Goal: Information Seeking & Learning: Learn about a topic

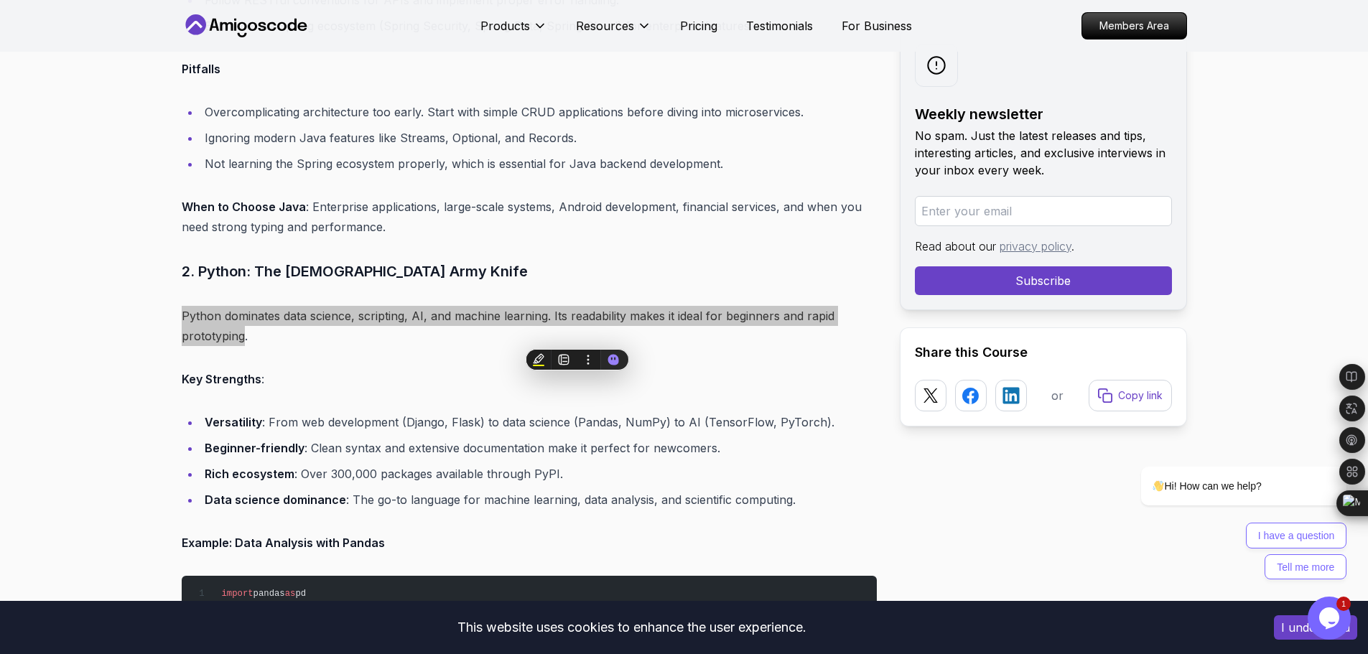
scroll to position [1919, 0]
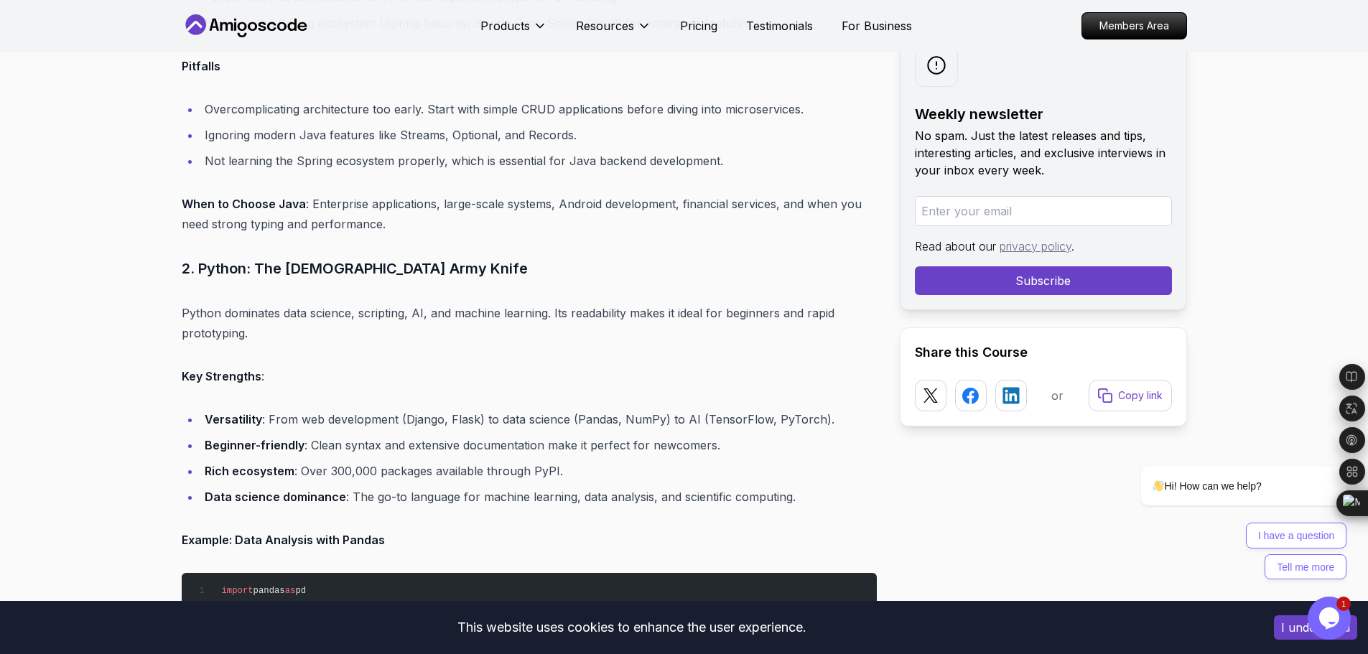
click at [353, 384] on p "Key Strengths :" at bounding box center [529, 376] width 695 height 20
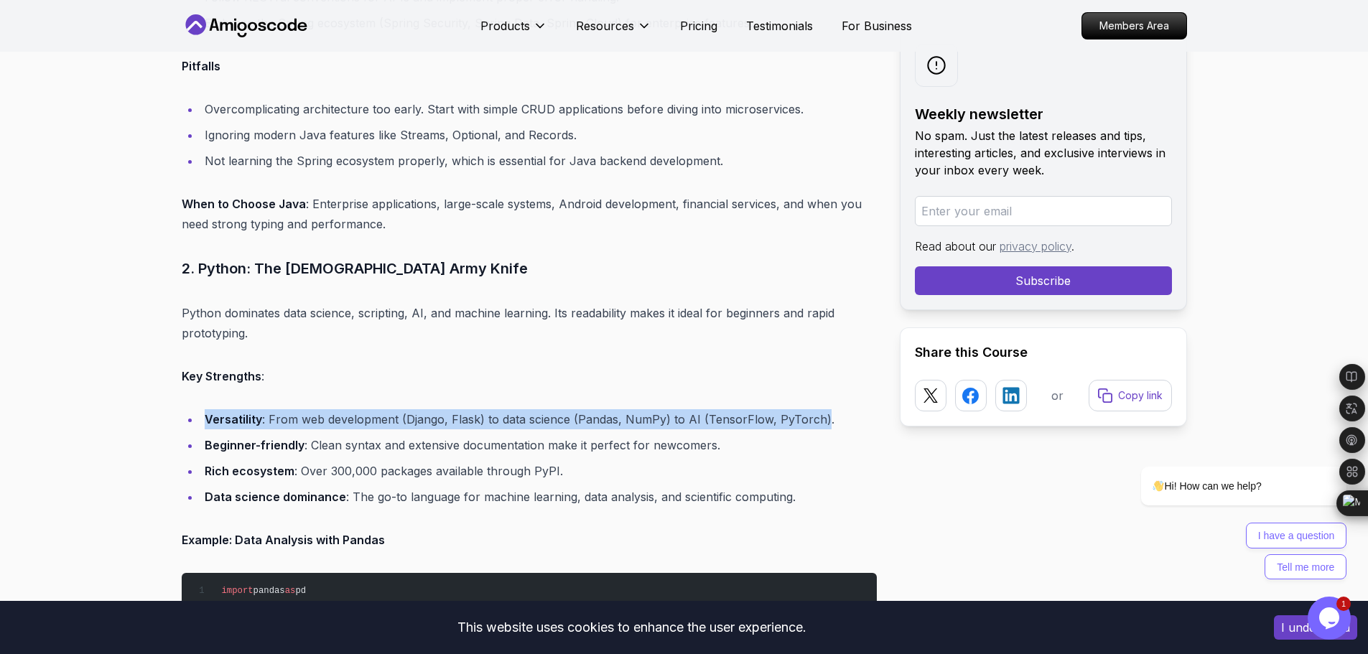
drag, startPoint x: 760, startPoint y: 430, endPoint x: 204, endPoint y: 399, distance: 556.8
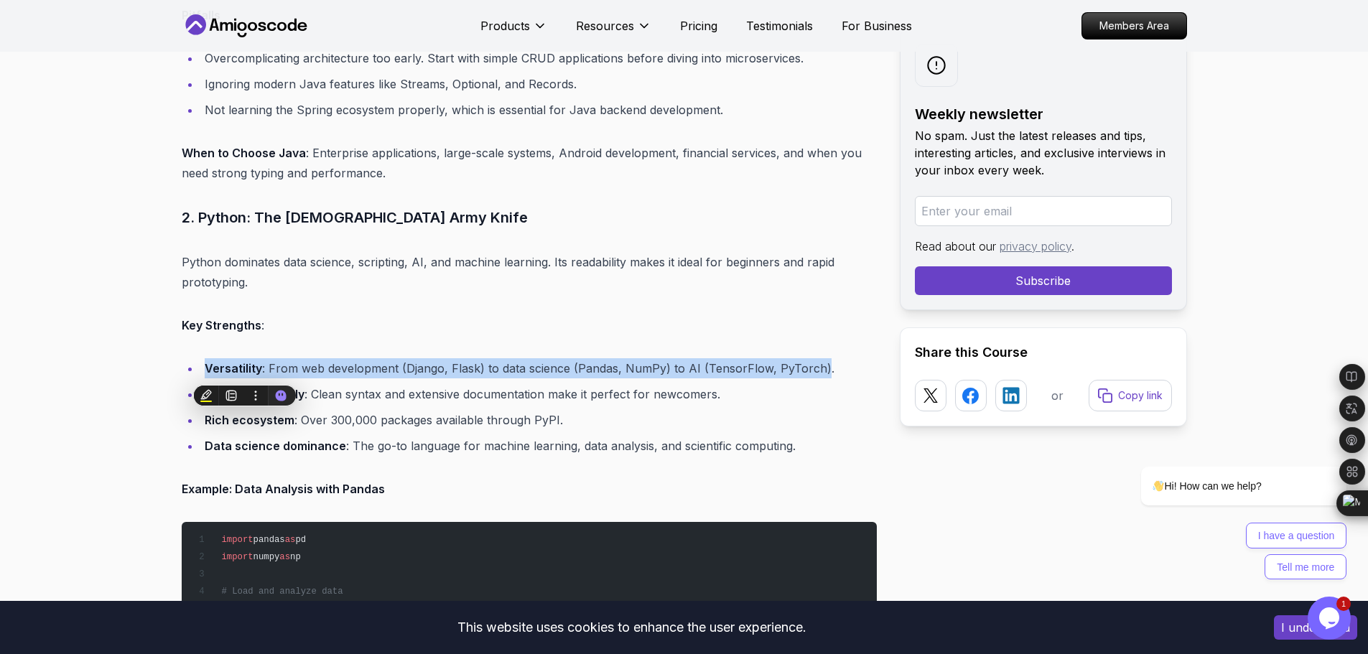
scroll to position [1991, 0]
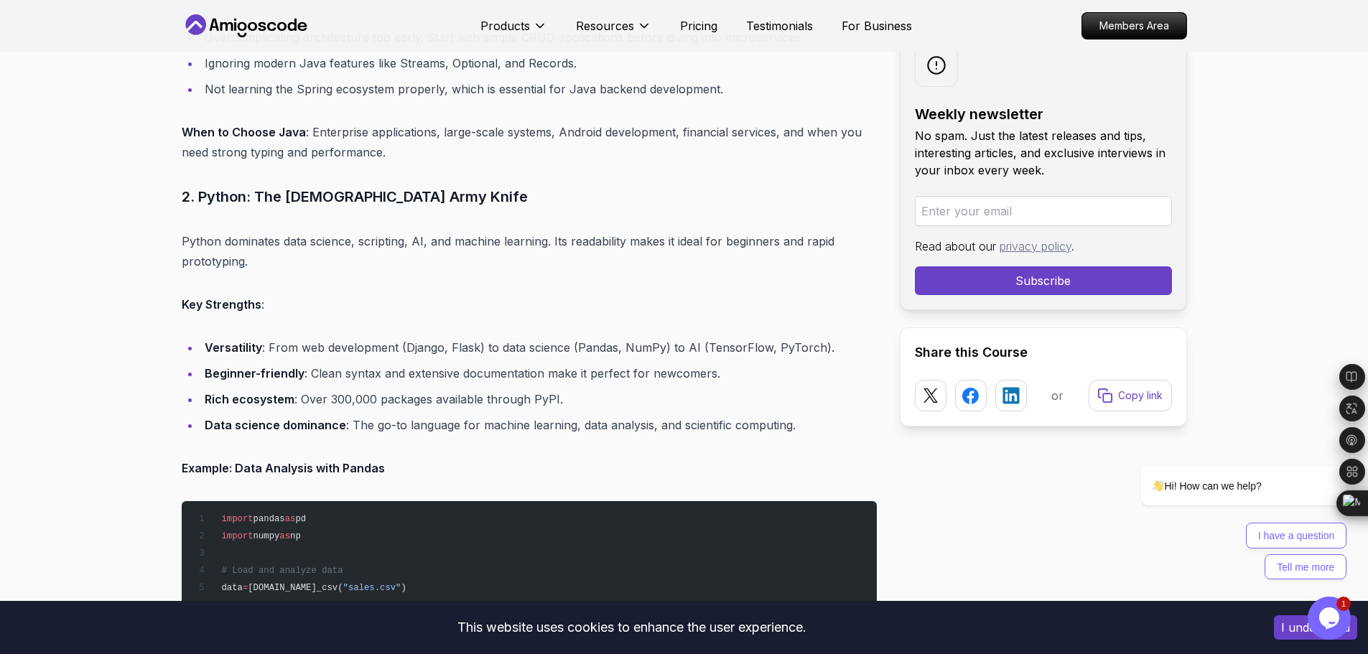
click at [673, 386] on ul "Versatility : From web development (Django, Flask) to data science (Pandas, Num…" at bounding box center [529, 387] width 695 height 98
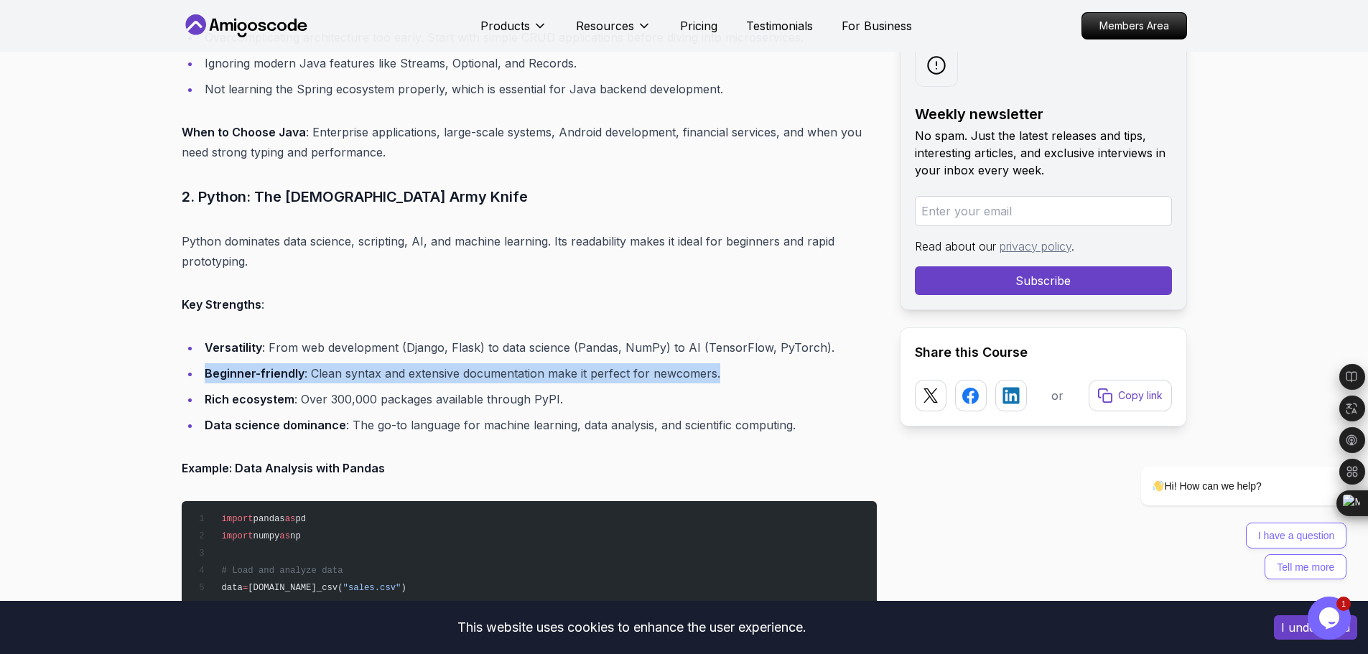
drag, startPoint x: 720, startPoint y: 367, endPoint x: 202, endPoint y: 376, distance: 517.9
click at [202, 376] on li "Beginner-friendly : Clean syntax and extensive documentation make it perfect fo…" at bounding box center [538, 373] width 677 height 20
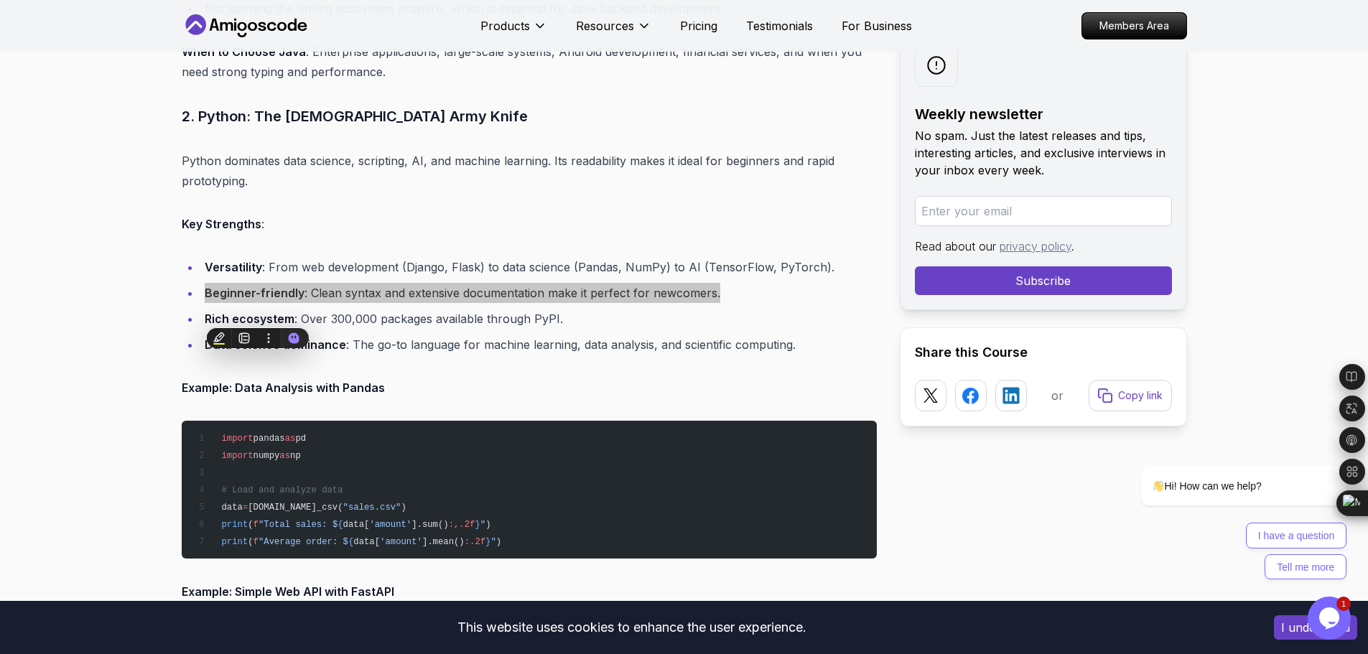
scroll to position [2134, 0]
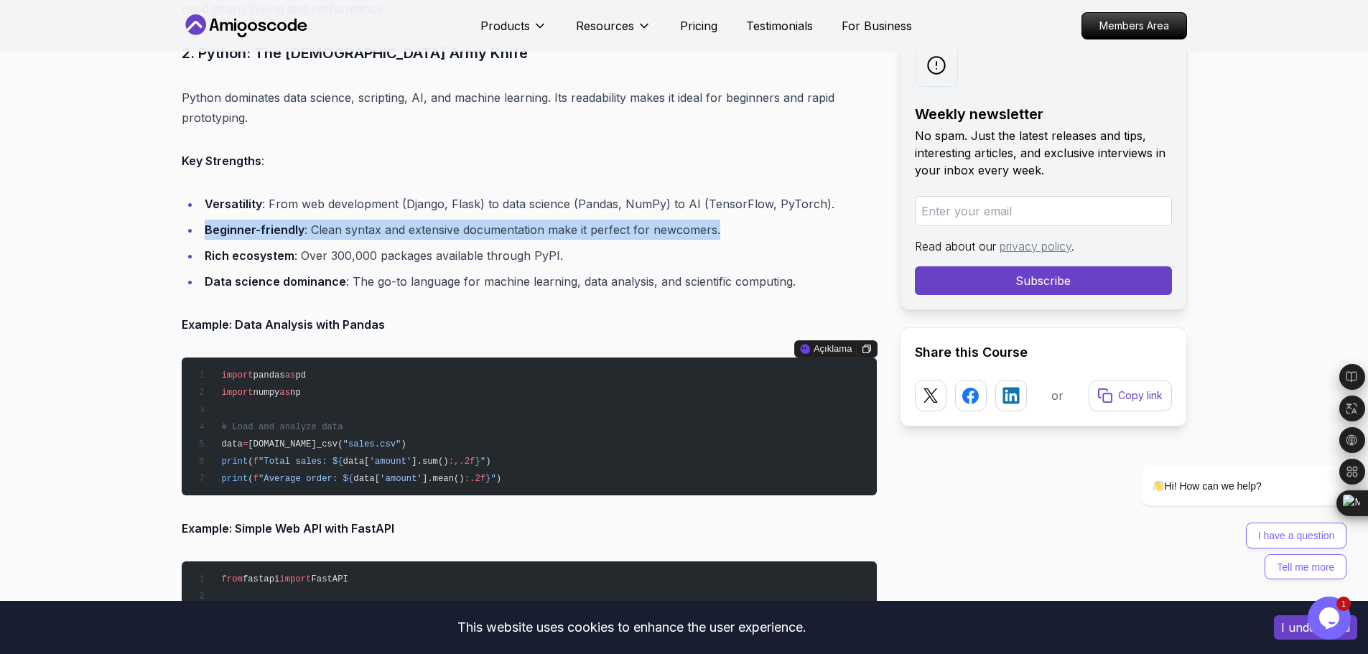
click at [562, 232] on li "Beginner-friendly : Clean syntax and extensive documentation make it perfect fo…" at bounding box center [538, 230] width 677 height 20
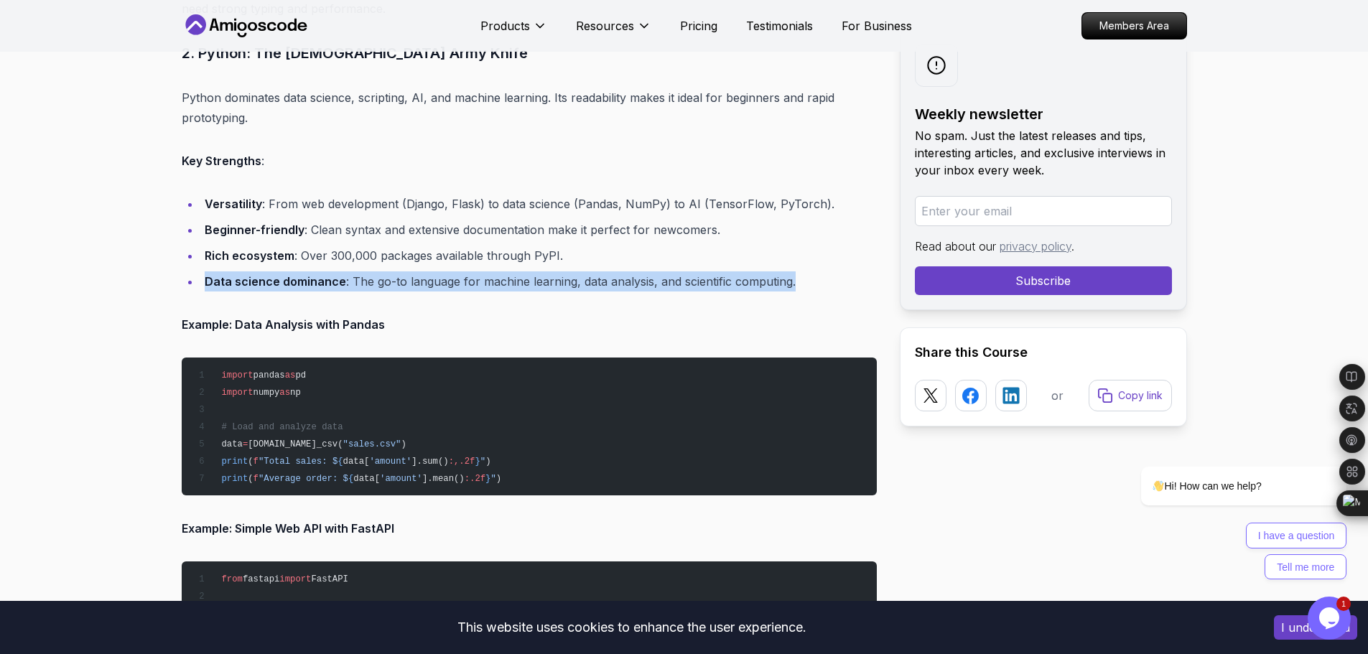
drag, startPoint x: 745, startPoint y: 286, endPoint x: 207, endPoint y: 279, distance: 538.0
click at [207, 279] on li "Data science dominance : The go-to language for machine learning, data analysis…" at bounding box center [538, 281] width 677 height 20
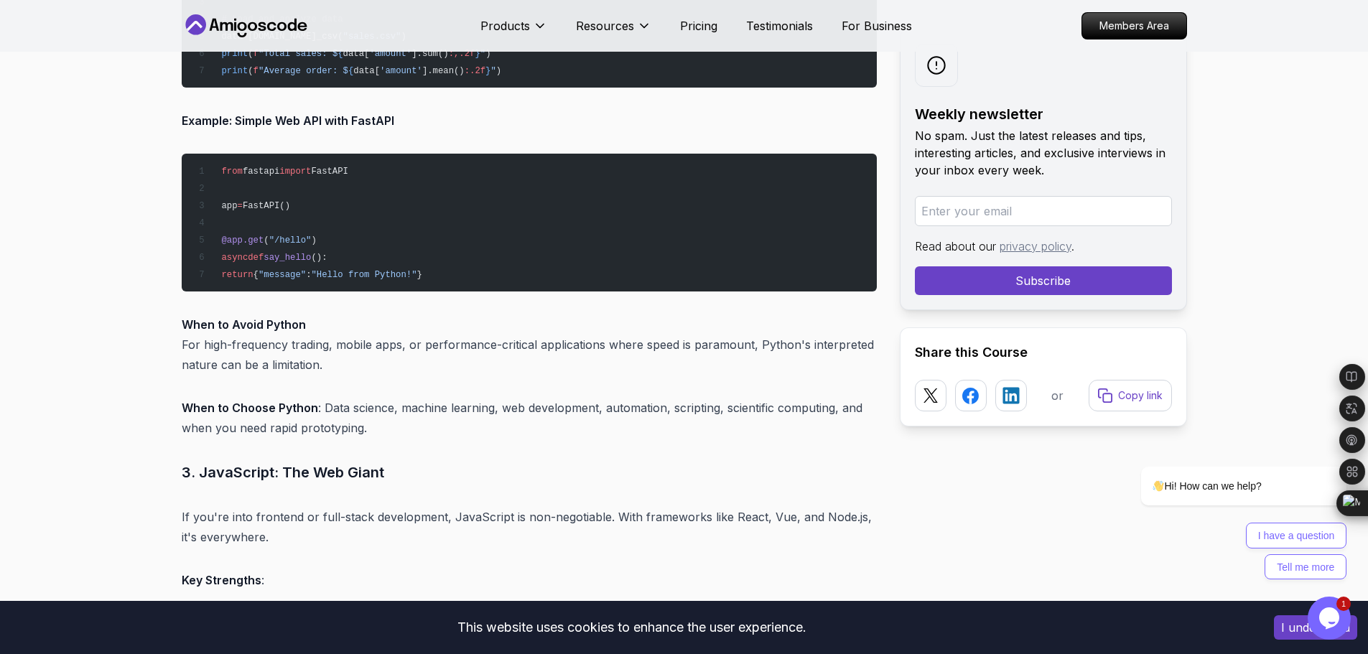
scroll to position [2565, 0]
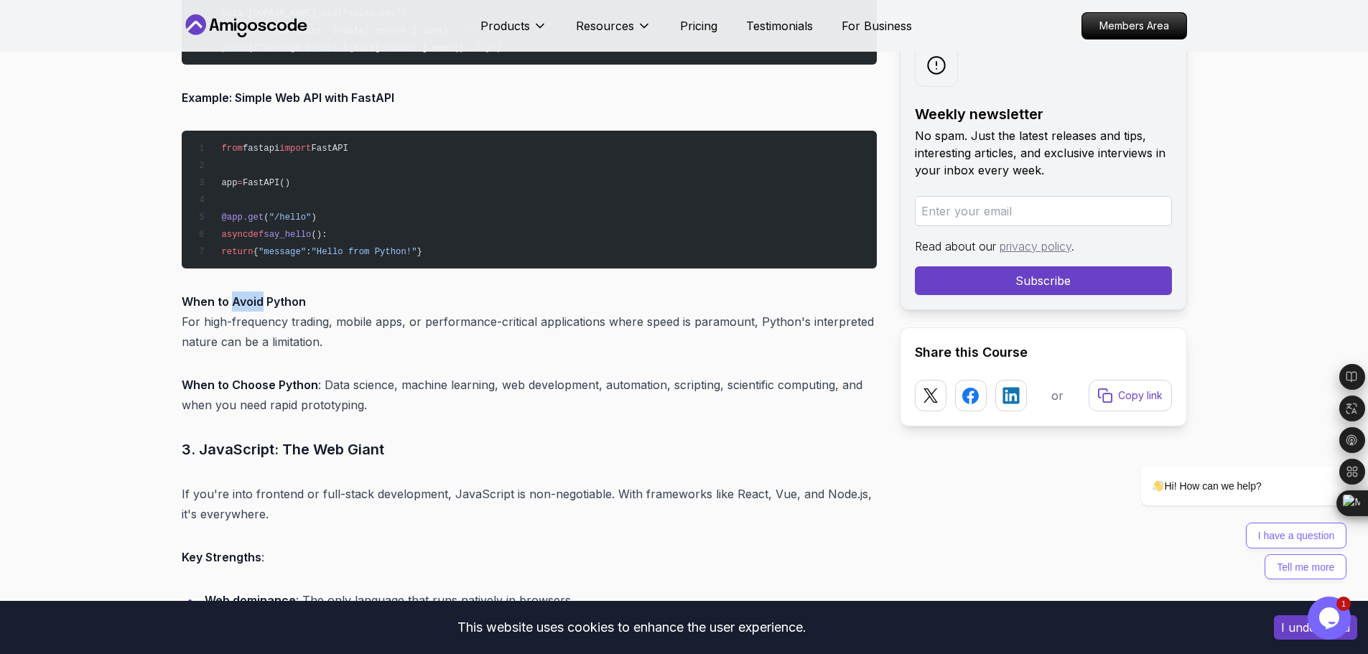
drag, startPoint x: 260, startPoint y: 303, endPoint x: 230, endPoint y: 310, distance: 31.0
click at [230, 310] on p "When to Avoid Python For high-frequency trading, mobile apps, or performance-cr…" at bounding box center [529, 322] width 695 height 60
drag, startPoint x: 307, startPoint y: 305, endPoint x: 172, endPoint y: 305, distance: 135.7
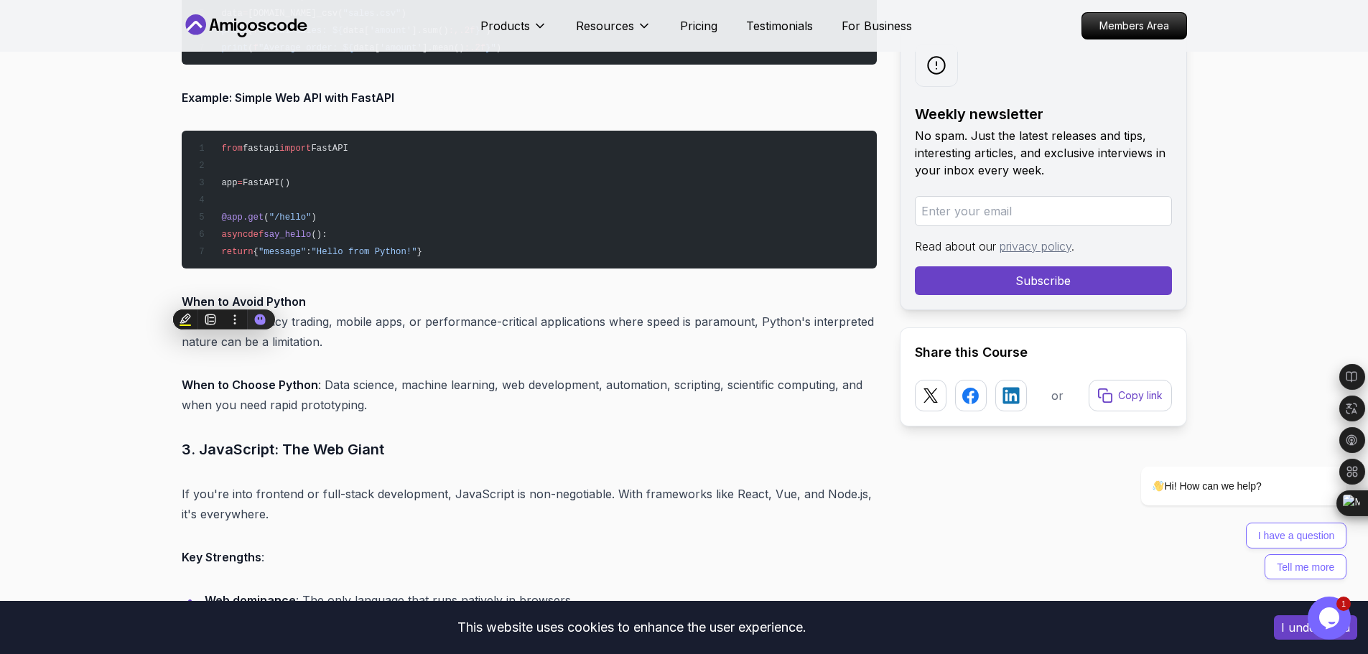
click at [344, 382] on p "When to Choose Python : Data science, machine learning, web development, automa…" at bounding box center [529, 395] width 695 height 40
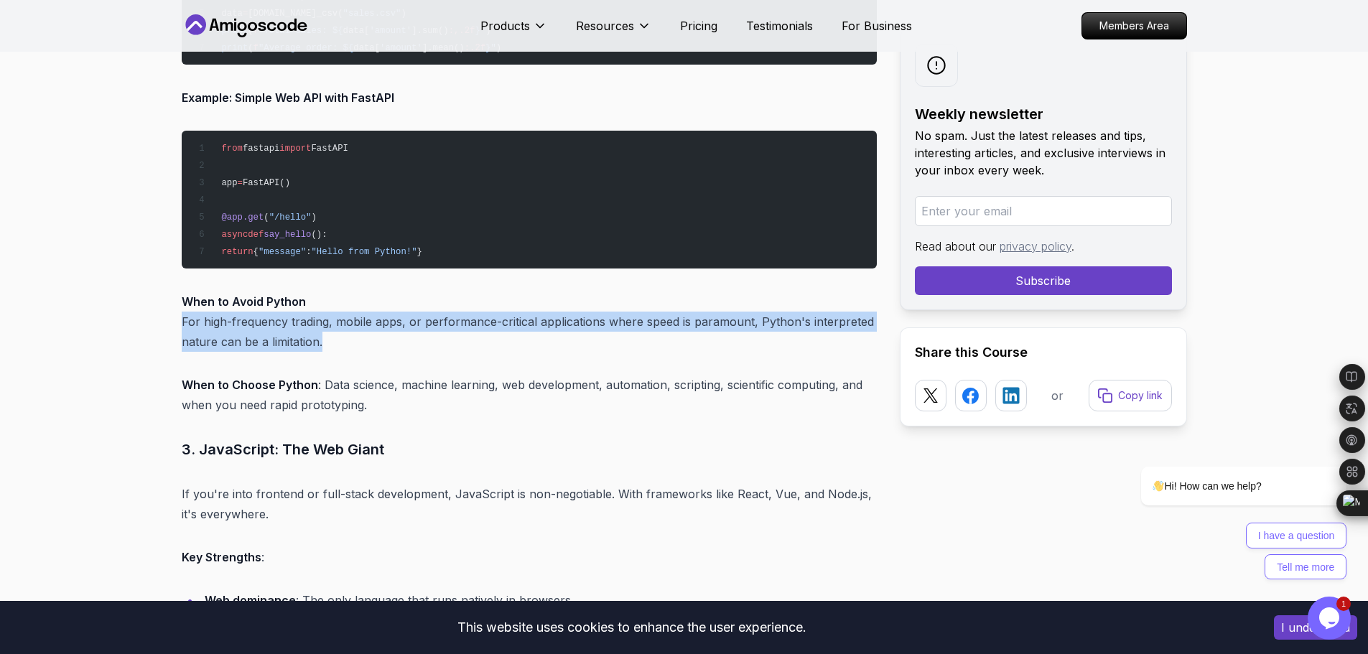
drag, startPoint x: 299, startPoint y: 348, endPoint x: 181, endPoint y: 326, distance: 119.9
click at [182, 326] on p "When to Avoid Python For high-frequency trading, mobile apps, or performance-cr…" at bounding box center [529, 322] width 695 height 60
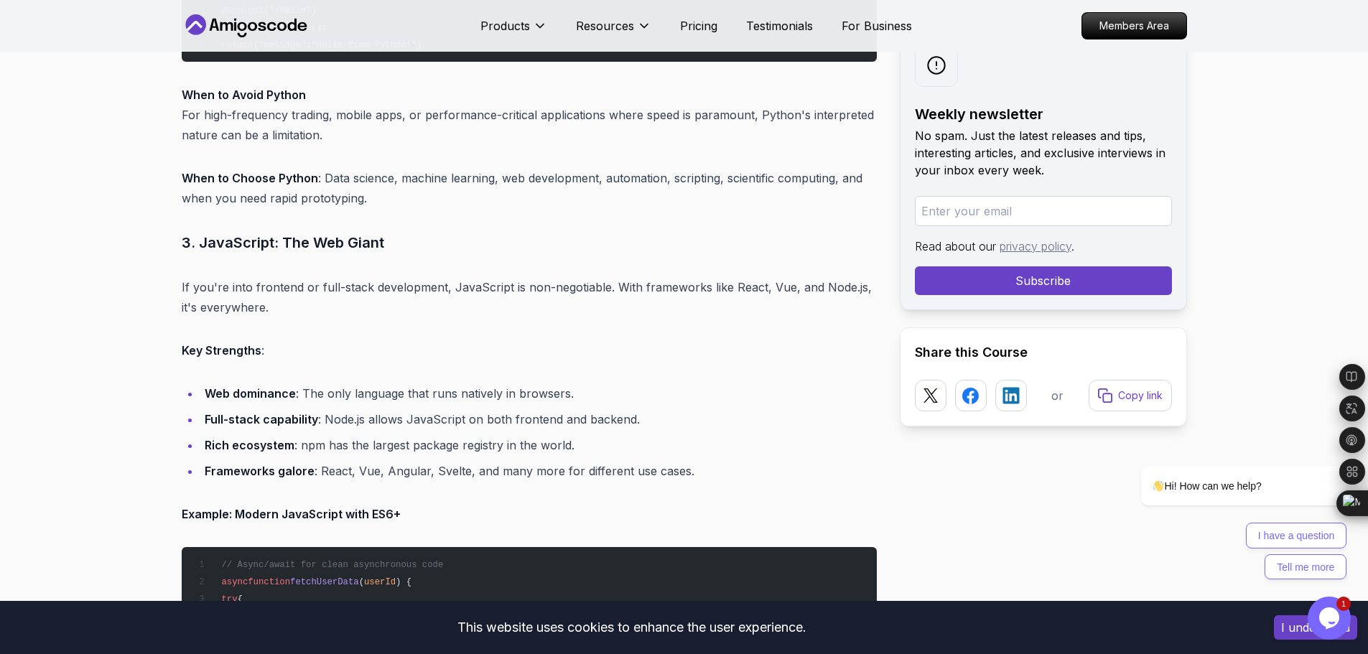
scroll to position [2781, 0]
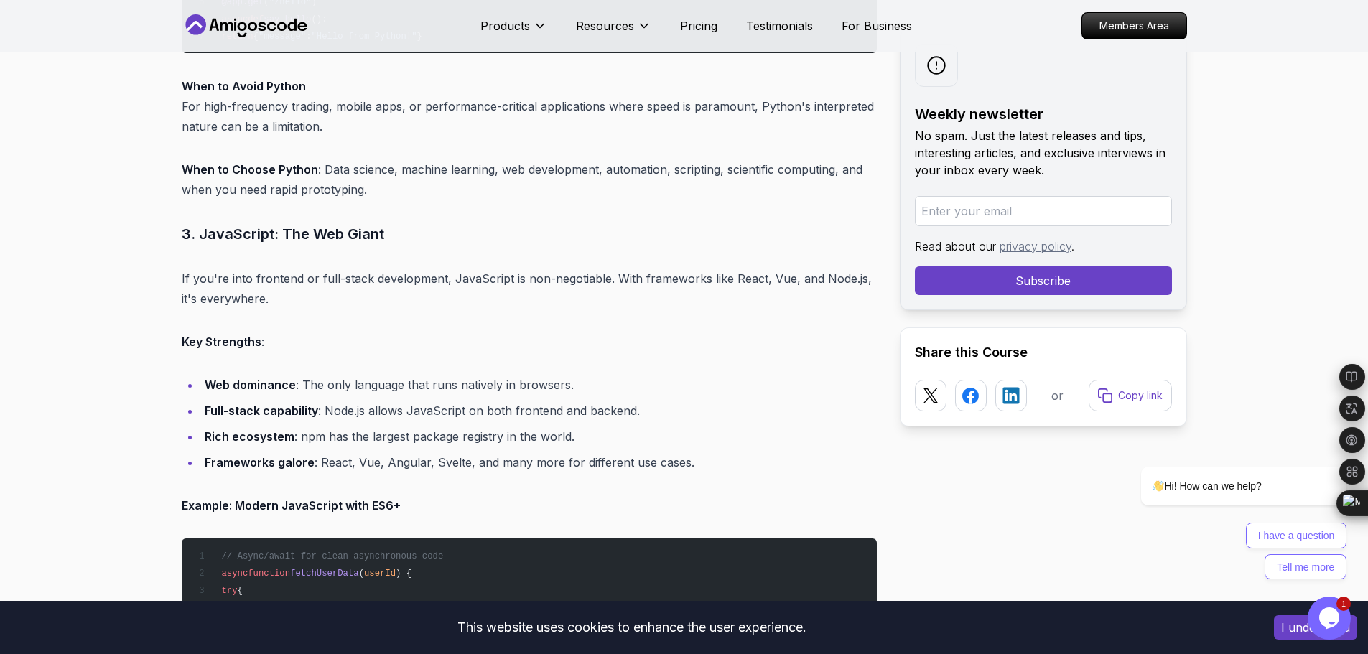
click at [368, 238] on h3 "3. JavaScript: The Web Giant" at bounding box center [529, 234] width 695 height 23
drag, startPoint x: 391, startPoint y: 238, endPoint x: 284, endPoint y: 236, distance: 107.1
click at [284, 236] on h3 "3. JavaScript: The Web Giant" at bounding box center [529, 234] width 695 height 23
click at [558, 241] on h3 "3. JavaScript: The Web Giant" at bounding box center [529, 234] width 695 height 23
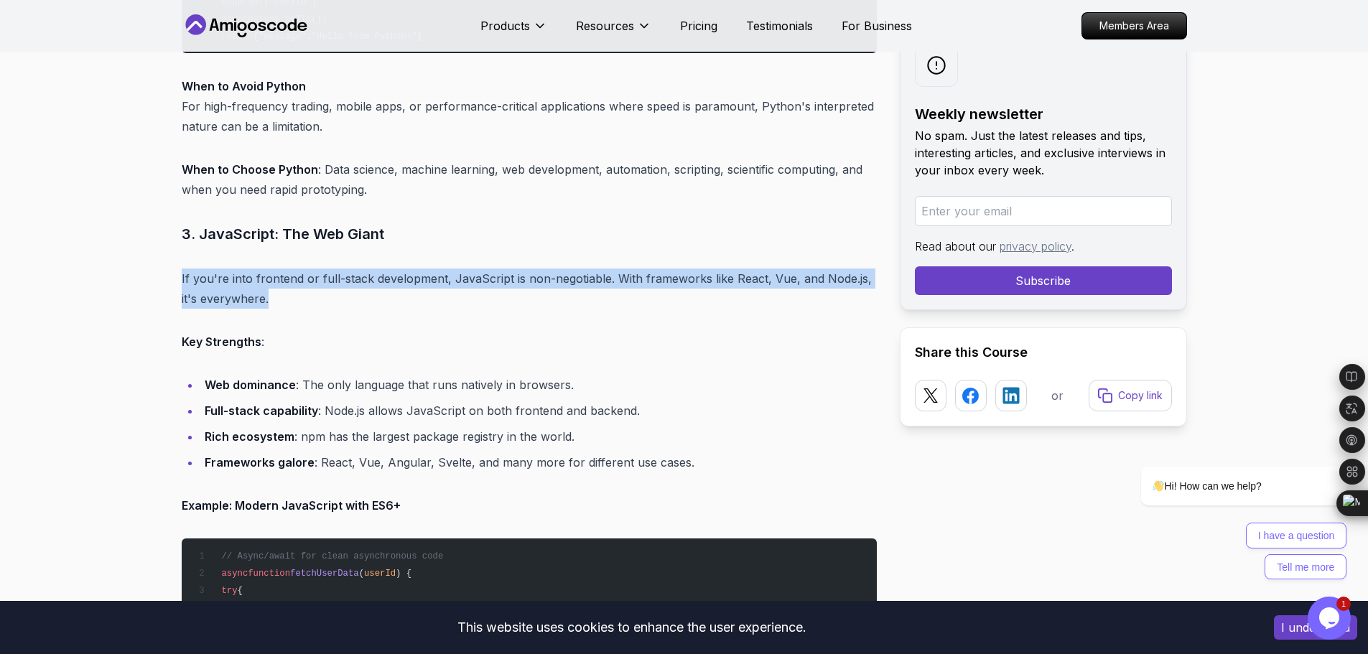
drag, startPoint x: 272, startPoint y: 294, endPoint x: 181, endPoint y: 284, distance: 91.8
click at [182, 284] on p "If you're into frontend or full-stack development, JavaScript is non-negotiable…" at bounding box center [529, 289] width 695 height 40
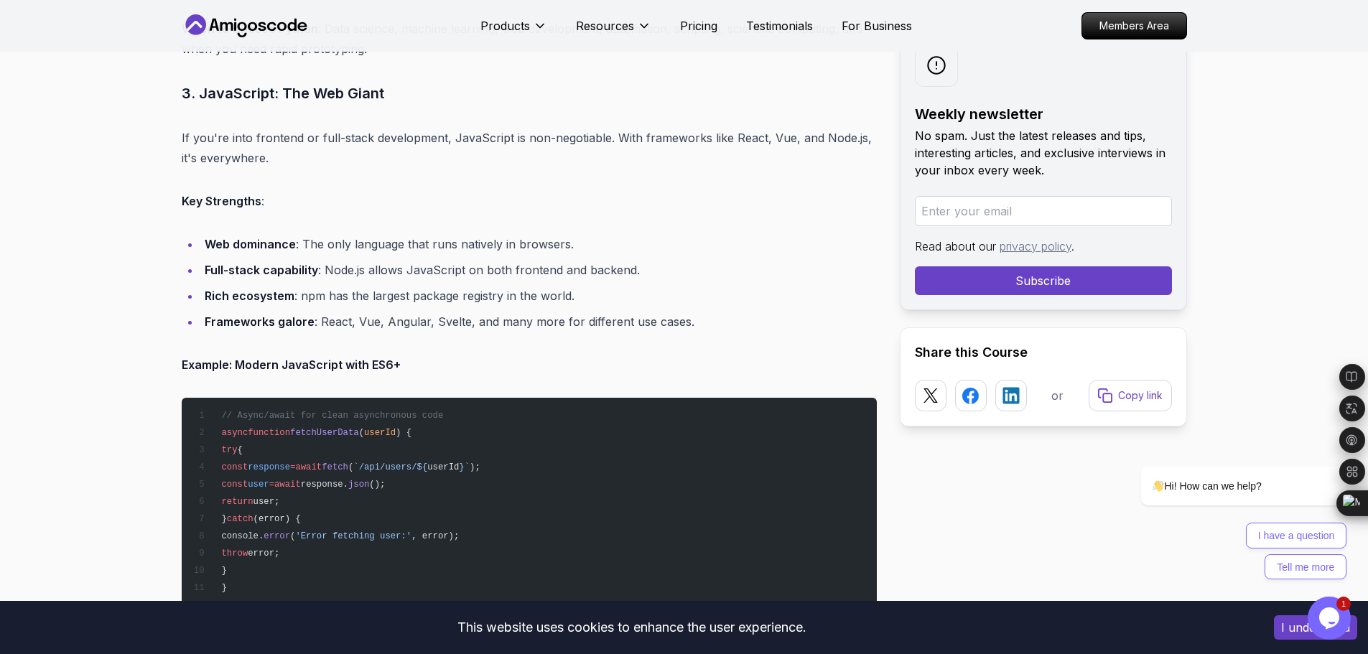
scroll to position [2925, 0]
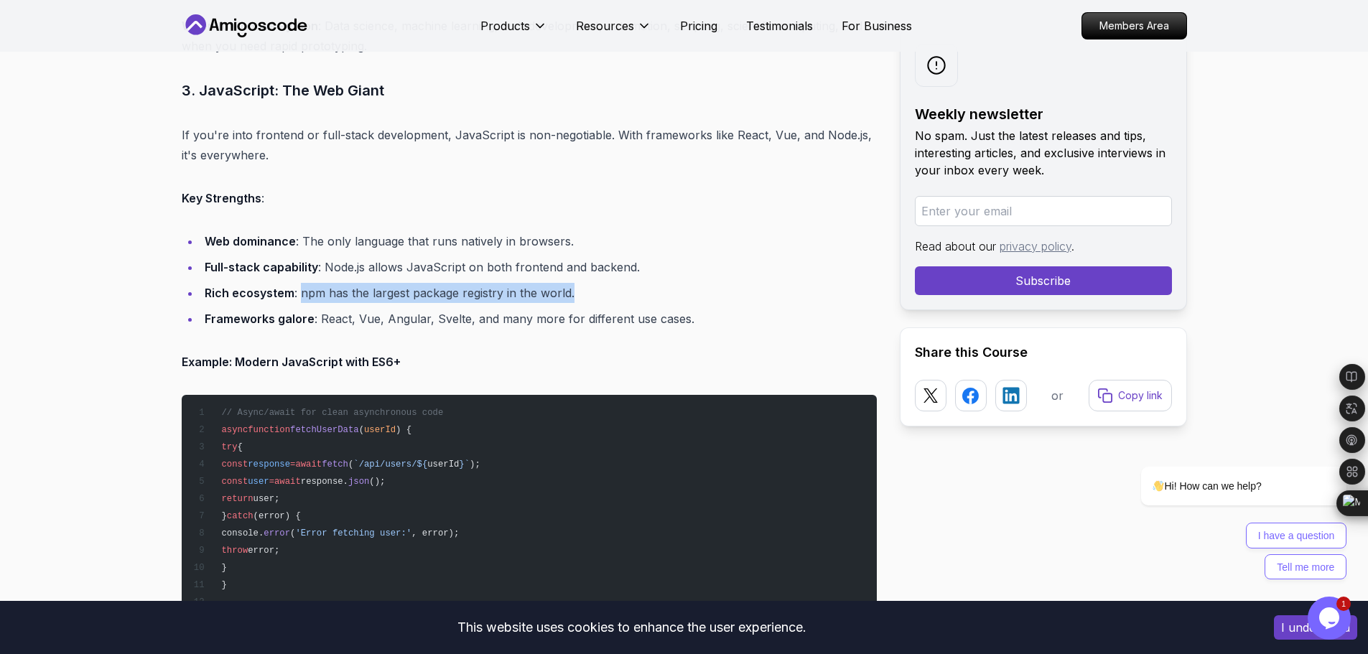
drag, startPoint x: 575, startPoint y: 300, endPoint x: 320, endPoint y: 289, distance: 254.5
click at [304, 291] on li "Rich ecosystem : npm has the largest package registry in the world." at bounding box center [538, 293] width 677 height 20
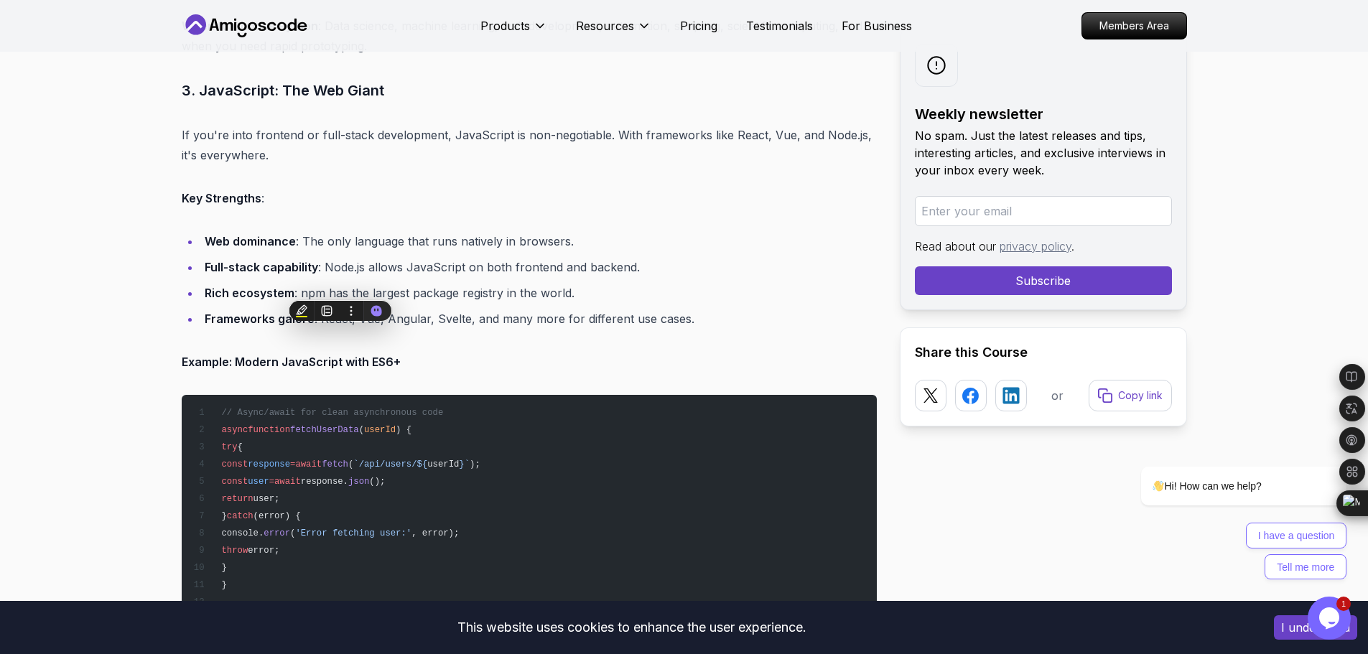
drag, startPoint x: 340, startPoint y: 289, endPoint x: 683, endPoint y: 261, distance: 343.7
click at [693, 257] on li "Full-stack capability : Node.js allows JavaScript on both frontend and backend." at bounding box center [538, 267] width 677 height 20
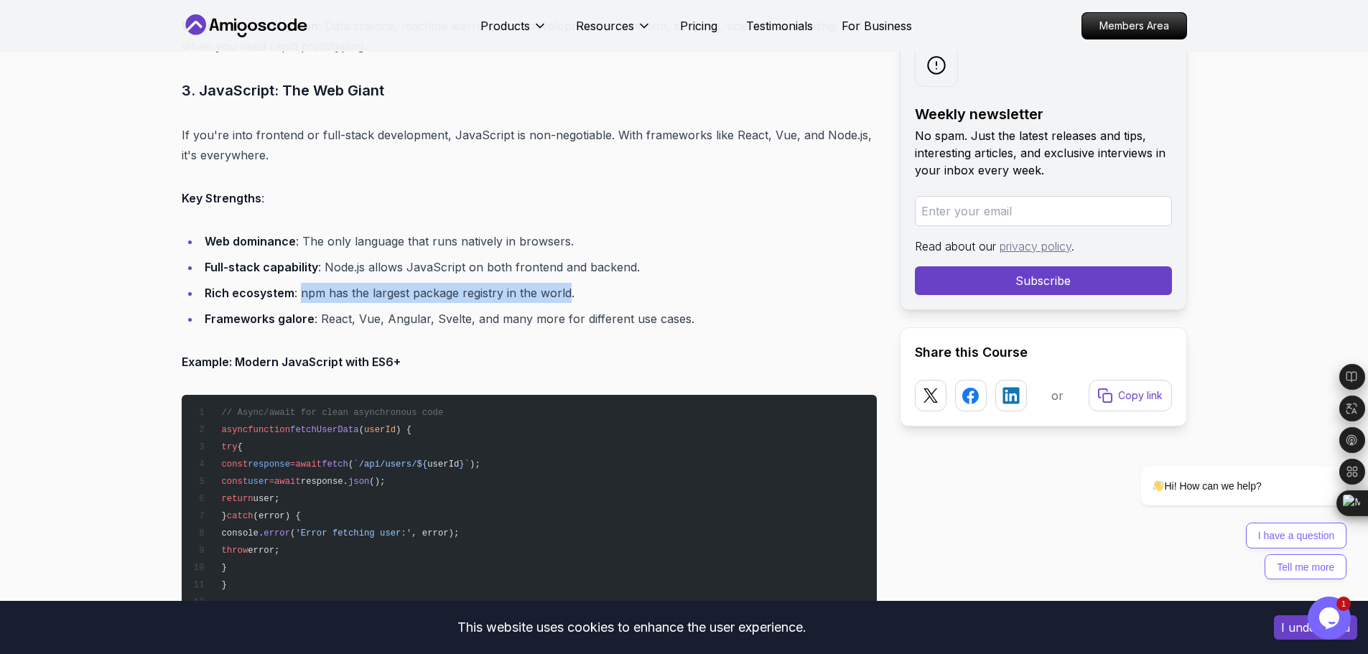
drag, startPoint x: 568, startPoint y: 289, endPoint x: 299, endPoint y: 295, distance: 269.4
click at [299, 295] on li "Rich ecosystem : npm has the largest package registry in the world." at bounding box center [538, 293] width 677 height 20
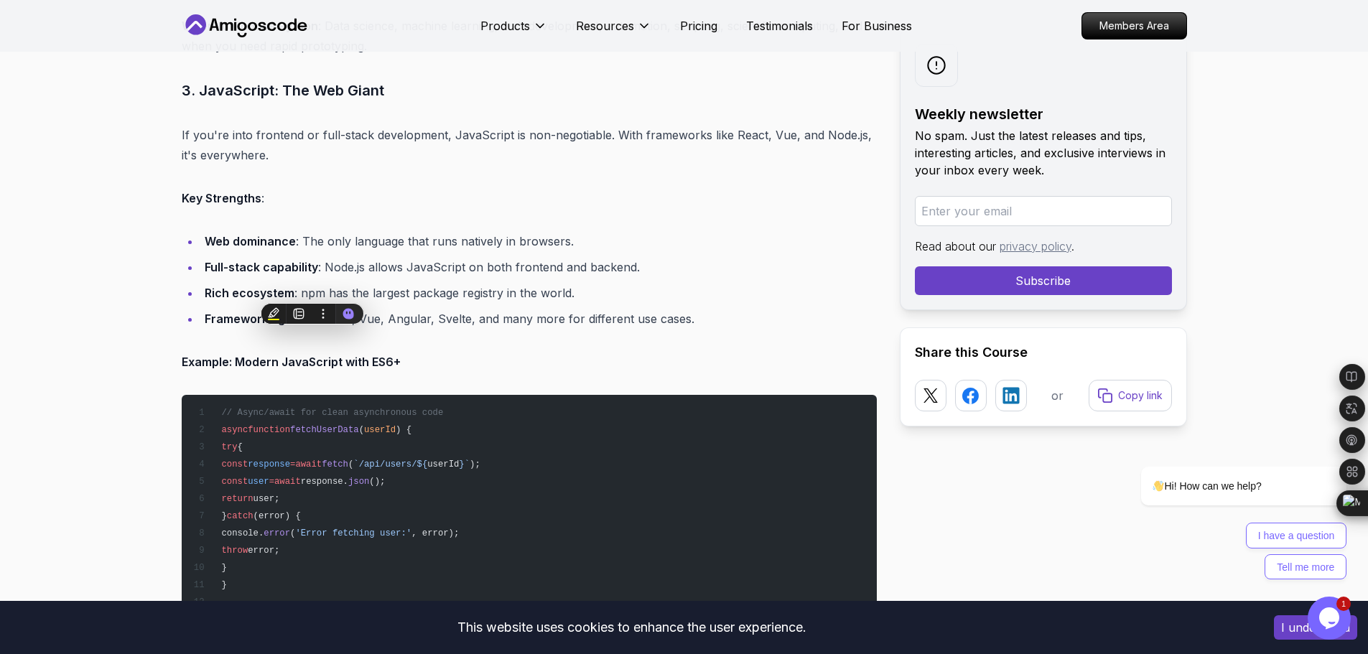
click at [415, 327] on li "Frameworks galore : React, Vue, Angular, Svelte, and many more for different us…" at bounding box center [538, 319] width 677 height 20
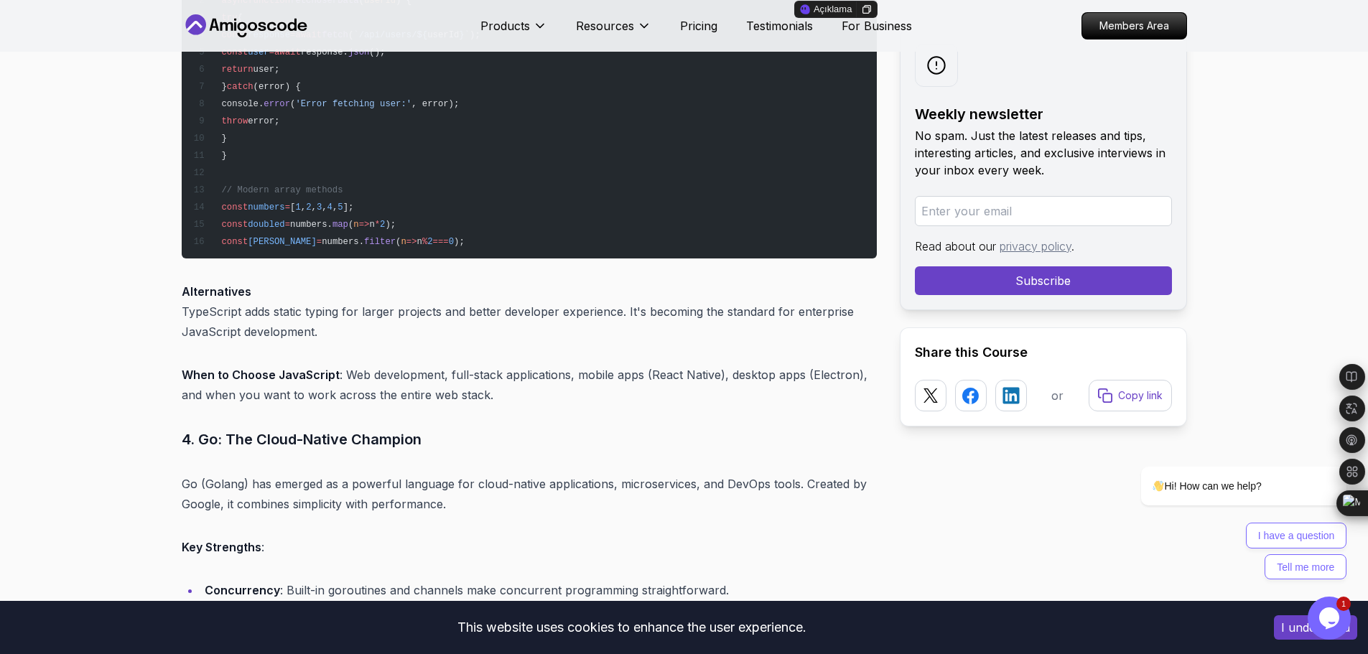
scroll to position [3355, 0]
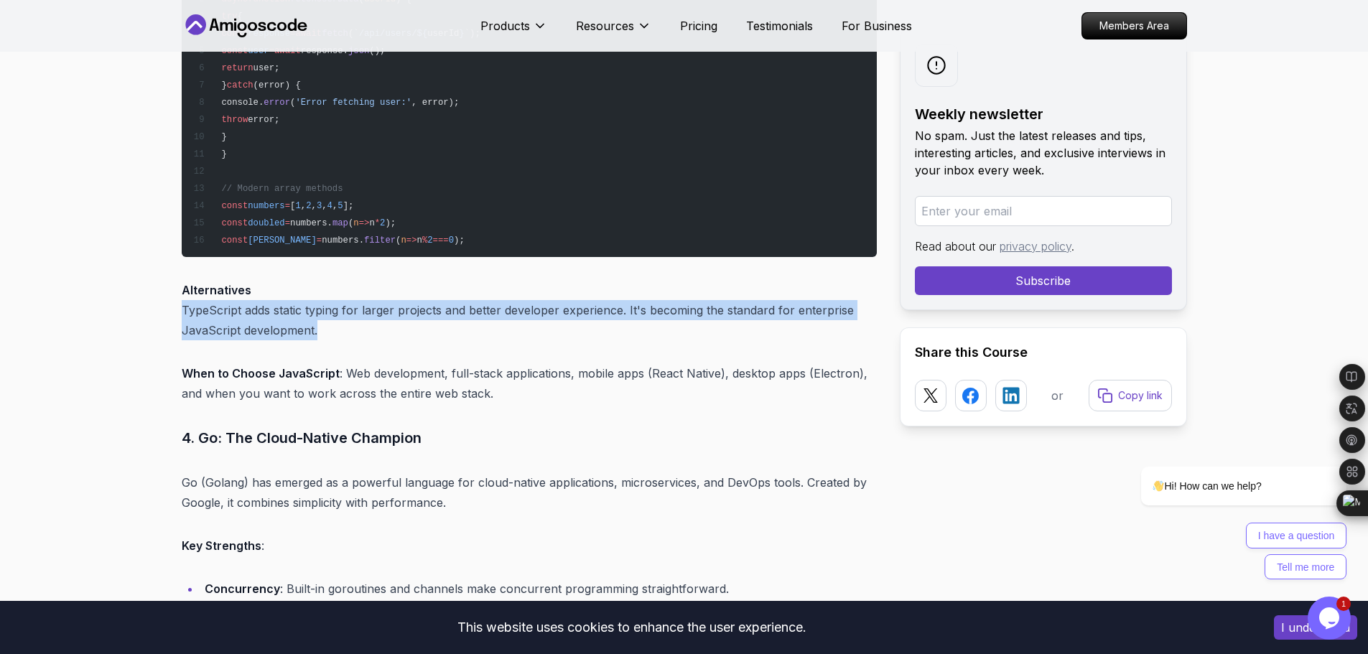
drag, startPoint x: 328, startPoint y: 330, endPoint x: 174, endPoint y: 305, distance: 156.4
click at [174, 305] on div "Blogs Choosing the Best Programming Language to Learn in 2025 backend 10 min re…" at bounding box center [684, 506] width 1368 height 7620
drag, startPoint x: 305, startPoint y: 332, endPoint x: 233, endPoint y: 310, distance: 75.0
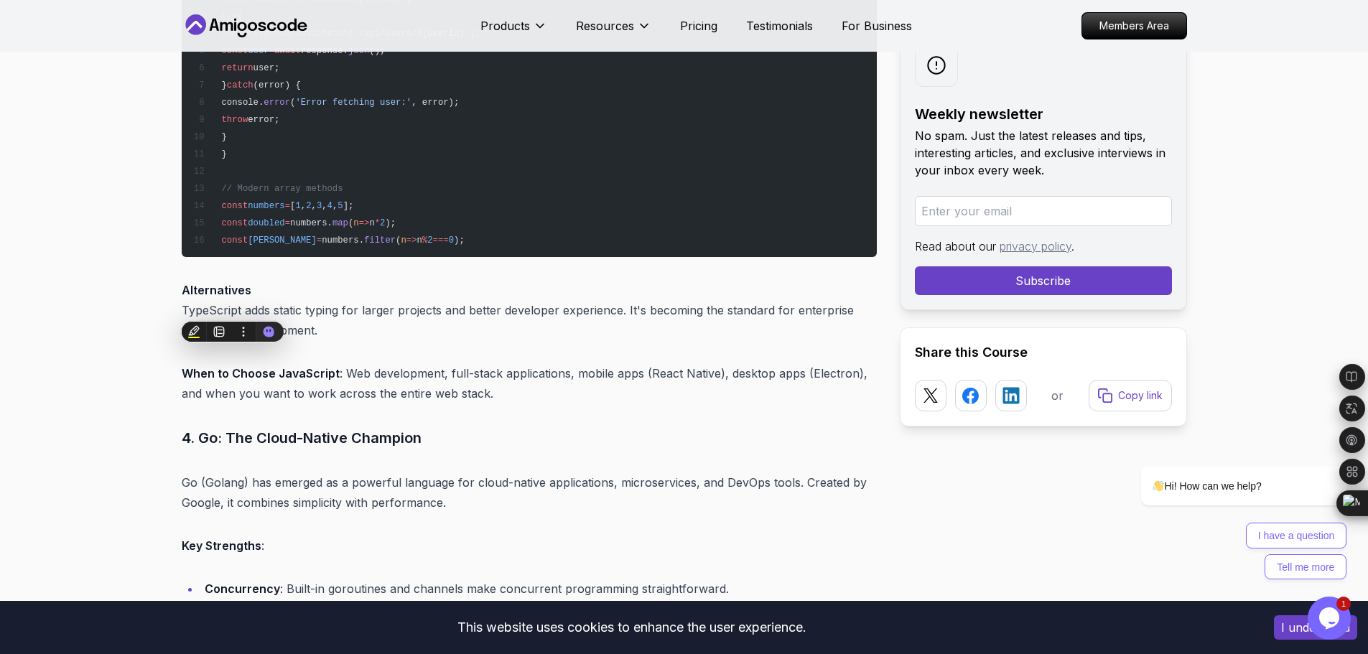
click at [341, 386] on p "When to Choose JavaScript : Web development, full-stack applications, mobile ap…" at bounding box center [529, 383] width 695 height 40
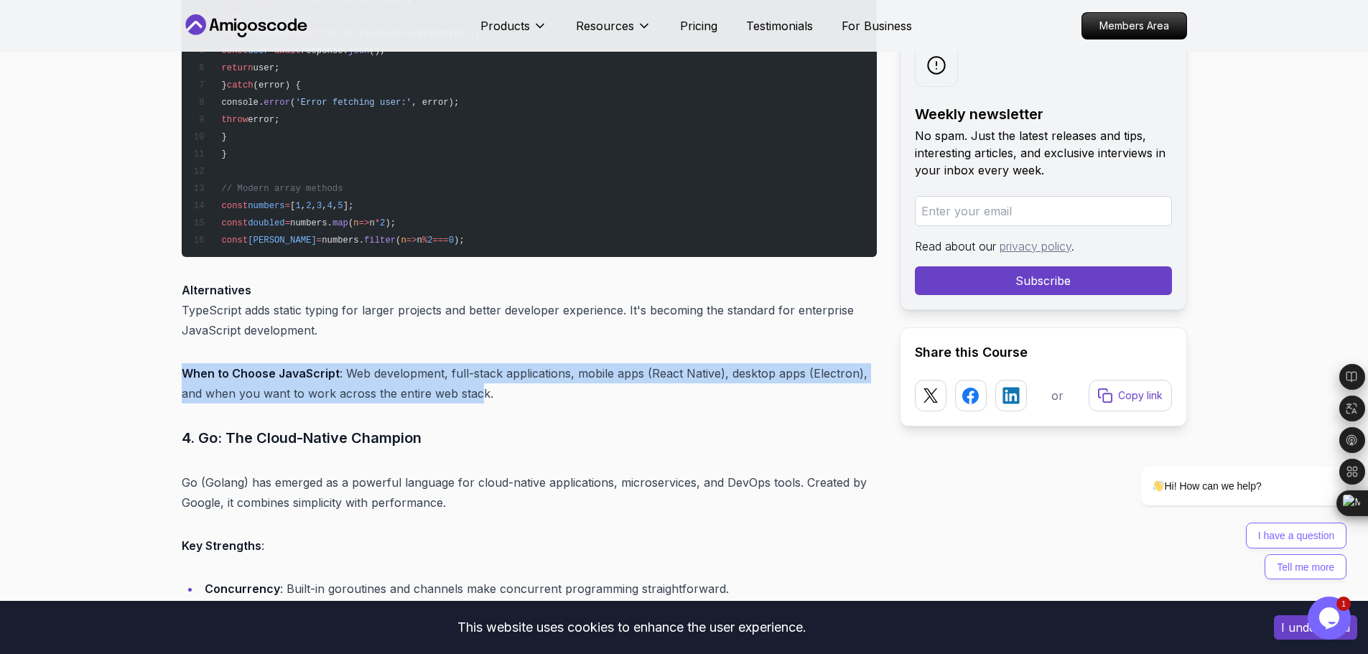
drag, startPoint x: 480, startPoint y: 397, endPoint x: 167, endPoint y: 382, distance: 314.2
click at [167, 382] on div "Blogs Choosing the Best Programming Language to Learn in 2025 backend 10 min re…" at bounding box center [684, 506] width 1368 height 7620
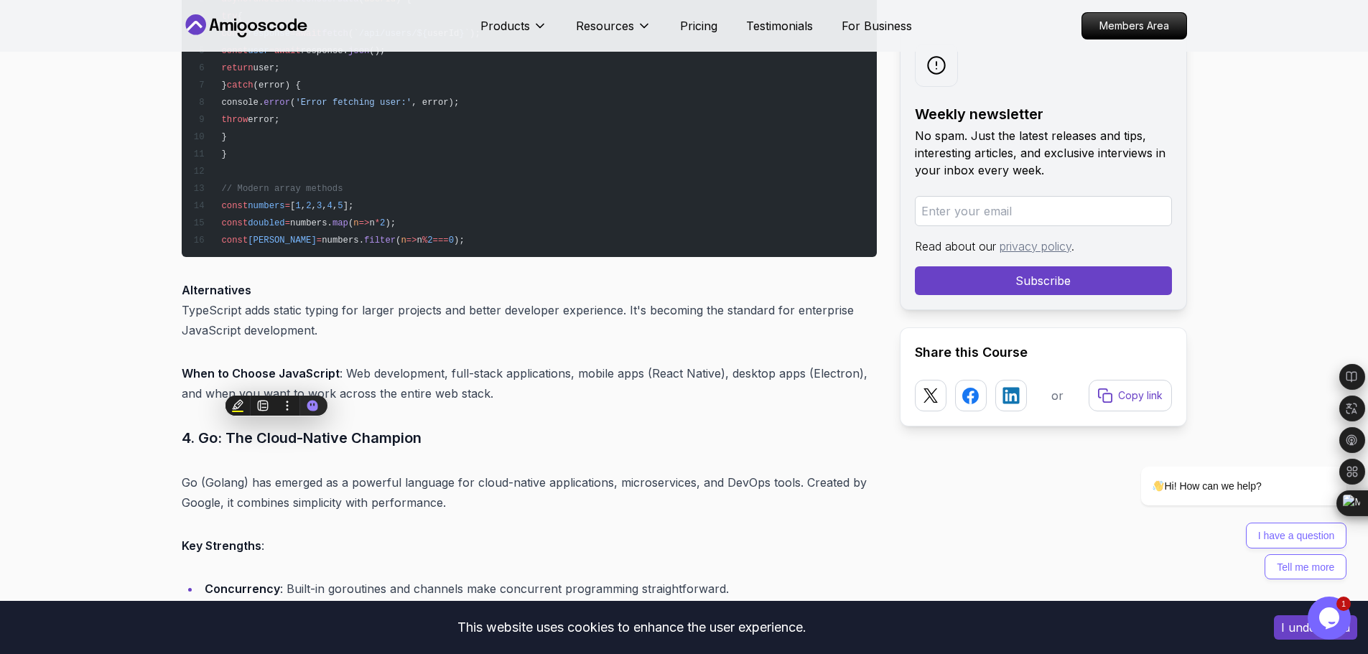
click at [590, 431] on h3 "4. Go: The Cloud-Native Champion" at bounding box center [529, 438] width 695 height 23
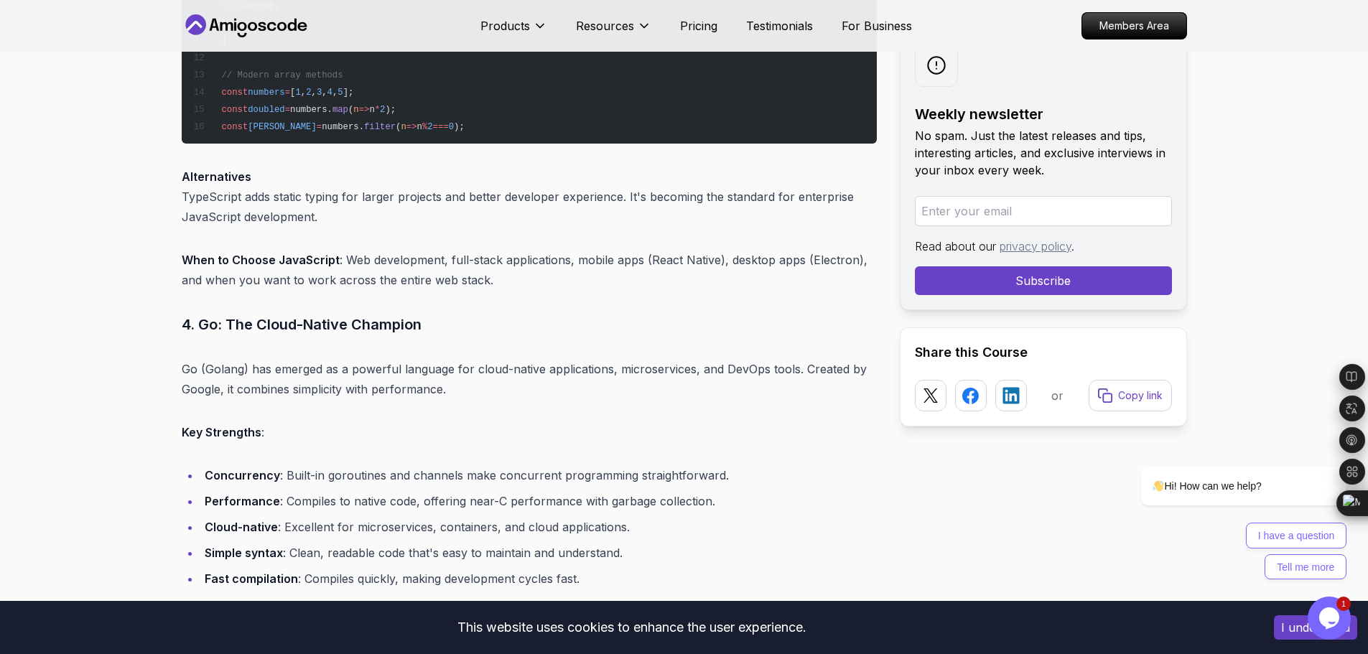
scroll to position [3499, 0]
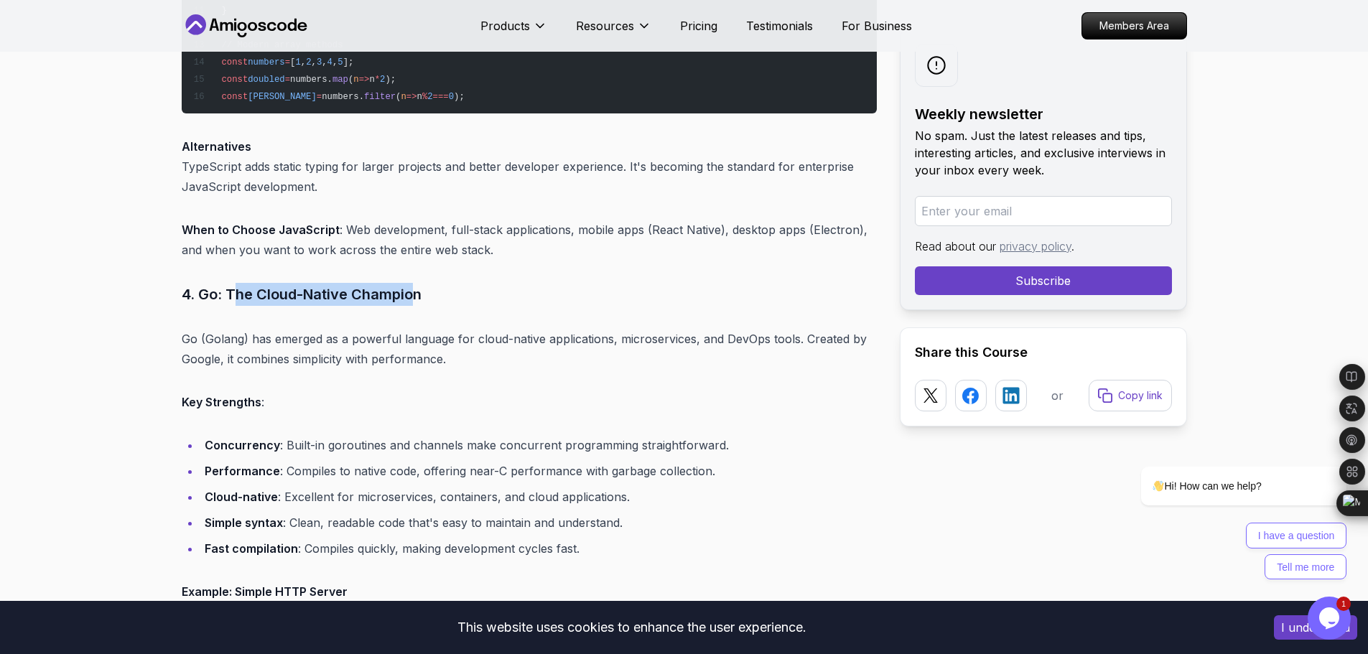
drag, startPoint x: 231, startPoint y: 299, endPoint x: 413, endPoint y: 268, distance: 184.3
click at [413, 268] on div "Introduction What's the best programming language to learn in 2025? If you're j…" at bounding box center [529, 617] width 695 height 6926
click at [453, 285] on h3 "4. Go: The Cloud-Native Champion" at bounding box center [529, 294] width 695 height 23
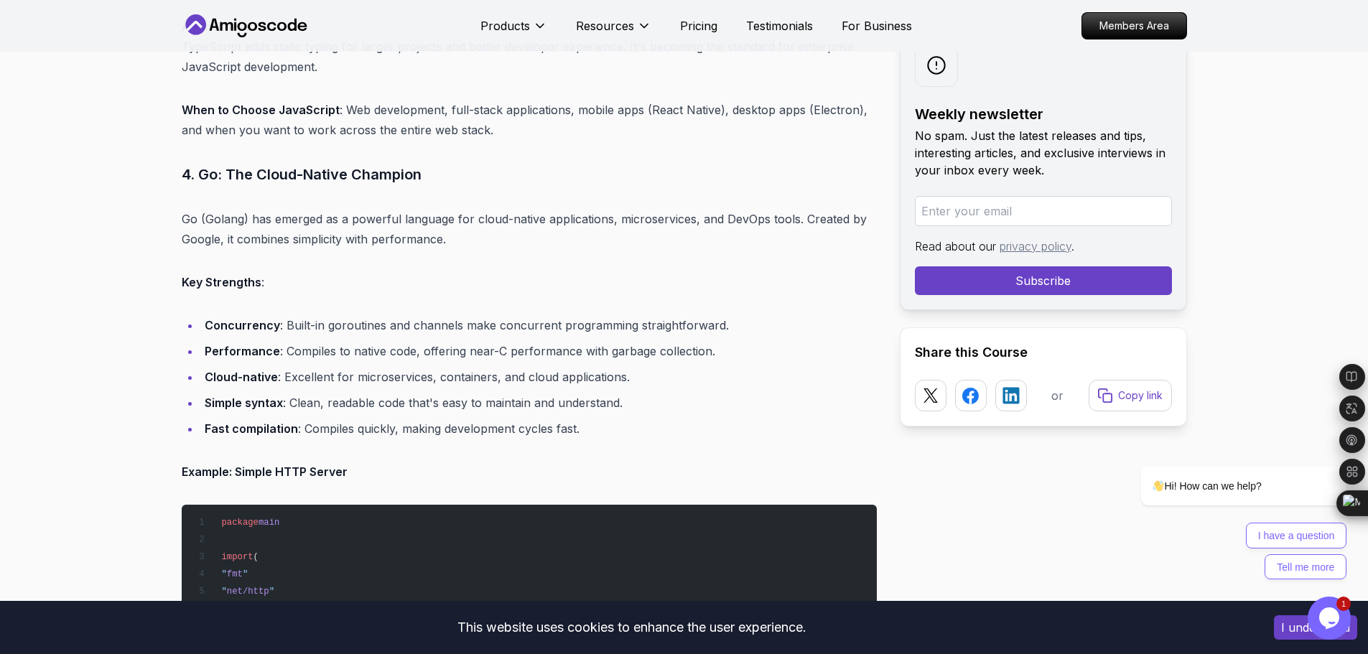
scroll to position [3643, 0]
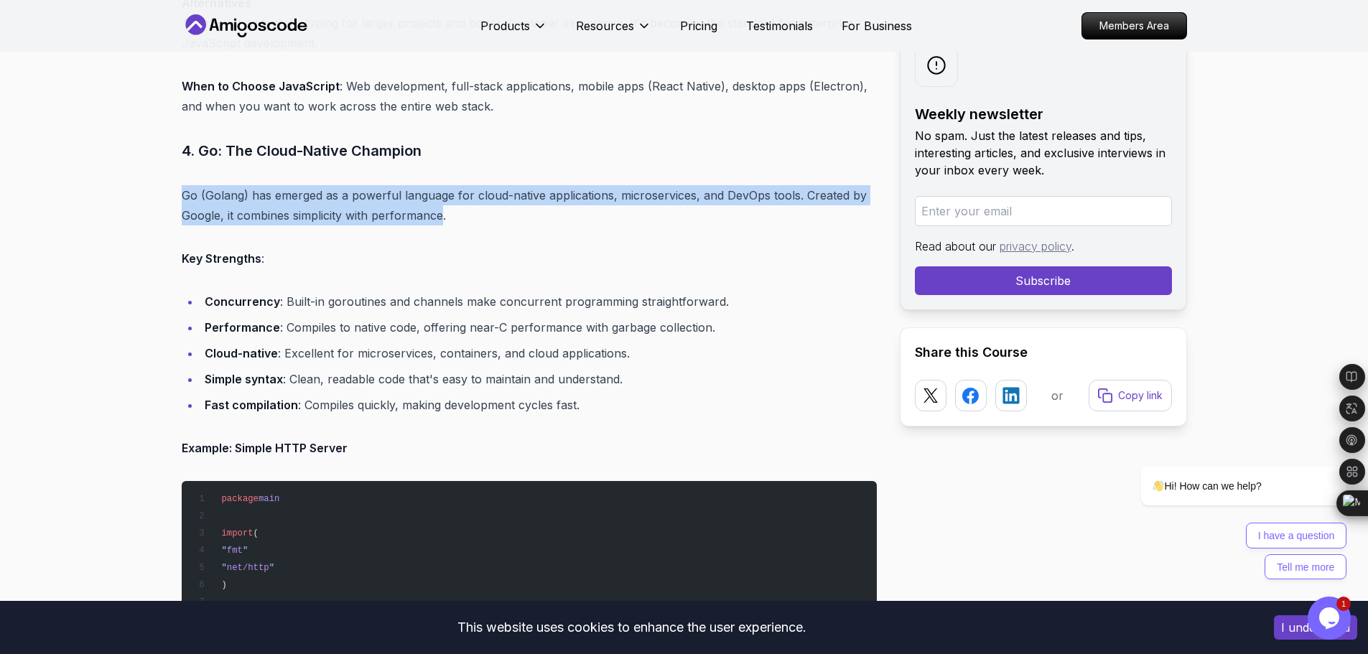
drag, startPoint x: 445, startPoint y: 215, endPoint x: 173, endPoint y: 180, distance: 273.8
click at [173, 180] on div "Blogs Choosing the Best Programming Language to Learn in 2025 backend 10 min re…" at bounding box center [684, 219] width 1368 height 7620
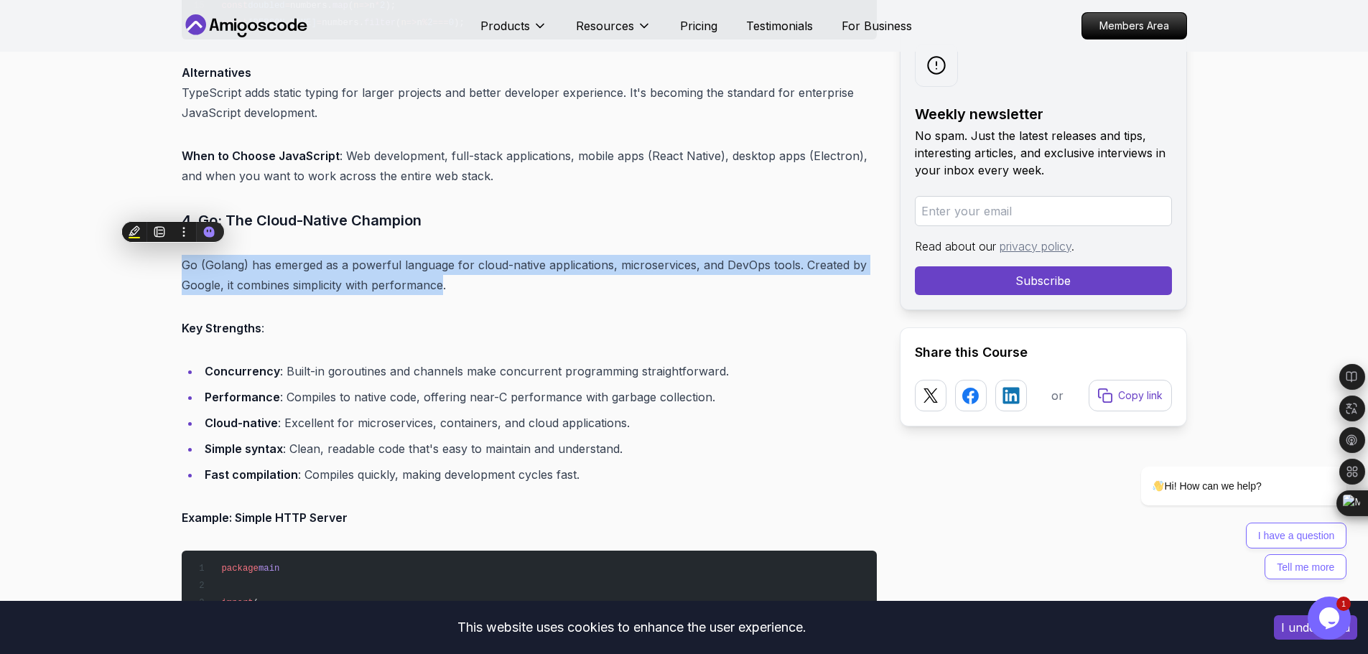
scroll to position [3571, 0]
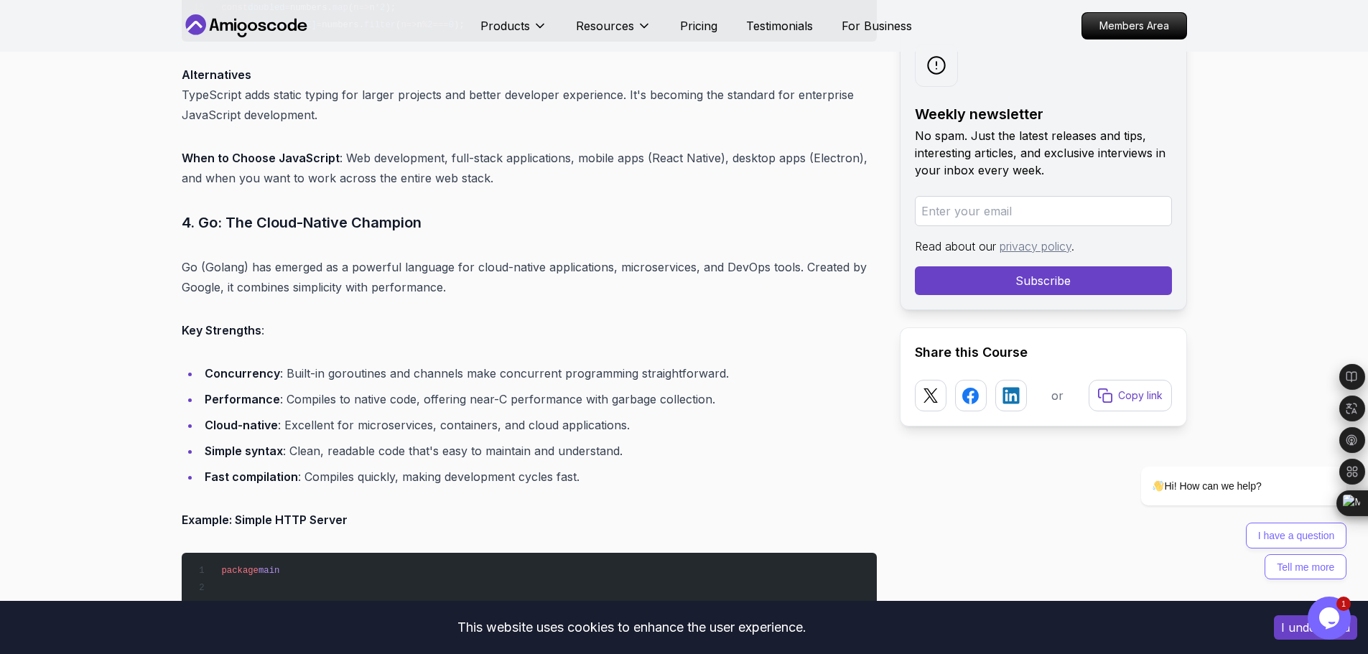
click at [440, 432] on li "Cloud-native : Excellent for microservices, containers, and cloud applications." at bounding box center [538, 425] width 677 height 20
drag, startPoint x: 723, startPoint y: 365, endPoint x: 277, endPoint y: 375, distance: 446.8
click at [277, 375] on li "Concurrency : Built-in goroutines and channels make concurrent programming stra…" at bounding box center [538, 373] width 677 height 20
click at [485, 393] on li "Performance : Compiles to native code, offering near-C performance with garbage…" at bounding box center [538, 399] width 677 height 20
drag, startPoint x: 686, startPoint y: 376, endPoint x: 284, endPoint y: 362, distance: 402.4
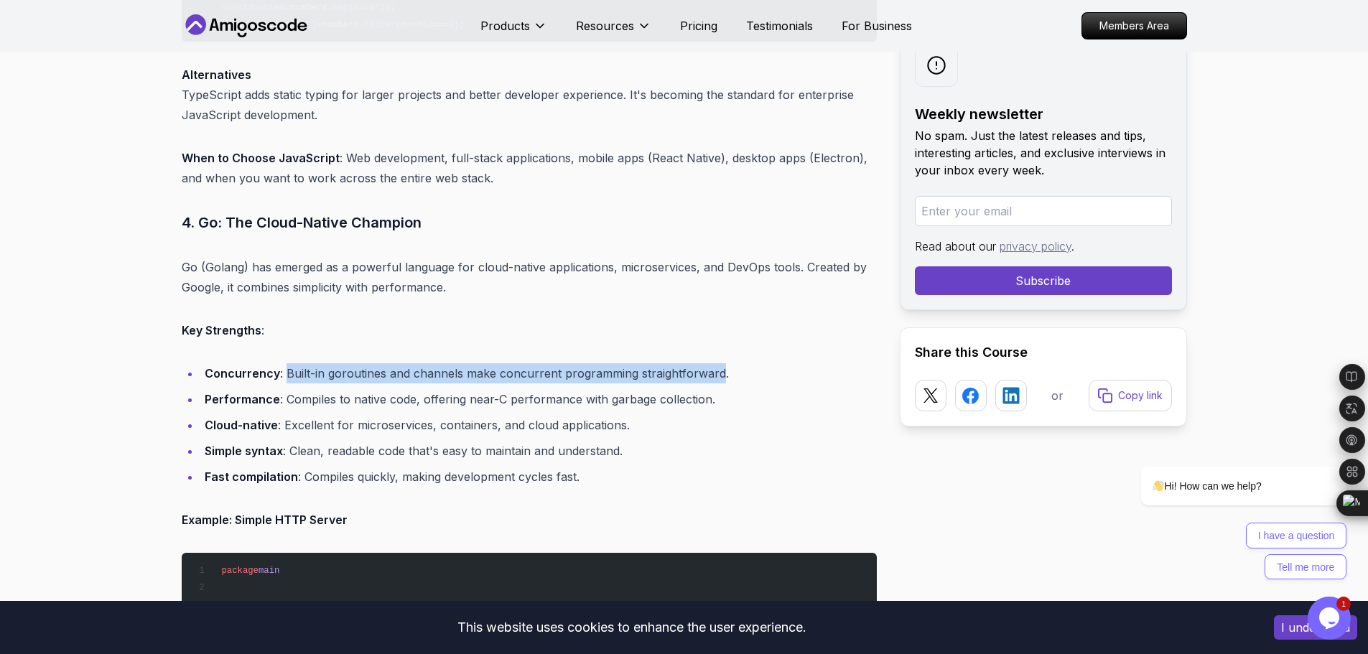
click at [284, 362] on div "Introduction What's the best programming language to learn in 2025? If you're j…" at bounding box center [529, 546] width 695 height 6926
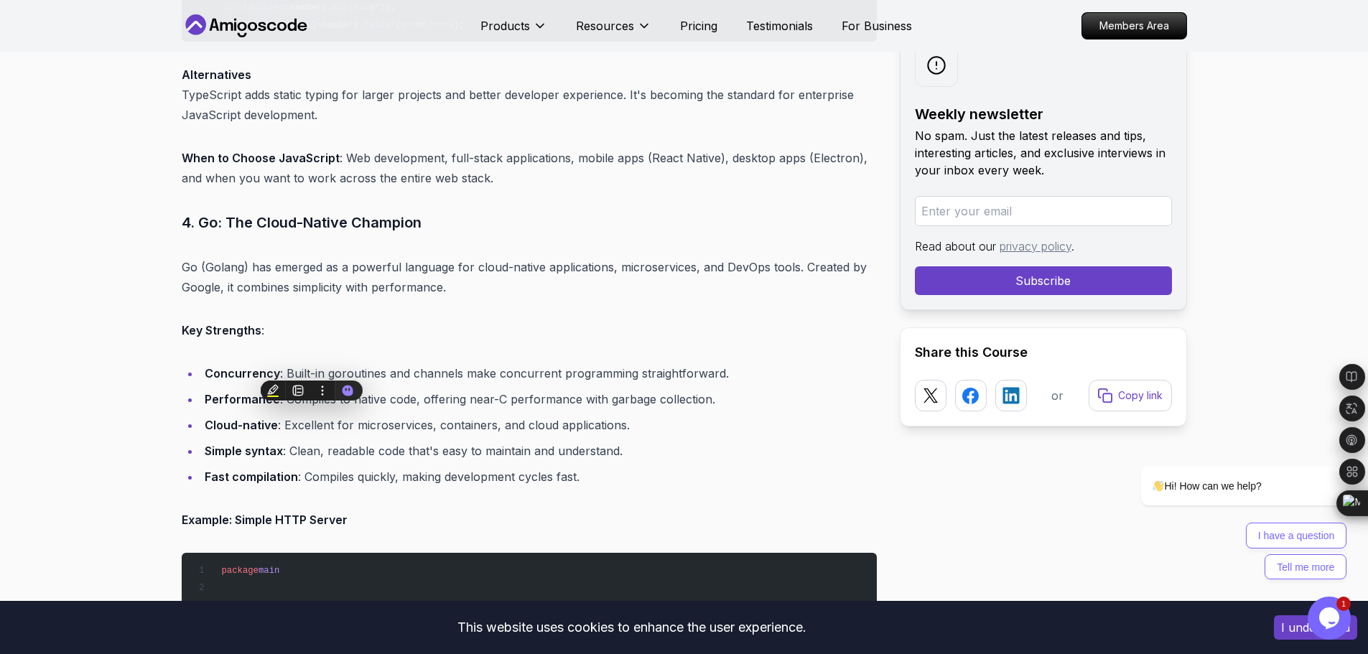
click at [764, 414] on ul "Concurrency : Built-in goroutines and channels make concurrent programming stra…" at bounding box center [529, 425] width 695 height 124
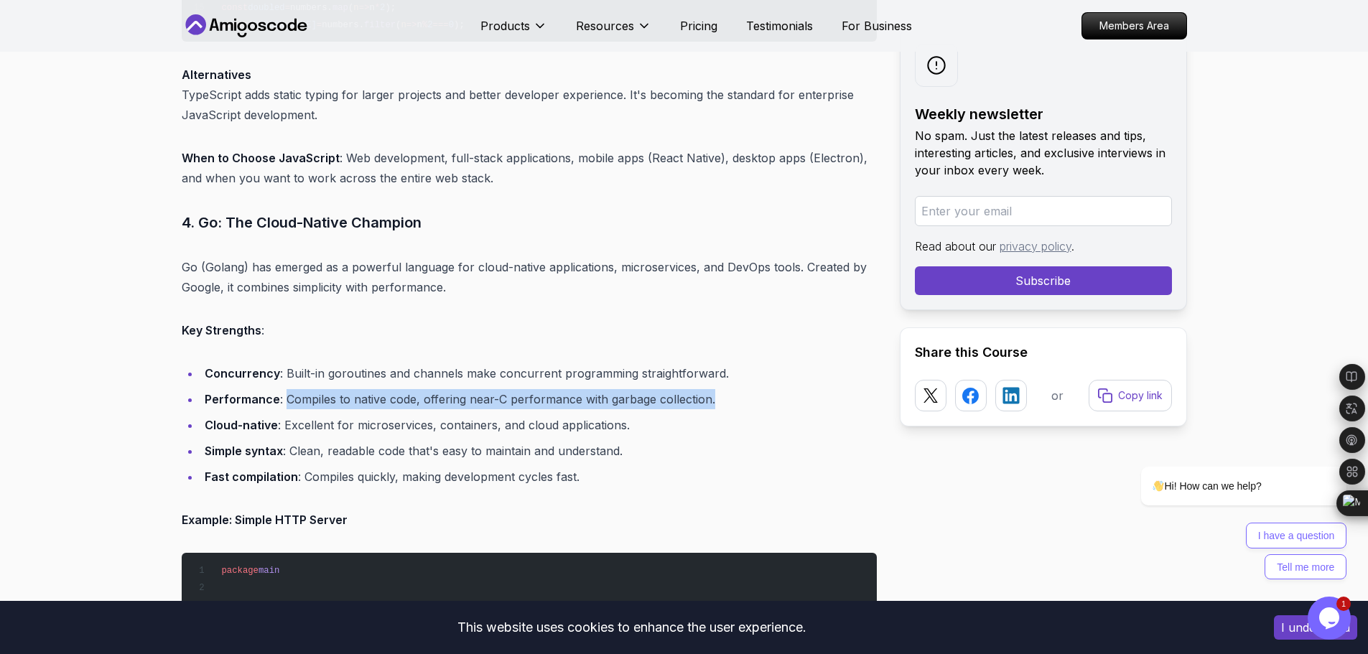
drag, startPoint x: 716, startPoint y: 399, endPoint x: 282, endPoint y: 401, distance: 434.5
click at [282, 401] on li "Performance : Compiles to native code, offering near-C performance with garbage…" at bounding box center [538, 399] width 677 height 20
click at [486, 428] on li "Cloud-native : Excellent for microservices, containers, and cloud applications." at bounding box center [538, 425] width 677 height 20
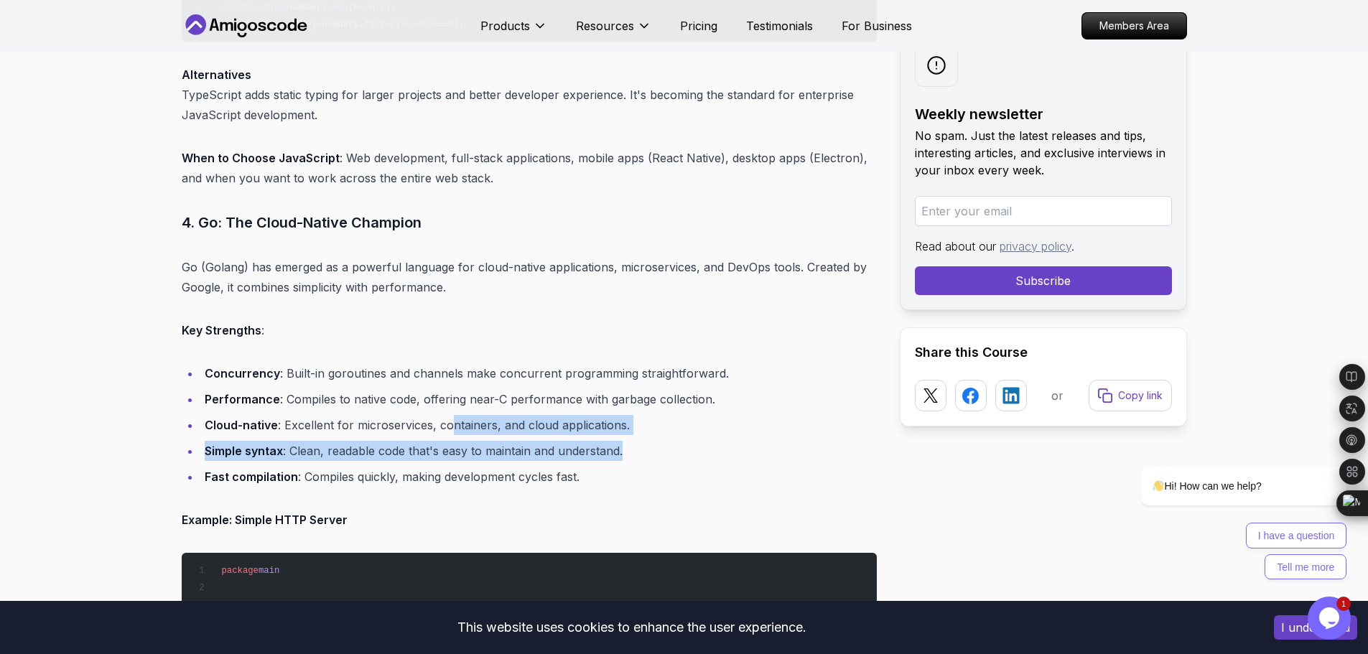
drag, startPoint x: 641, startPoint y: 436, endPoint x: 448, endPoint y: 432, distance: 192.5
click at [448, 432] on ul "Concurrency : Built-in goroutines and channels make concurrent programming stra…" at bounding box center [529, 425] width 695 height 124
click at [577, 410] on ul "Concurrency : Built-in goroutines and channels make concurrent programming stra…" at bounding box center [529, 425] width 695 height 124
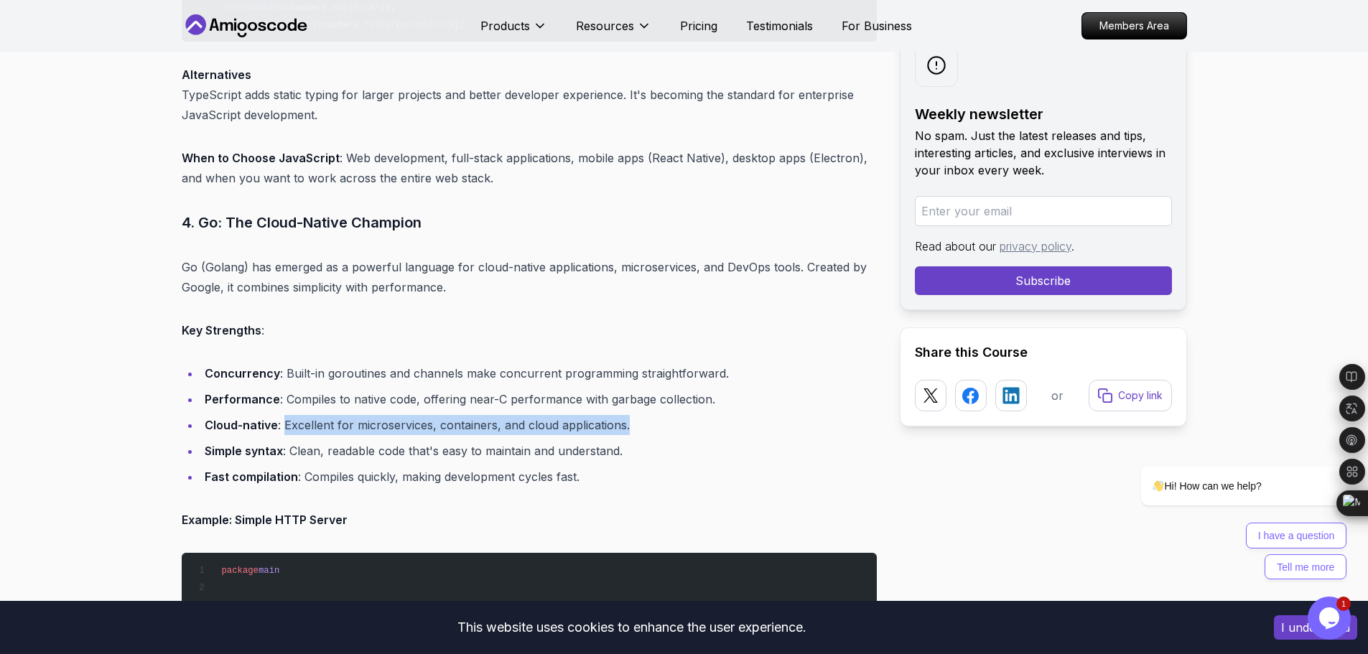
drag, startPoint x: 620, startPoint y: 431, endPoint x: 284, endPoint y: 418, distance: 335.6
click at [284, 418] on li "Cloud-native : Excellent for microservices, containers, and cloud applications." at bounding box center [538, 425] width 677 height 20
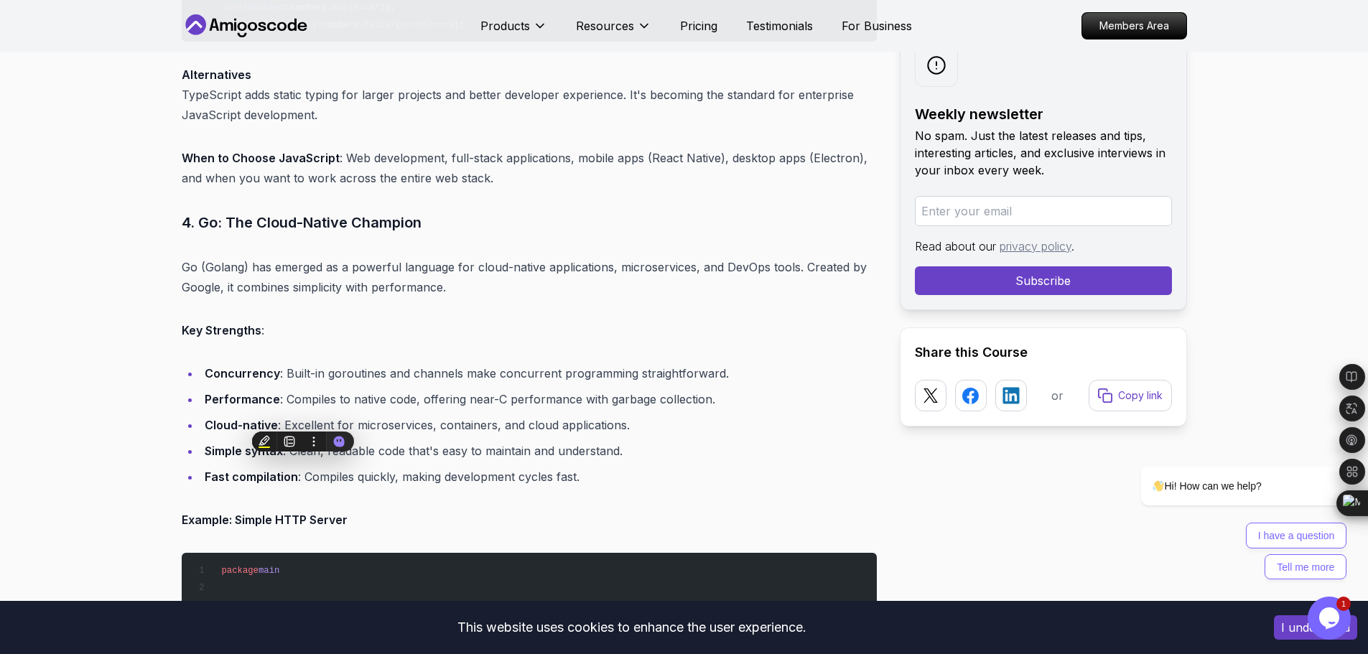
drag, startPoint x: 510, startPoint y: 452, endPoint x: 520, endPoint y: 452, distance: 10.1
click at [510, 452] on li "Simple syntax : Clean, readable code that's easy to maintain and understand." at bounding box center [538, 451] width 677 height 20
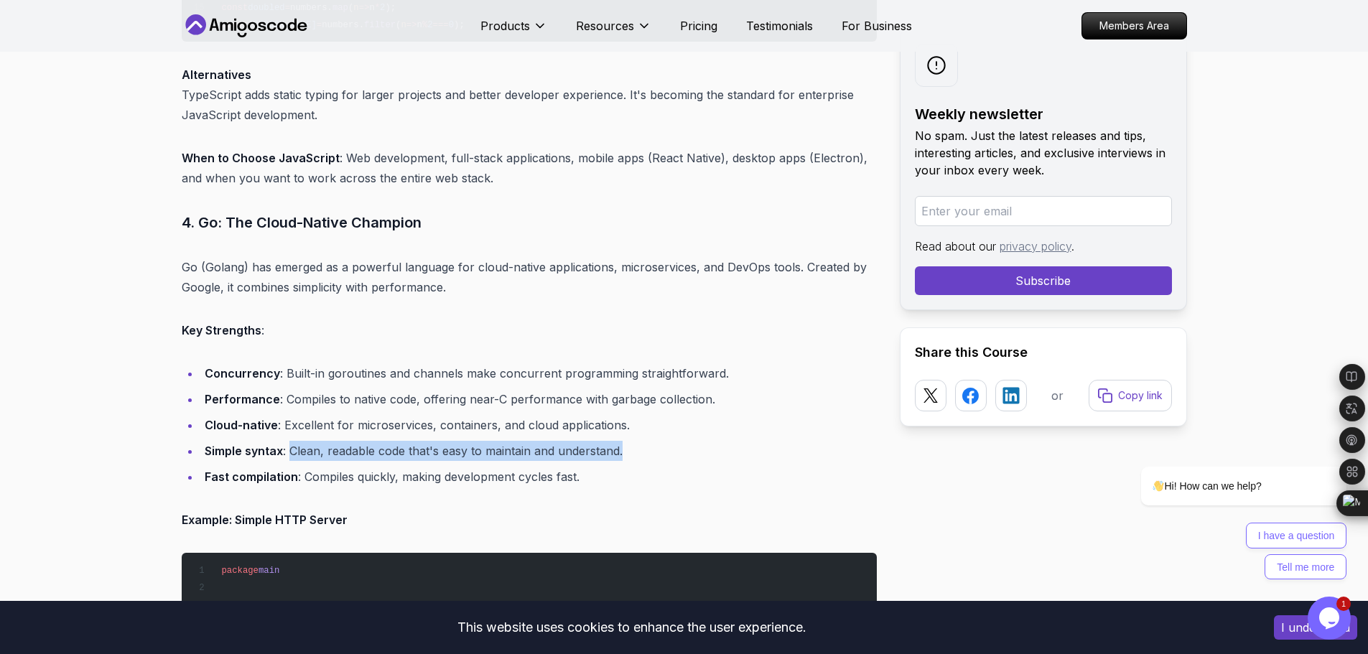
drag, startPoint x: 631, startPoint y: 450, endPoint x: 293, endPoint y: 452, distance: 337.6
click at [293, 452] on li "Simple syntax : Clean, readable code that's easy to maintain and understand." at bounding box center [538, 451] width 677 height 20
click at [609, 451] on li "Simple syntax : Clean, readable code that's easy to maintain and understand." at bounding box center [538, 451] width 677 height 20
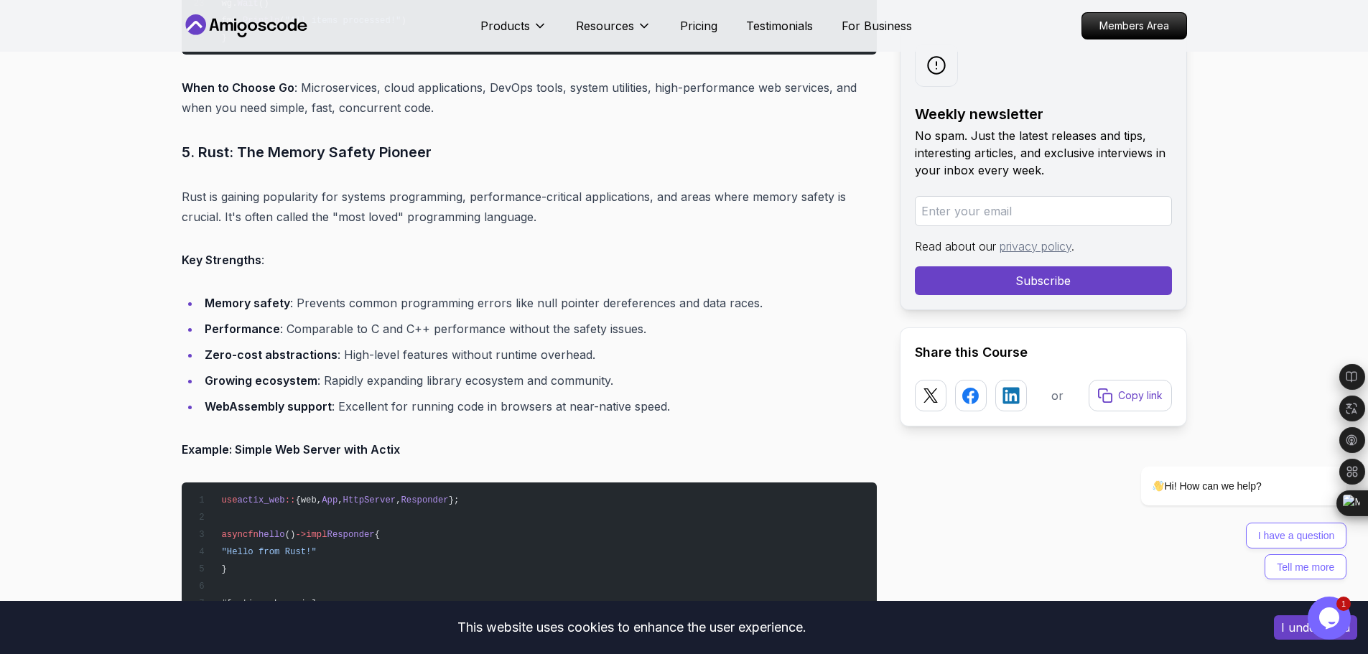
scroll to position [4864, 0]
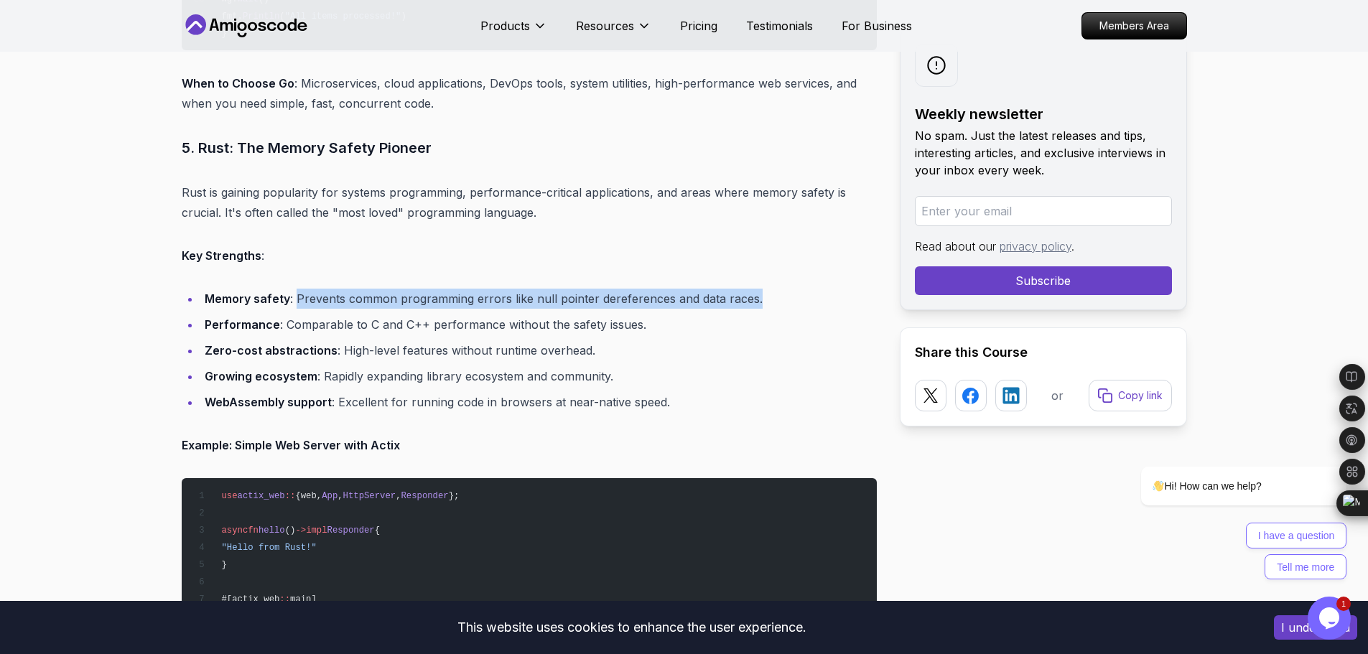
drag, startPoint x: 751, startPoint y: 301, endPoint x: 294, endPoint y: 307, distance: 457.5
click at [294, 307] on li "Memory safety : Prevents common programming errors like null pointer dereferenc…" at bounding box center [538, 299] width 677 height 20
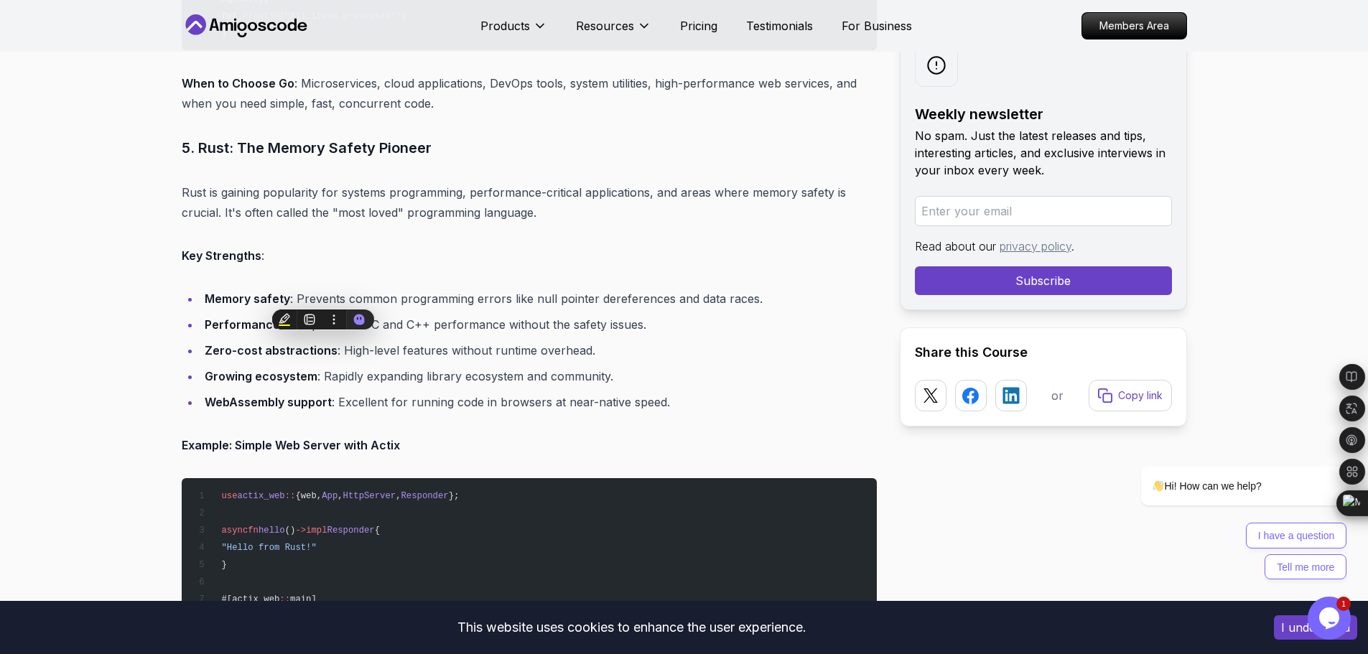
click at [585, 391] on ul "Memory safety : Prevents common programming errors like null pointer dereferenc…" at bounding box center [529, 351] width 695 height 124
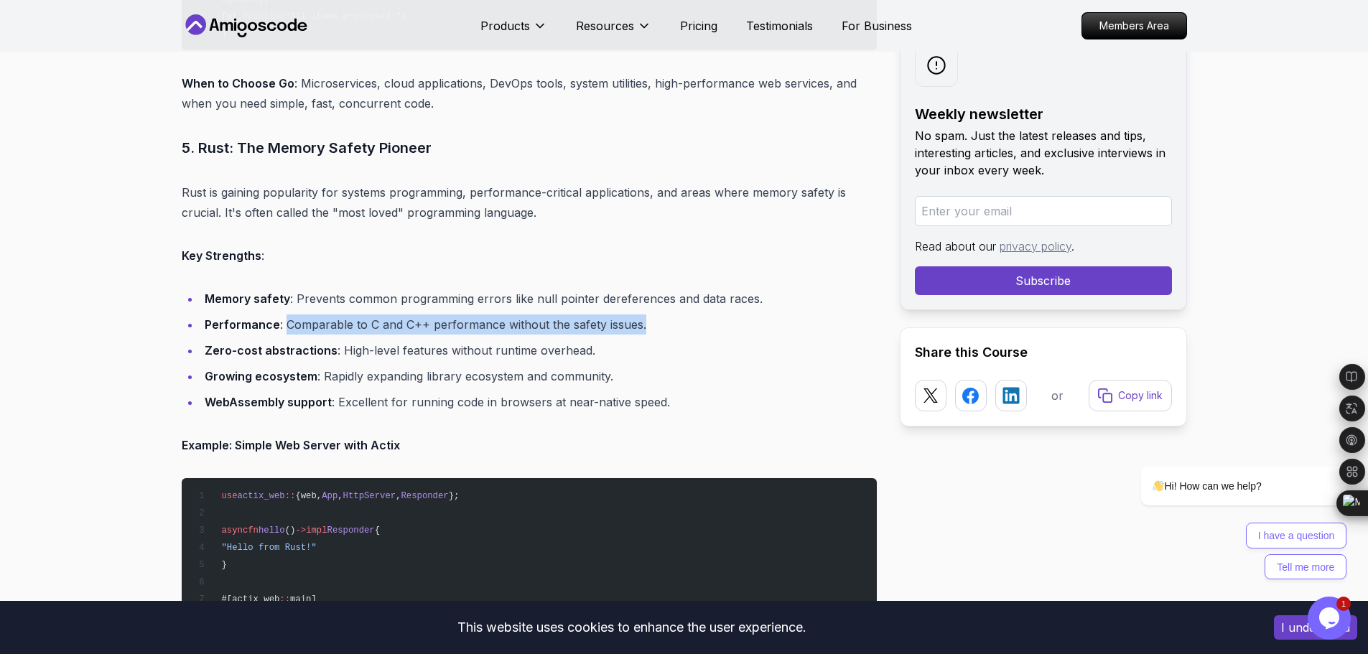
drag, startPoint x: 648, startPoint y: 325, endPoint x: 317, endPoint y: 328, distance: 331.1
click at [287, 320] on li "Performance : Comparable to C and C++ performance without the safety issues." at bounding box center [538, 325] width 677 height 20
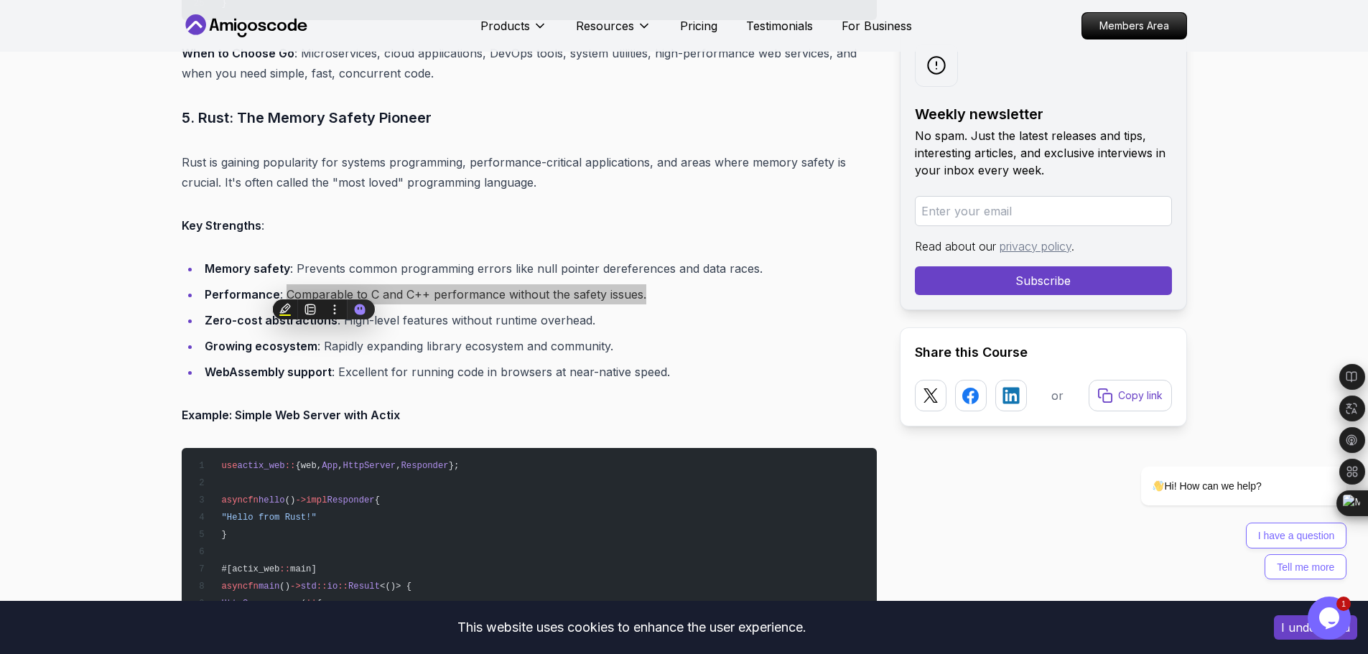
scroll to position [4935, 0]
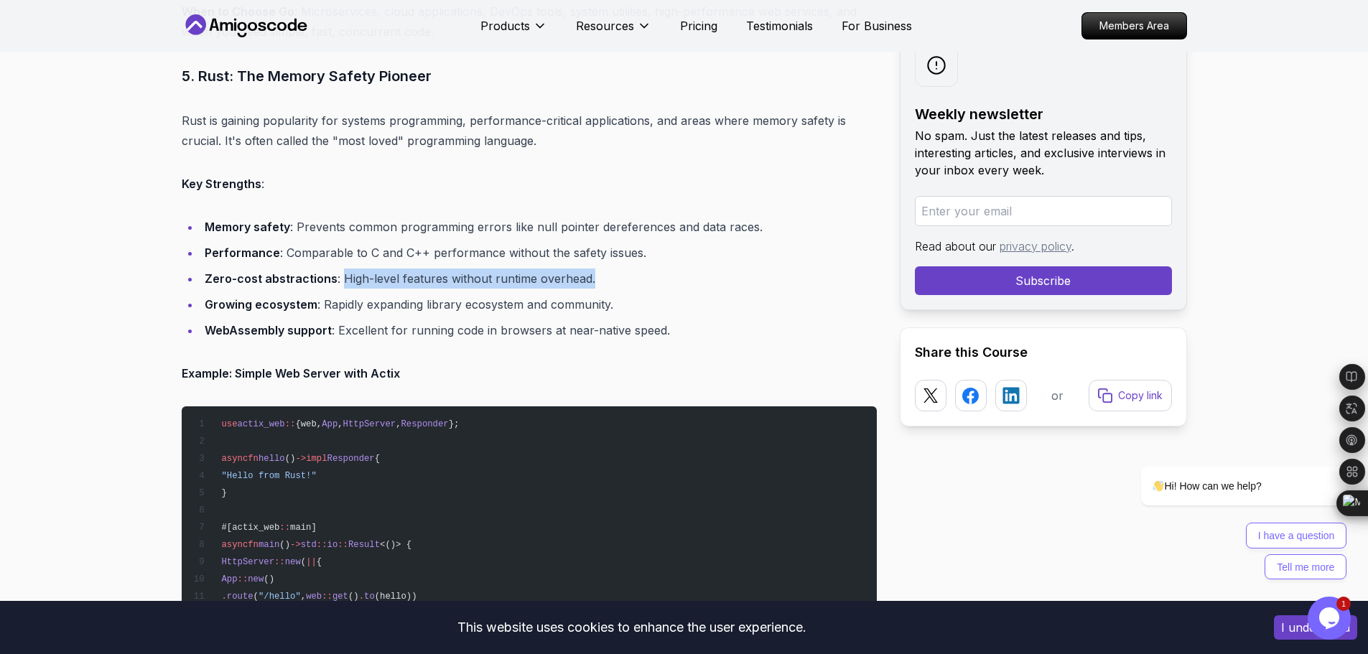
drag, startPoint x: 585, startPoint y: 273, endPoint x: 341, endPoint y: 282, distance: 244.4
click at [341, 282] on li "Zero-cost abstractions : High-level features without runtime overhead." at bounding box center [538, 279] width 677 height 20
click at [582, 284] on li "Zero-cost abstractions : High-level features without runtime overhead." at bounding box center [538, 279] width 677 height 20
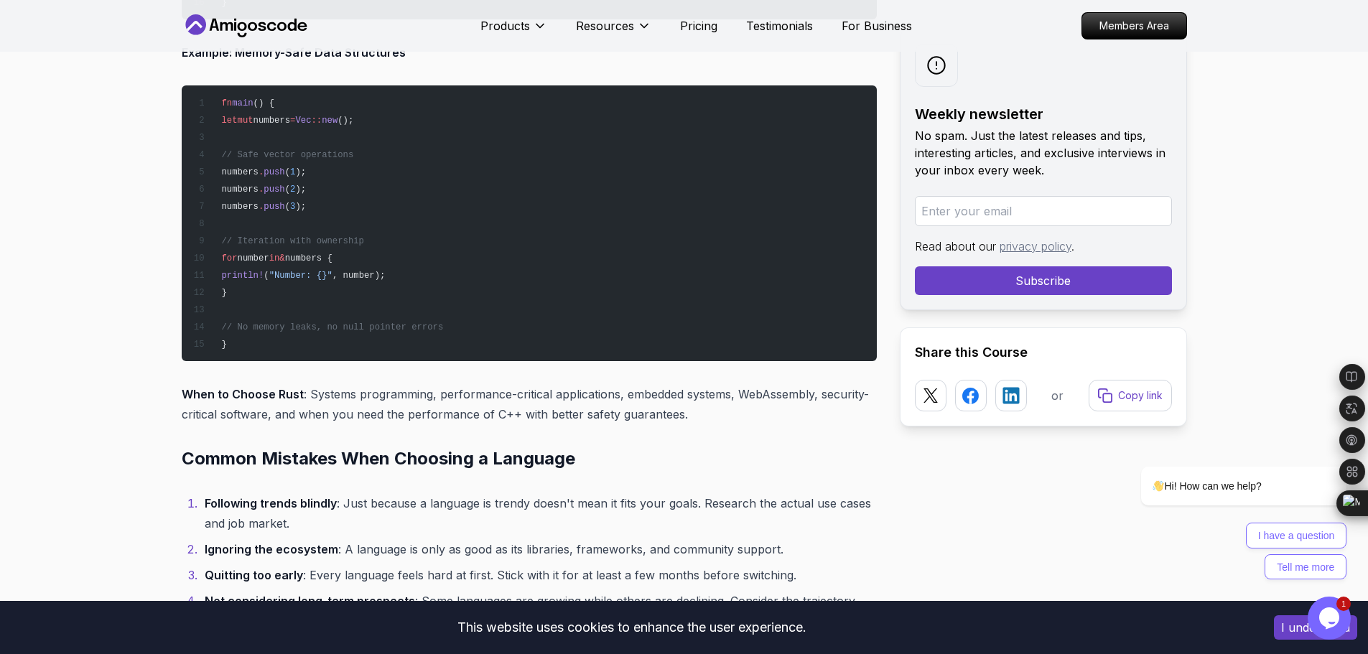
scroll to position [5869, 0]
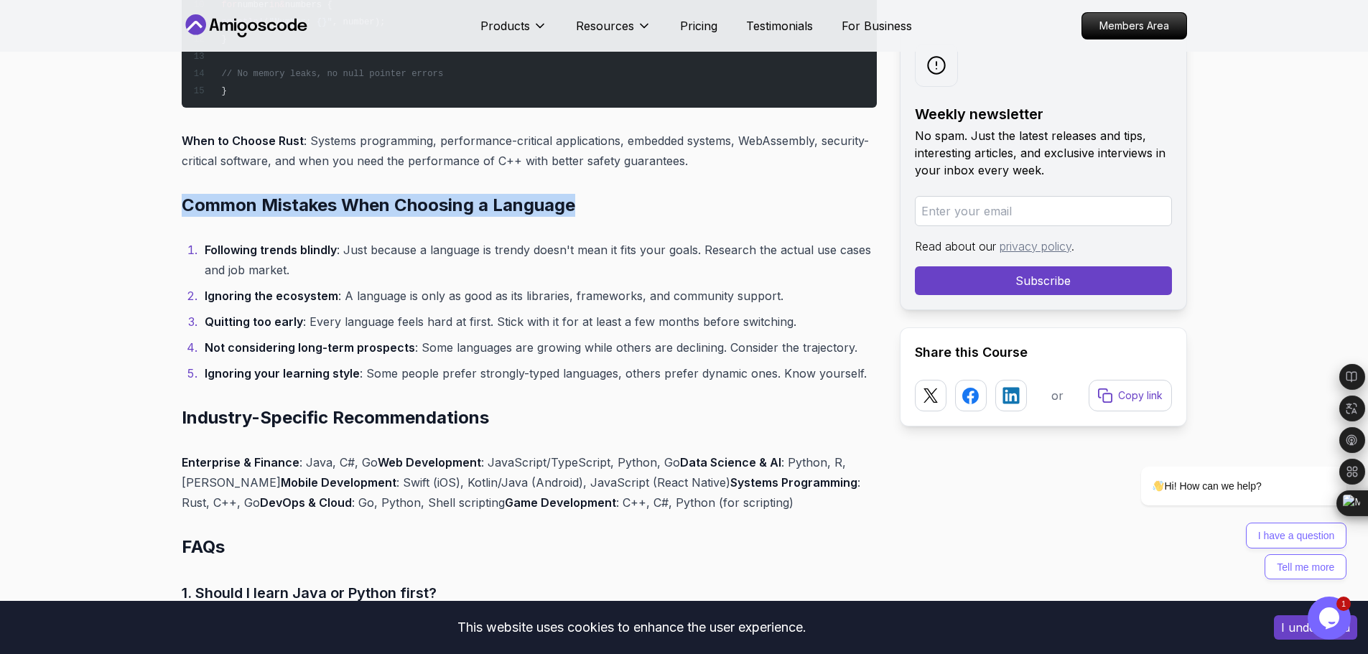
drag, startPoint x: 596, startPoint y: 209, endPoint x: 172, endPoint y: 213, distance: 424.5
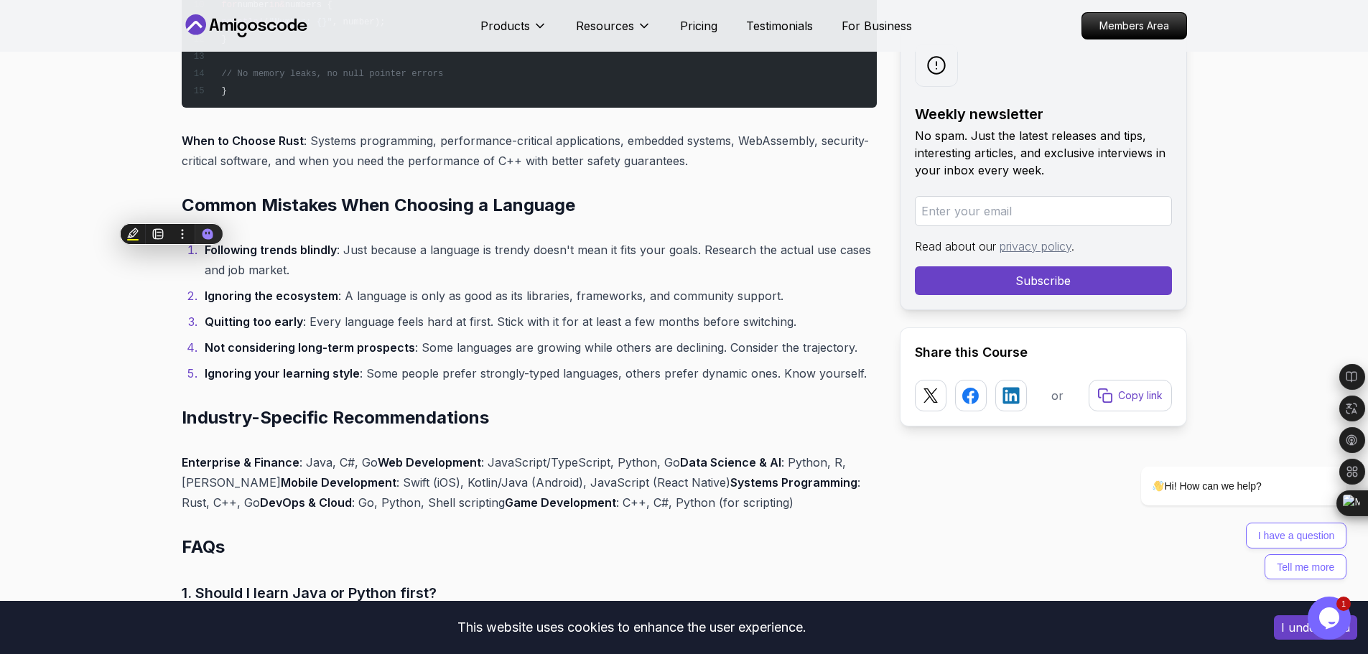
click at [644, 145] on p "When to Choose Rust : Systems programming, performance-critical applications, e…" at bounding box center [529, 151] width 695 height 40
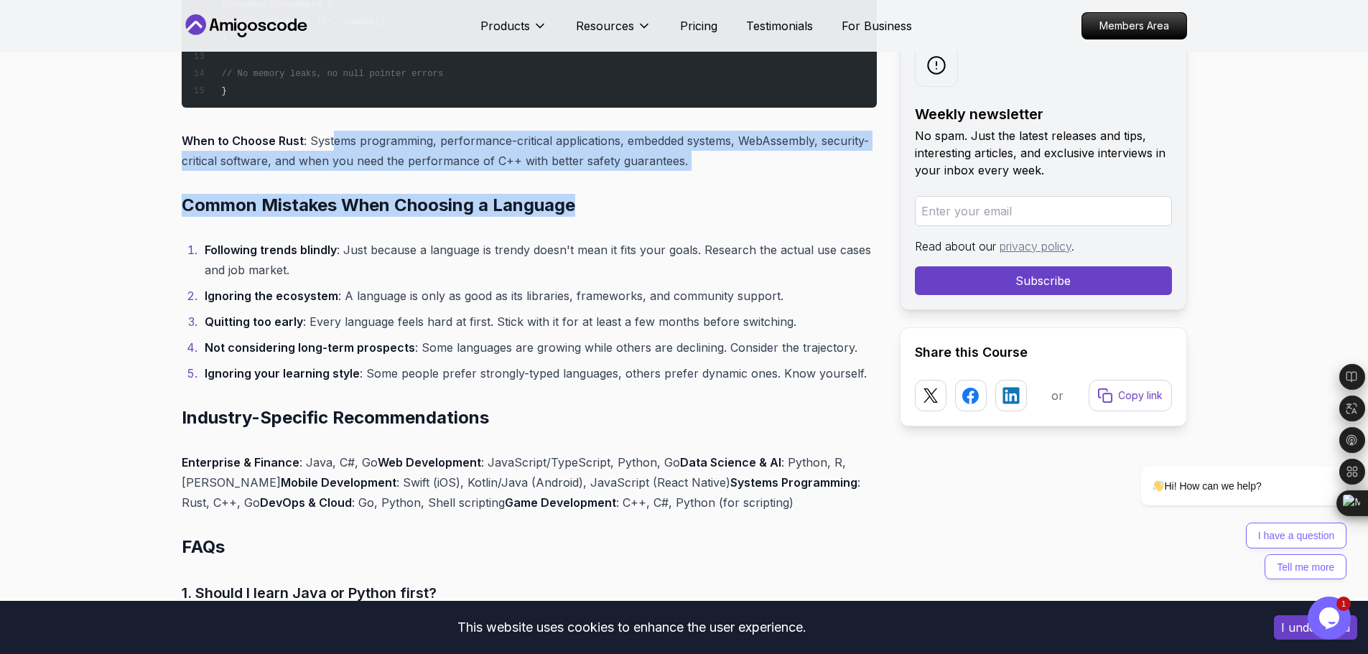
drag, startPoint x: 580, startPoint y: 172, endPoint x: 331, endPoint y: 141, distance: 251.0
click at [333, 139] on p "When to Choose Rust : Systems programming, performance-critical applications, e…" at bounding box center [529, 151] width 695 height 40
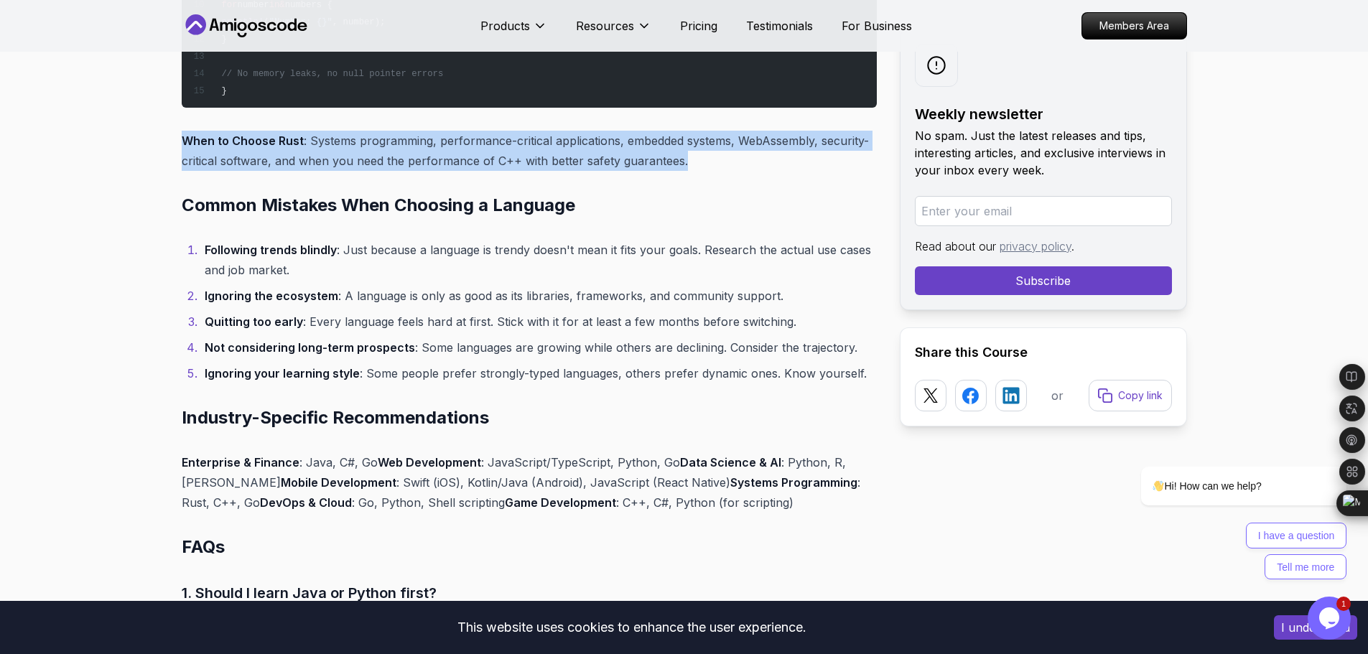
drag, startPoint x: 684, startPoint y: 166, endPoint x: 164, endPoint y: 143, distance: 521.2
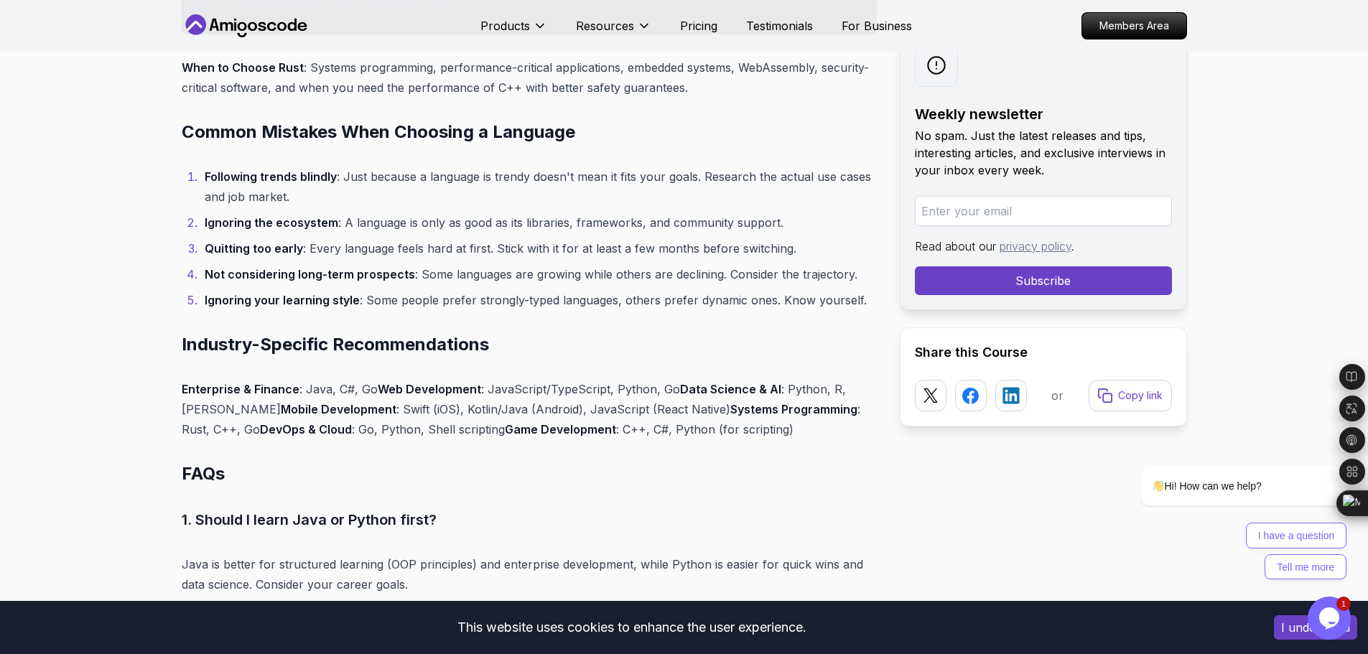
scroll to position [5941, 0]
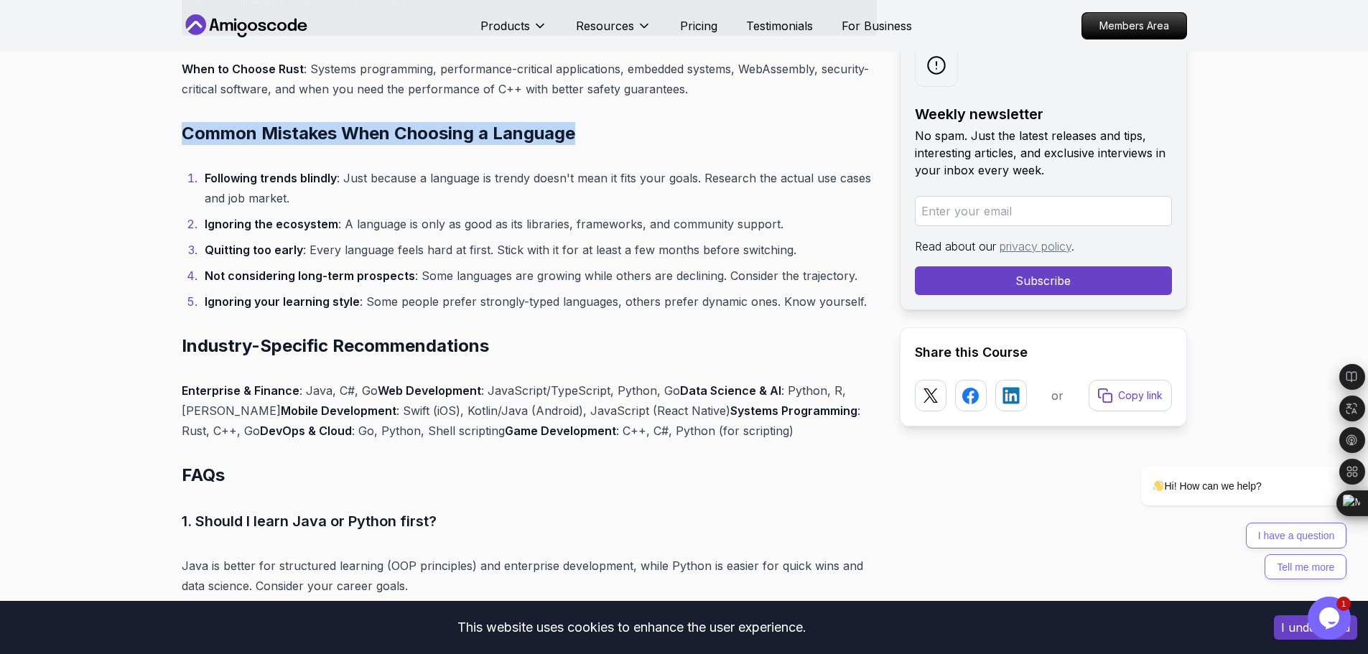
drag, startPoint x: 463, startPoint y: 147, endPoint x: 165, endPoint y: 123, distance: 298.3
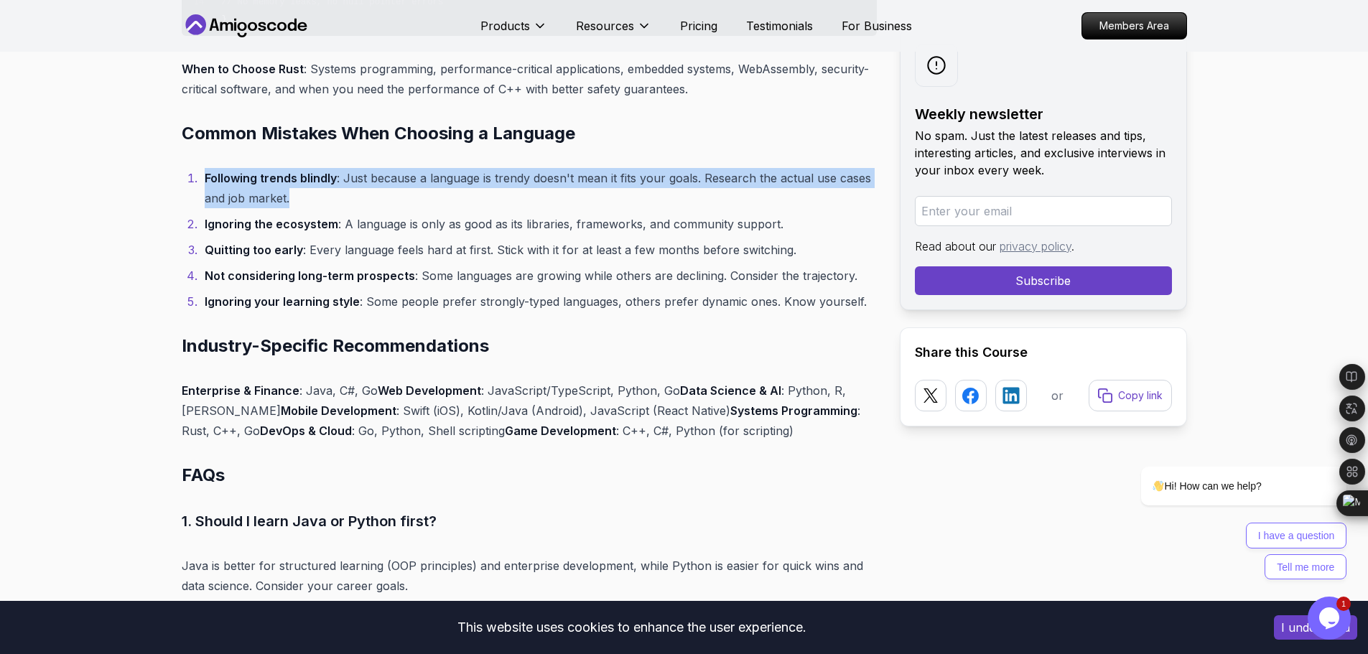
drag, startPoint x: 285, startPoint y: 195, endPoint x: 203, endPoint y: 185, distance: 83.2
click at [203, 185] on li "Following trends blindly : Just because a language is trendy doesn't mean it fi…" at bounding box center [538, 188] width 677 height 40
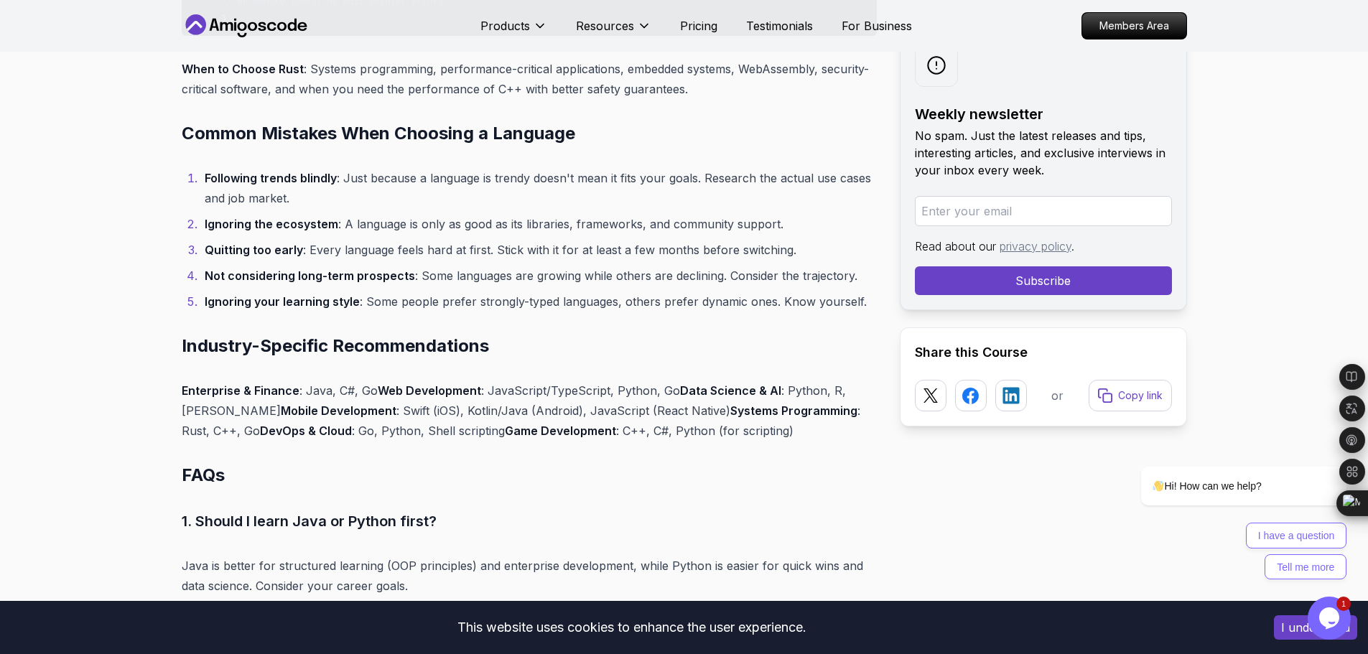
click at [570, 289] on ol "Following trends blindly : Just because a language is trendy doesn't mean it fi…" at bounding box center [529, 240] width 695 height 144
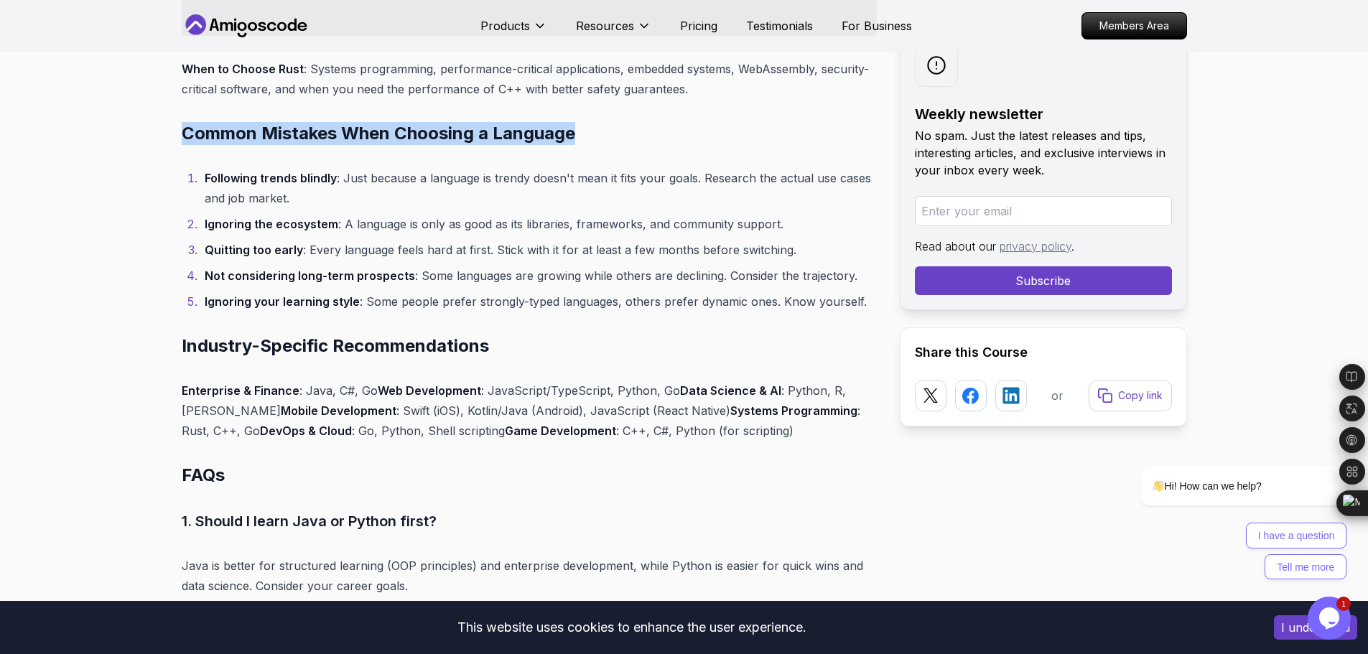
drag, startPoint x: 185, startPoint y: 139, endPoint x: 579, endPoint y: 125, distance: 394.6
click at [579, 125] on h2 "Common Mistakes When Choosing a Language" at bounding box center [529, 133] width 695 height 23
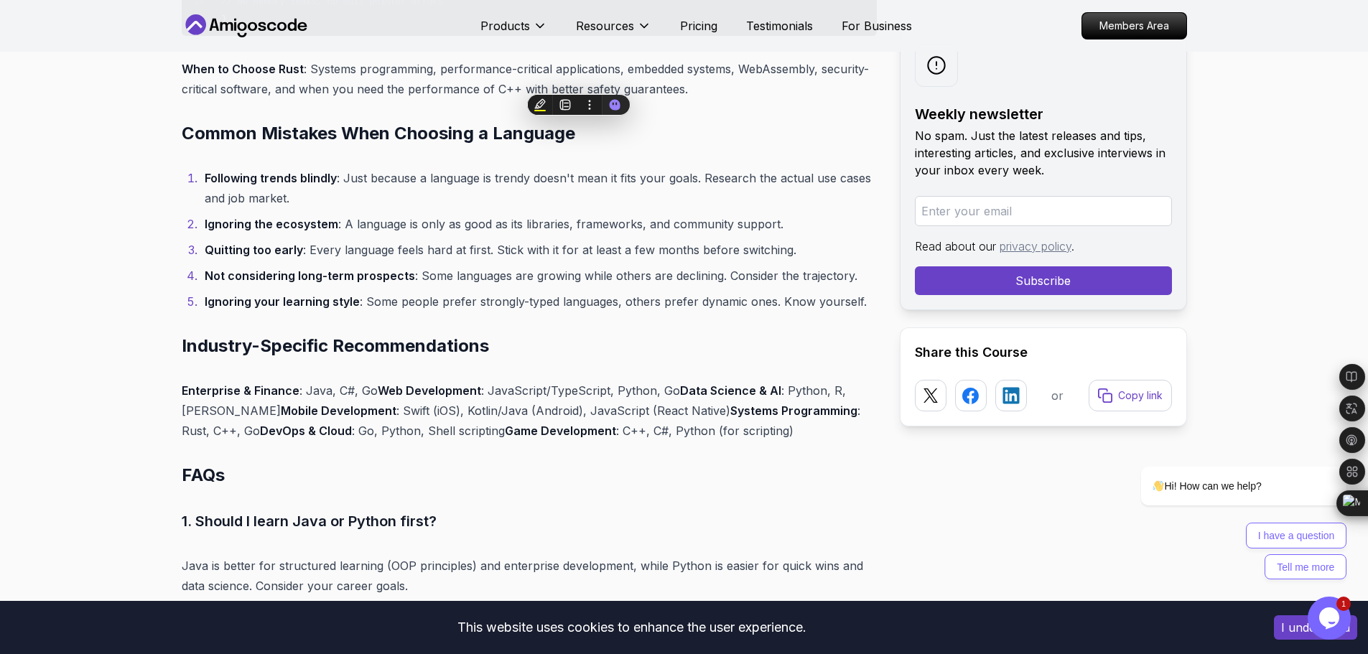
click at [287, 198] on li "Following trends blindly : Just because a language is trendy doesn't mean it fi…" at bounding box center [538, 188] width 677 height 40
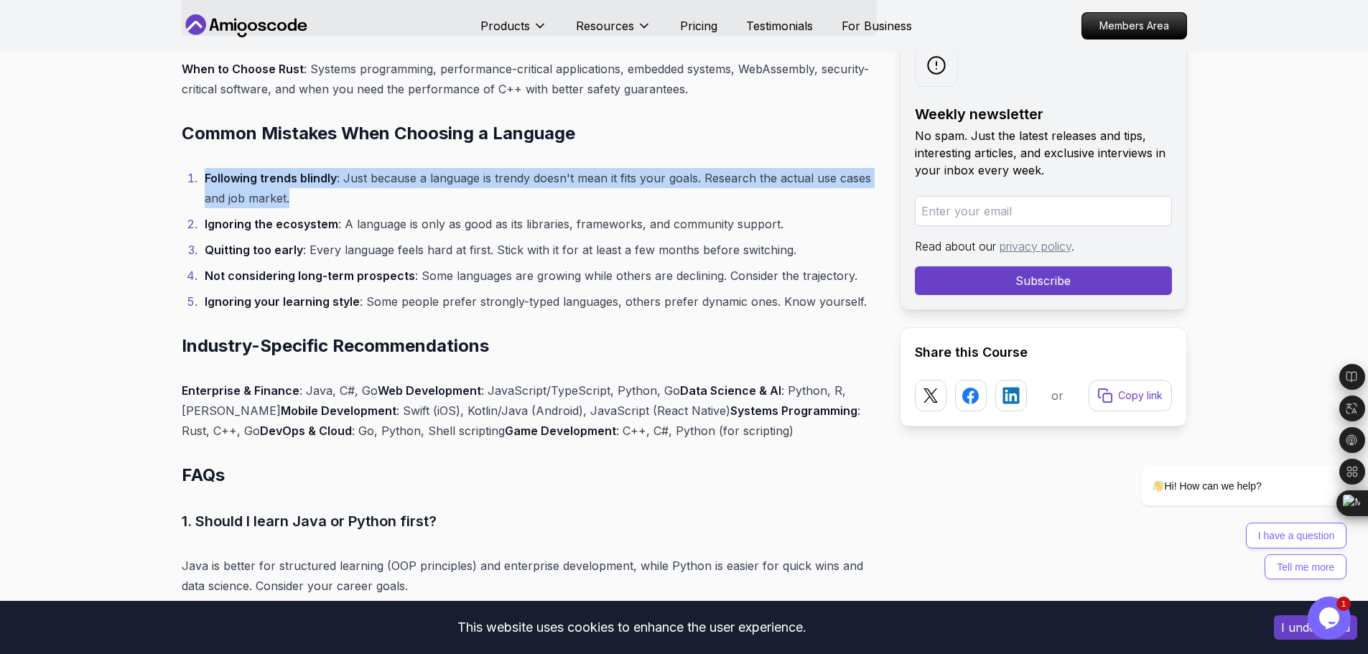
drag, startPoint x: 287, startPoint y: 198, endPoint x: 198, endPoint y: 186, distance: 89.9
click at [200, 186] on li "Following trends blindly : Just because a language is trendy doesn't mean it fi…" at bounding box center [538, 188] width 677 height 40
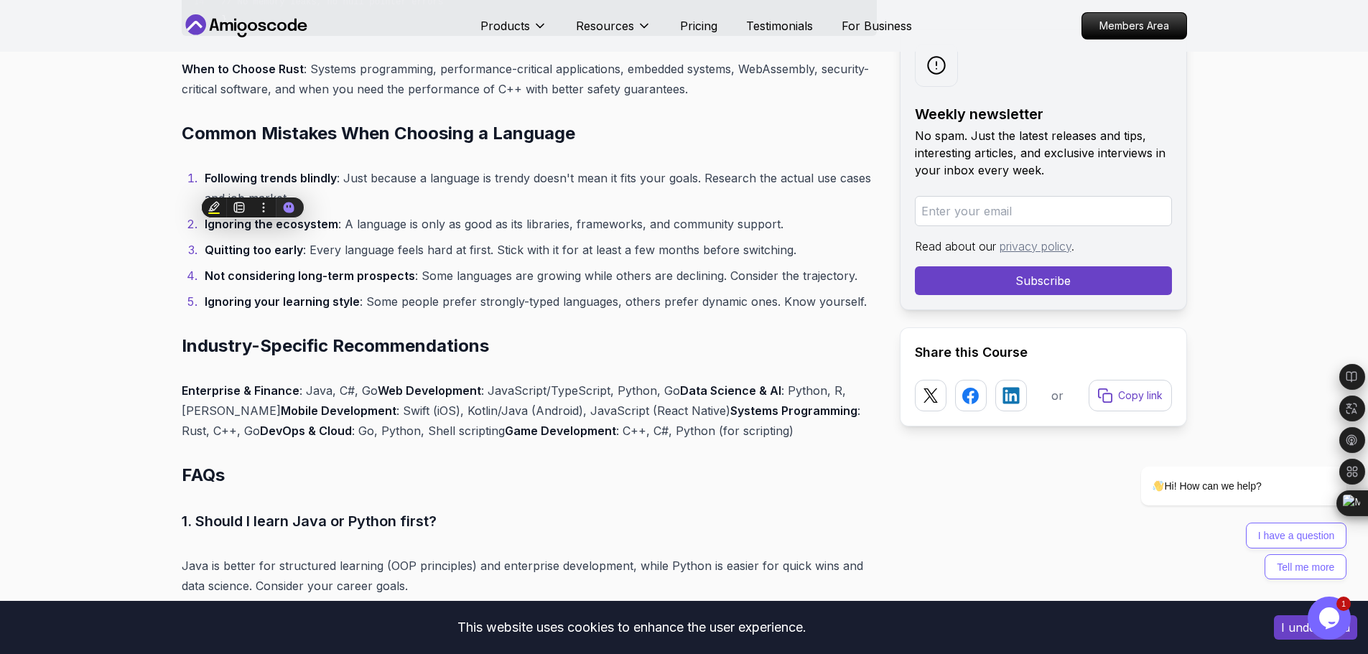
click at [490, 273] on li "Not considering long-term prospects : Some languages are growing while others a…" at bounding box center [538, 276] width 677 height 20
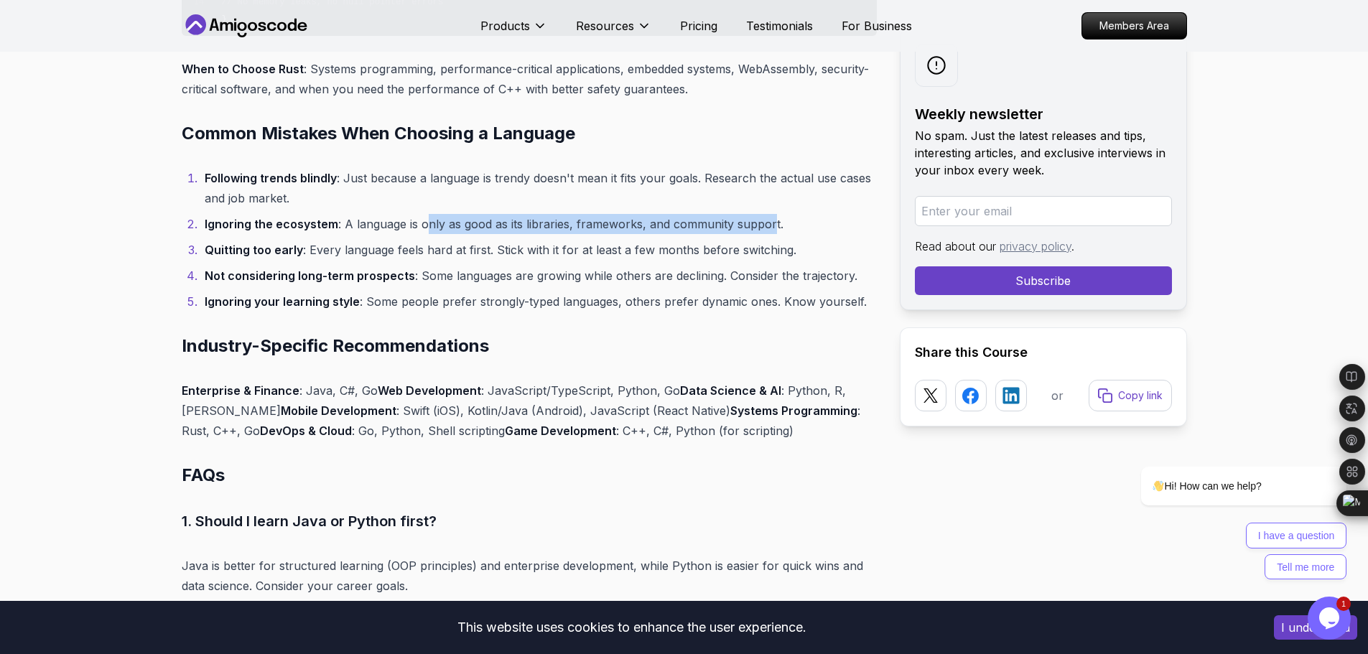
drag, startPoint x: 756, startPoint y: 233, endPoint x: 426, endPoint y: 213, distance: 330.3
click at [426, 213] on ol "Following trends blindly : Just because a language is trendy doesn't mean it fi…" at bounding box center [529, 240] width 695 height 144
drag, startPoint x: 831, startPoint y: 246, endPoint x: 824, endPoint y: 248, distance: 7.5
click at [829, 248] on li "Quitting too early : Every language feels hard at first. Stick with it for at l…" at bounding box center [538, 250] width 677 height 20
drag, startPoint x: 783, startPoint y: 221, endPoint x: 199, endPoint y: 226, distance: 583.9
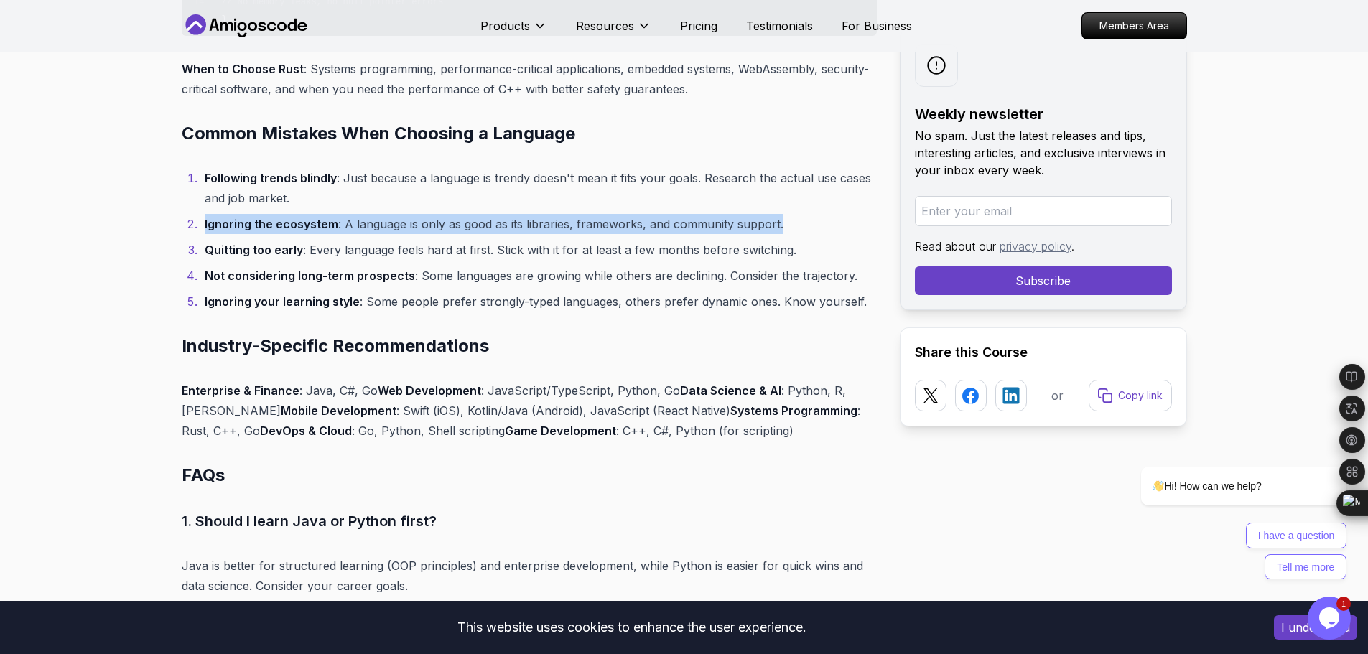
click at [200, 226] on li "Ignoring the ecosystem : A language is only as good as its libraries, framework…" at bounding box center [538, 224] width 677 height 20
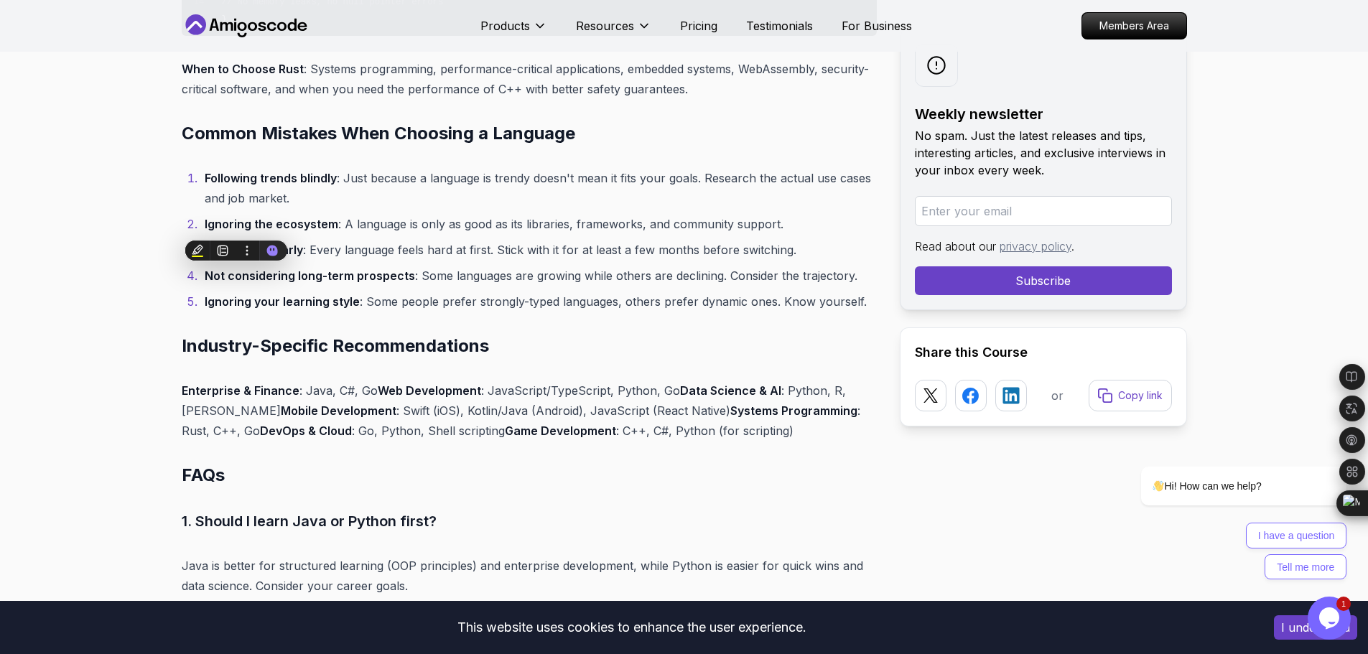
click at [463, 301] on li "Ignoring your learning style : Some people prefer strongly-typed languages, oth…" at bounding box center [538, 302] width 677 height 20
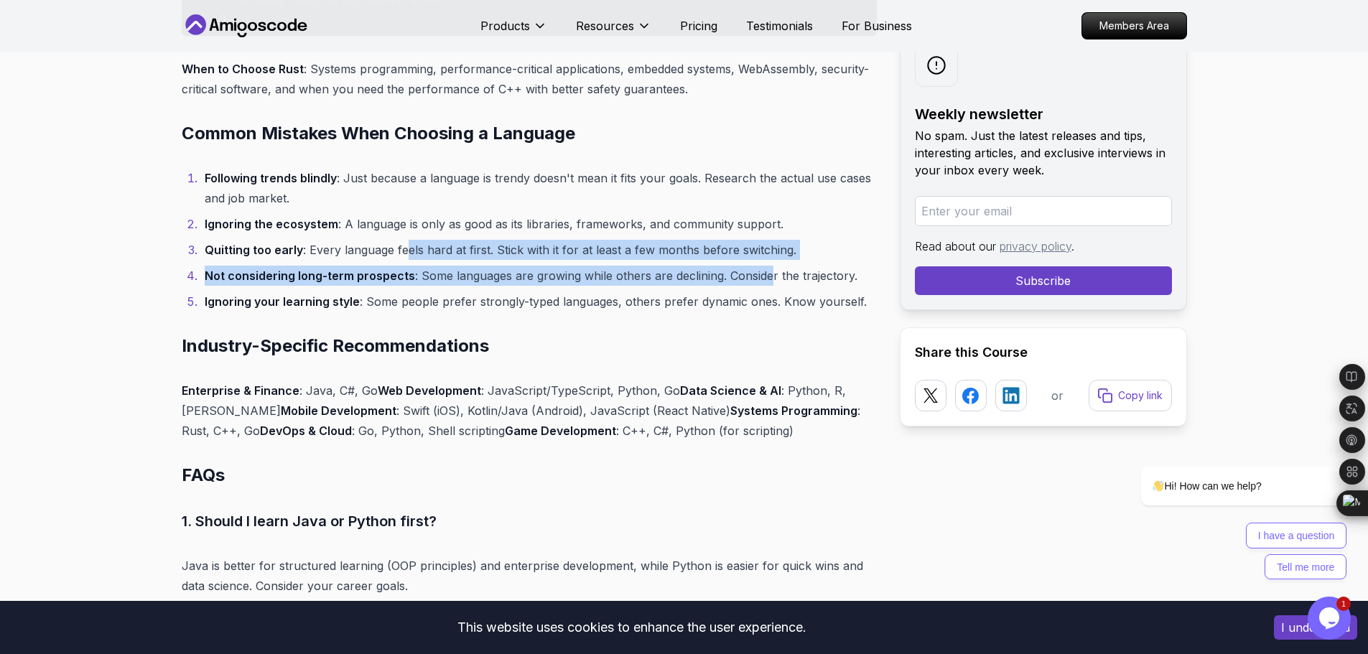
drag, startPoint x: 766, startPoint y: 267, endPoint x: 402, endPoint y: 236, distance: 364.8
click at [402, 236] on ol "Following trends blindly : Just because a language is trendy doesn't mean it fi…" at bounding box center [529, 240] width 695 height 144
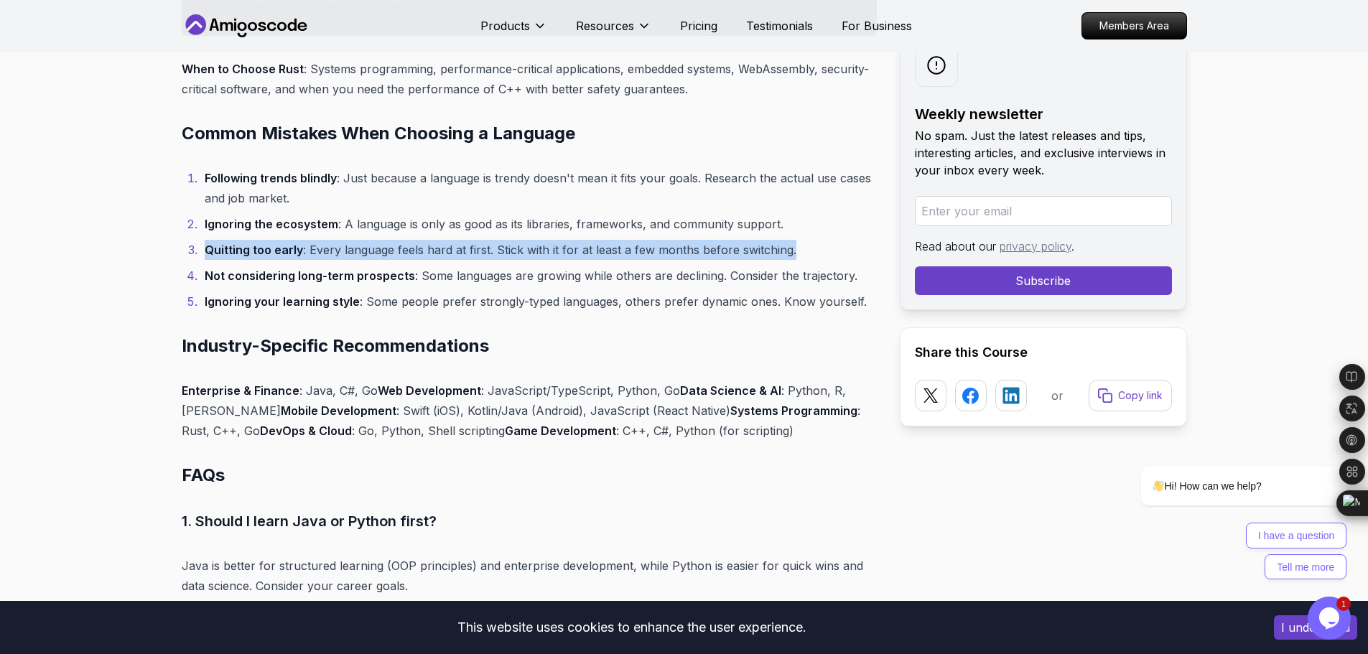
drag, startPoint x: 206, startPoint y: 248, endPoint x: 796, endPoint y: 238, distance: 590.5
click at [796, 238] on ol "Following trends blindly : Just because a language is trendy doesn't mean it fi…" at bounding box center [529, 240] width 695 height 144
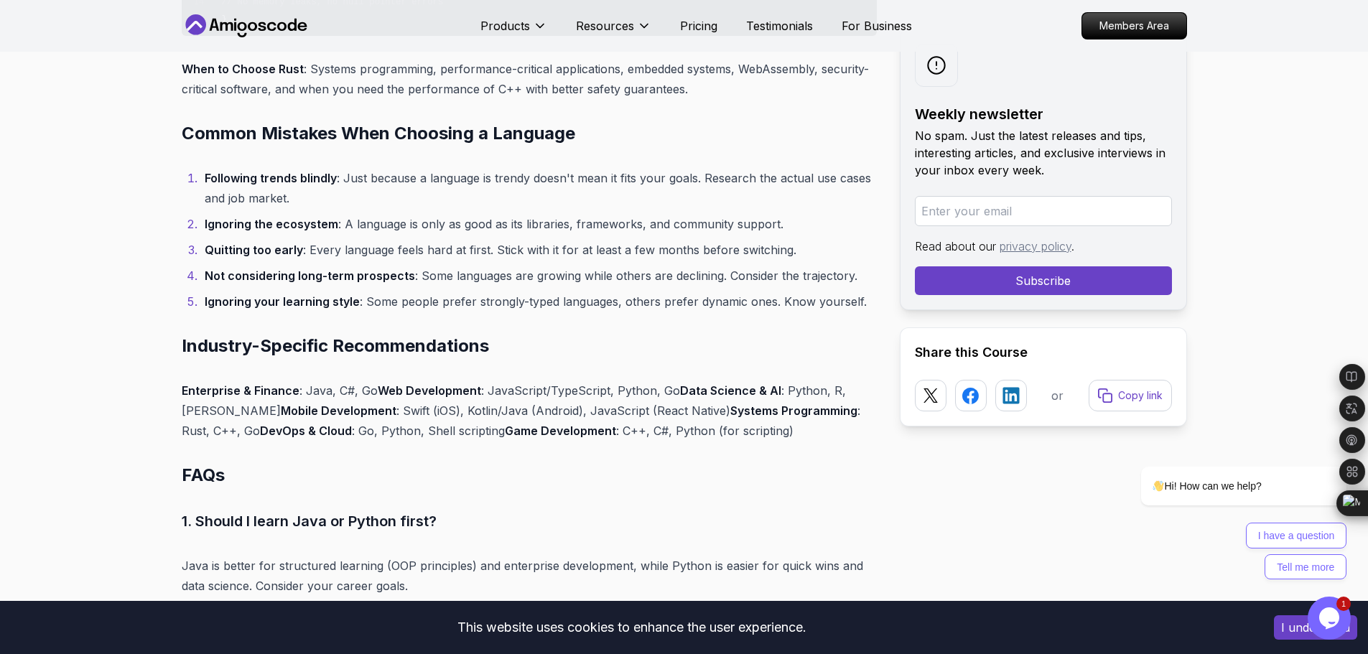
click at [455, 283] on li "Not considering long-term prospects : Some languages are growing while others a…" at bounding box center [538, 276] width 677 height 20
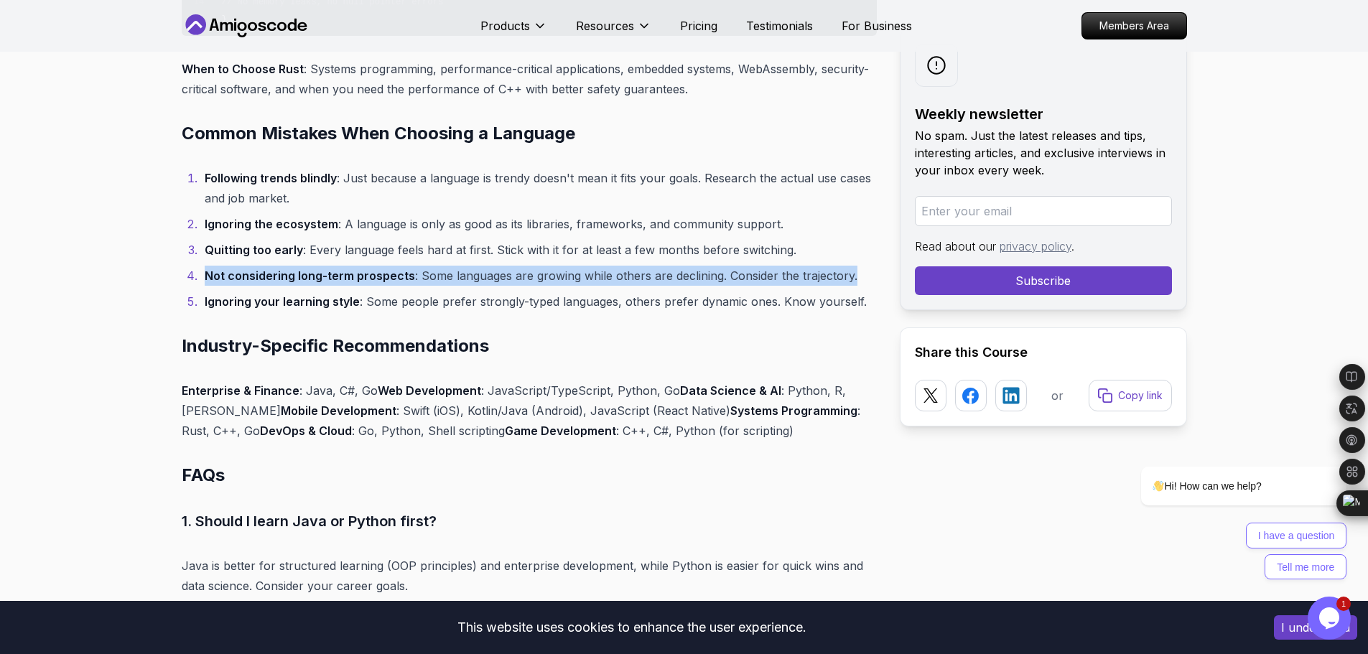
drag, startPoint x: 208, startPoint y: 274, endPoint x: 860, endPoint y: 279, distance: 652.9
click at [860, 279] on li "Not considering long-term prospects : Some languages are growing while others a…" at bounding box center [538, 276] width 677 height 20
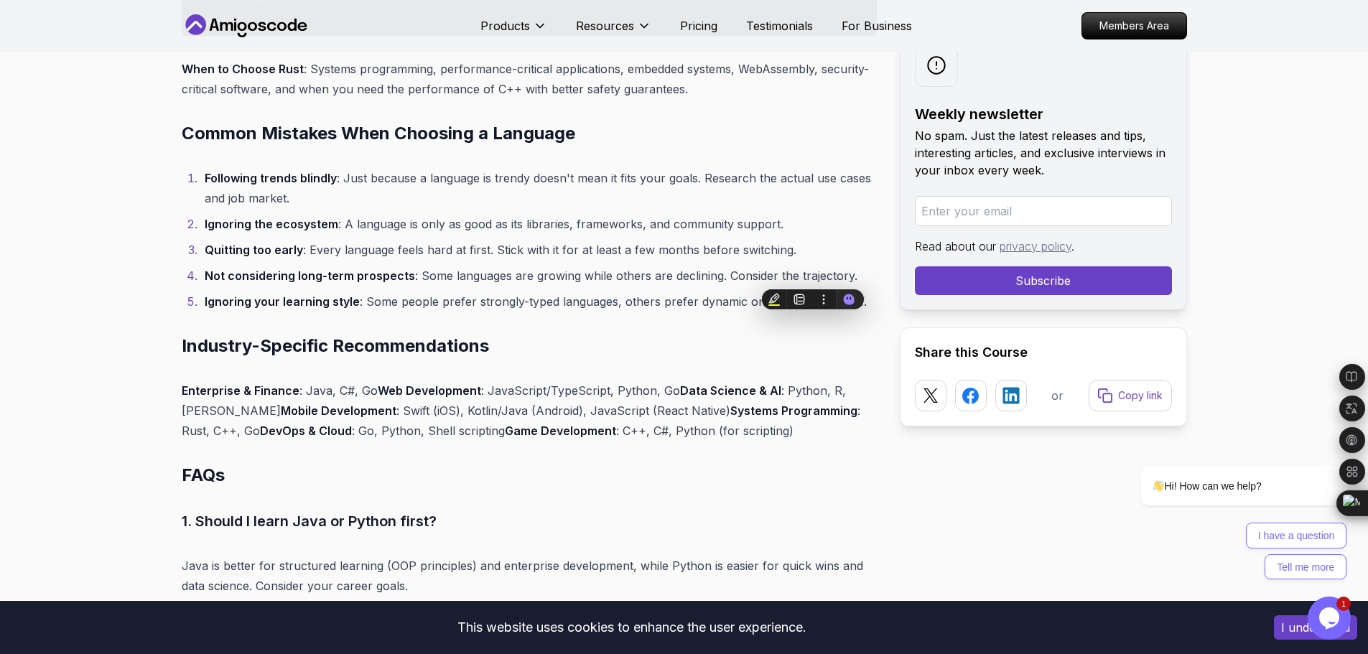
click at [266, 294] on li "Ignoring your learning style : Some people prefer strongly-typed languages, oth…" at bounding box center [538, 302] width 677 height 20
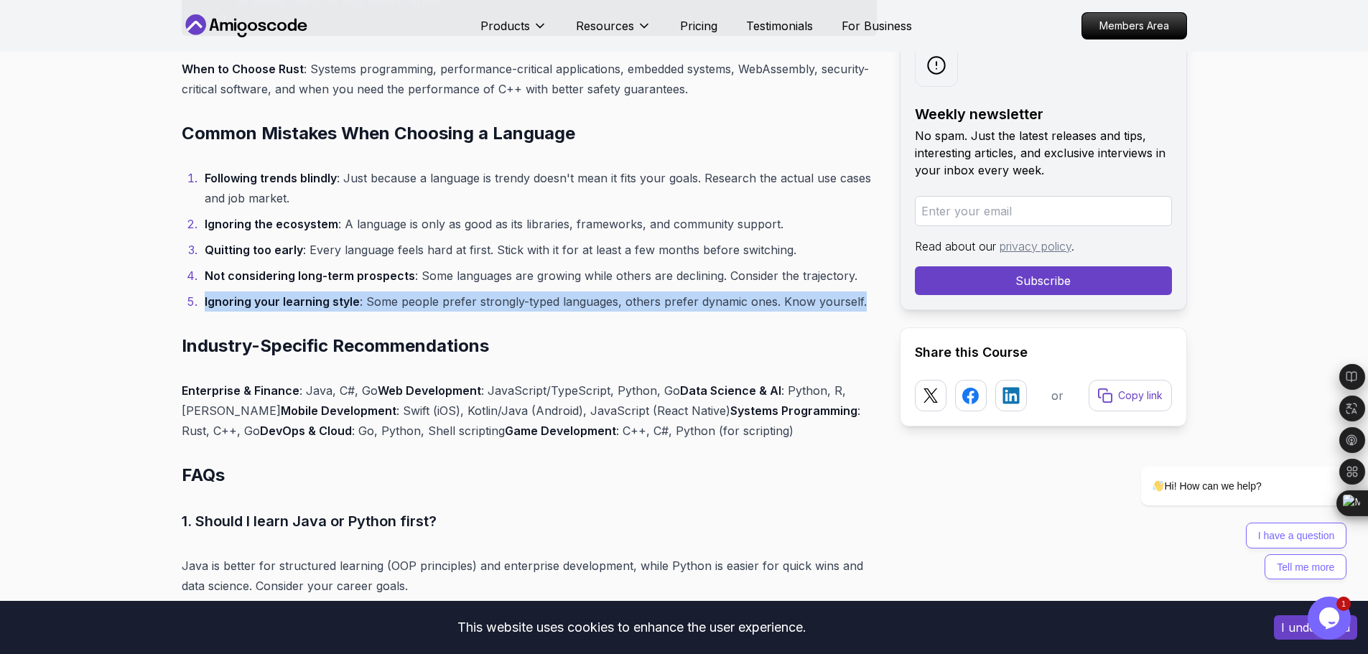
drag, startPoint x: 201, startPoint y: 300, endPoint x: 859, endPoint y: 307, distance: 657.9
click at [859, 307] on li "Ignoring your learning style : Some people prefer strongly-typed languages, oth…" at bounding box center [538, 302] width 677 height 20
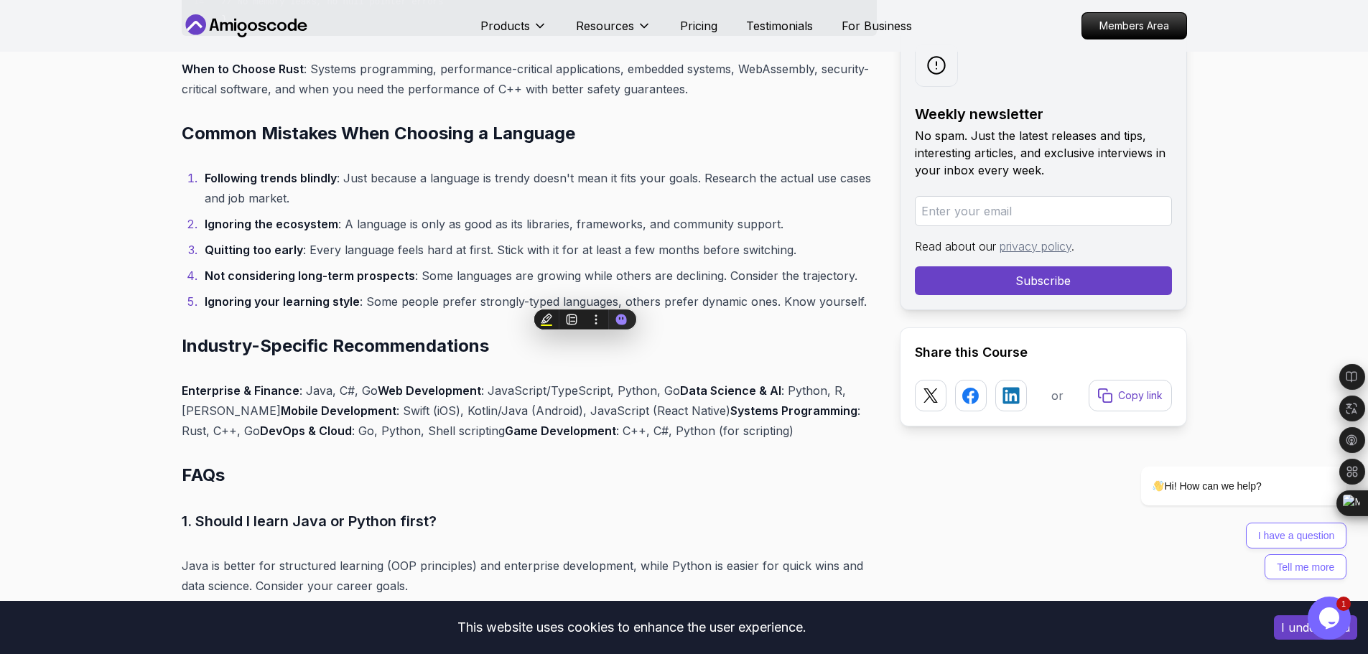
click at [441, 394] on strong "Web Development" at bounding box center [429, 391] width 103 height 14
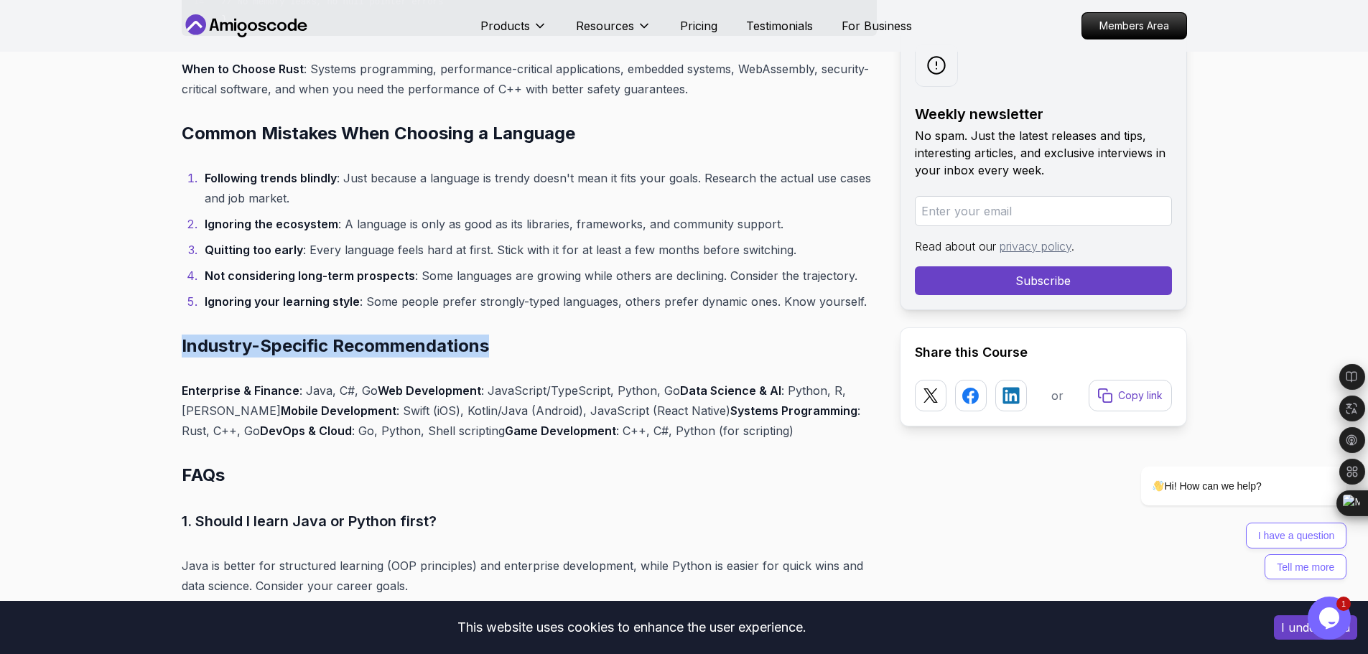
drag, startPoint x: 507, startPoint y: 349, endPoint x: 170, endPoint y: 334, distance: 337.2
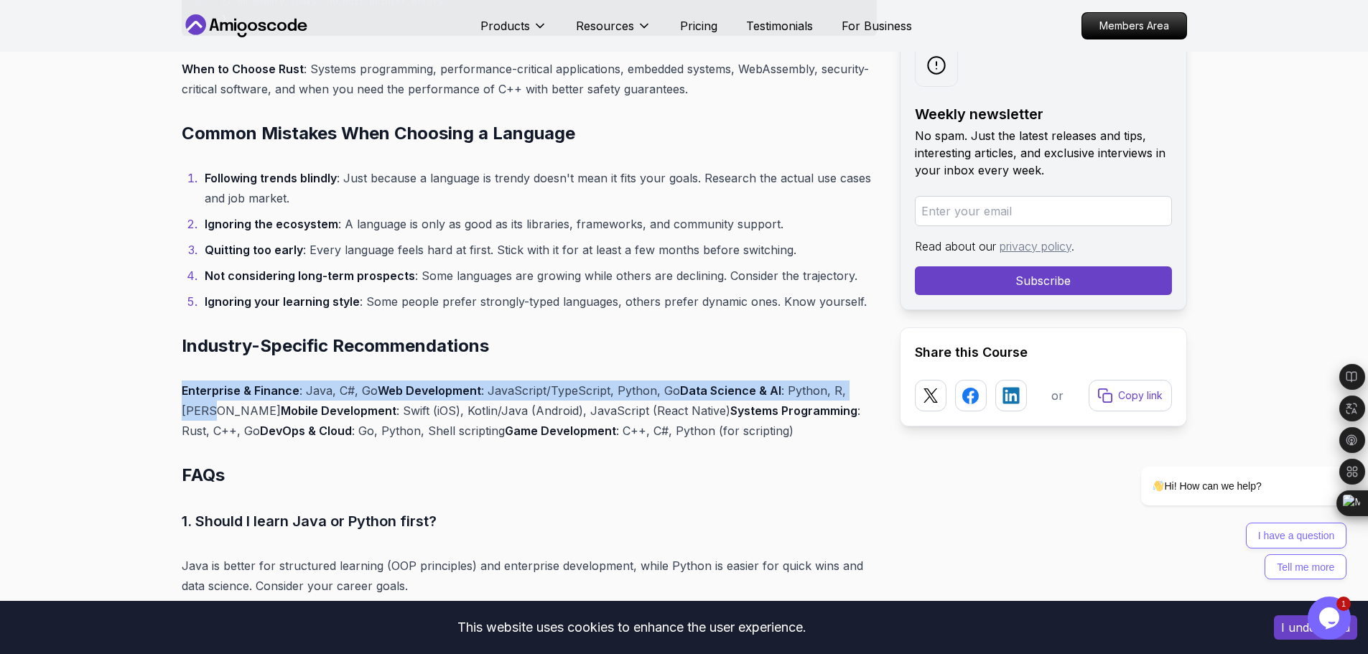
drag, startPoint x: 175, startPoint y: 386, endPoint x: 883, endPoint y: 385, distance: 708.1
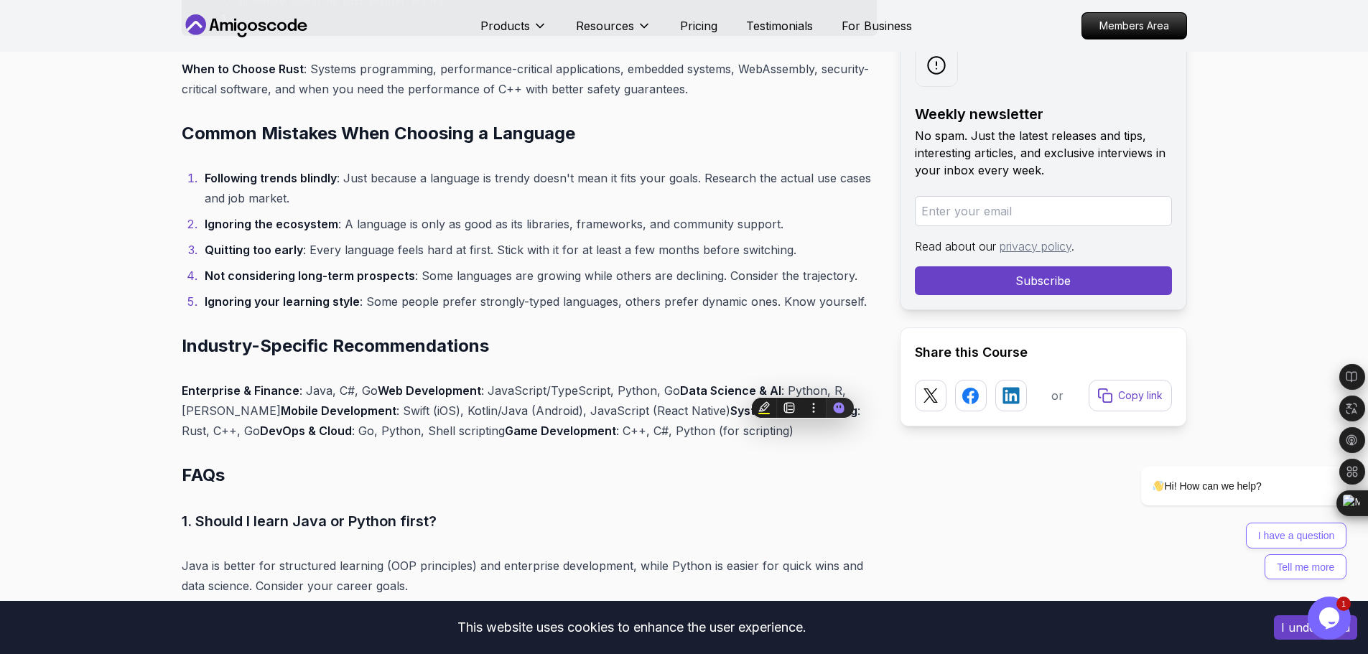
click at [876, 466] on h2 "FAQs" at bounding box center [529, 475] width 695 height 23
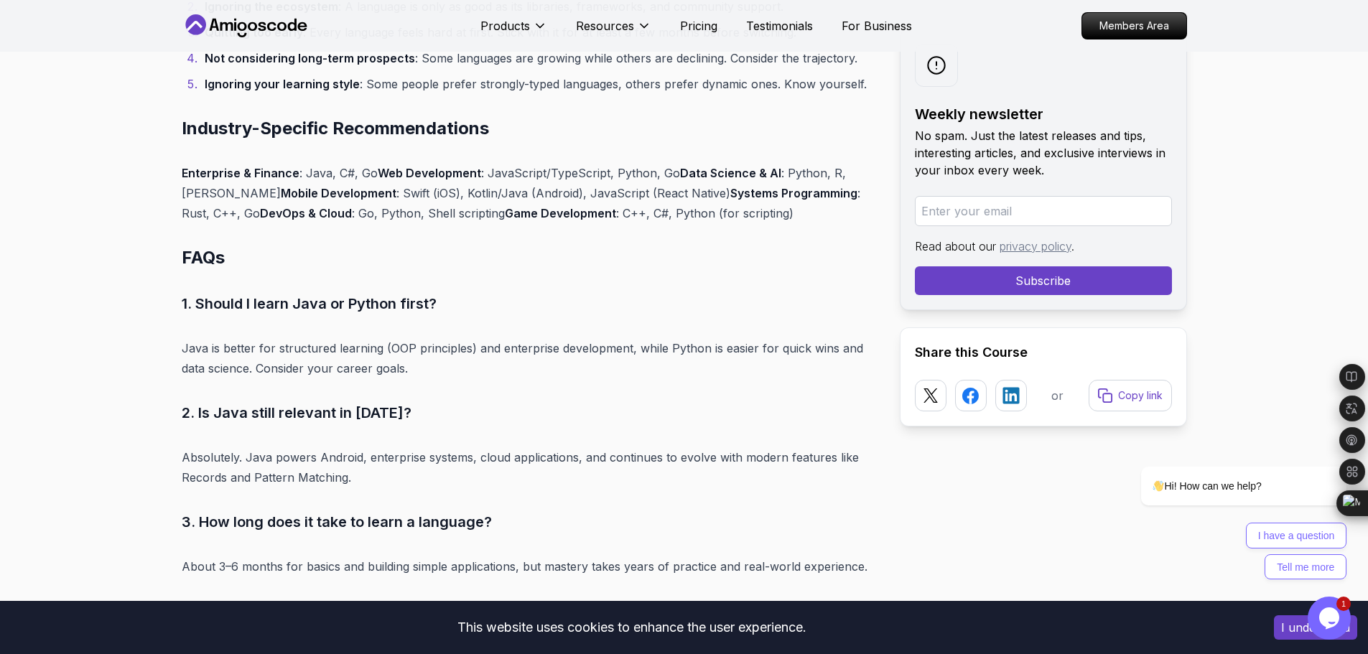
scroll to position [6156, 0]
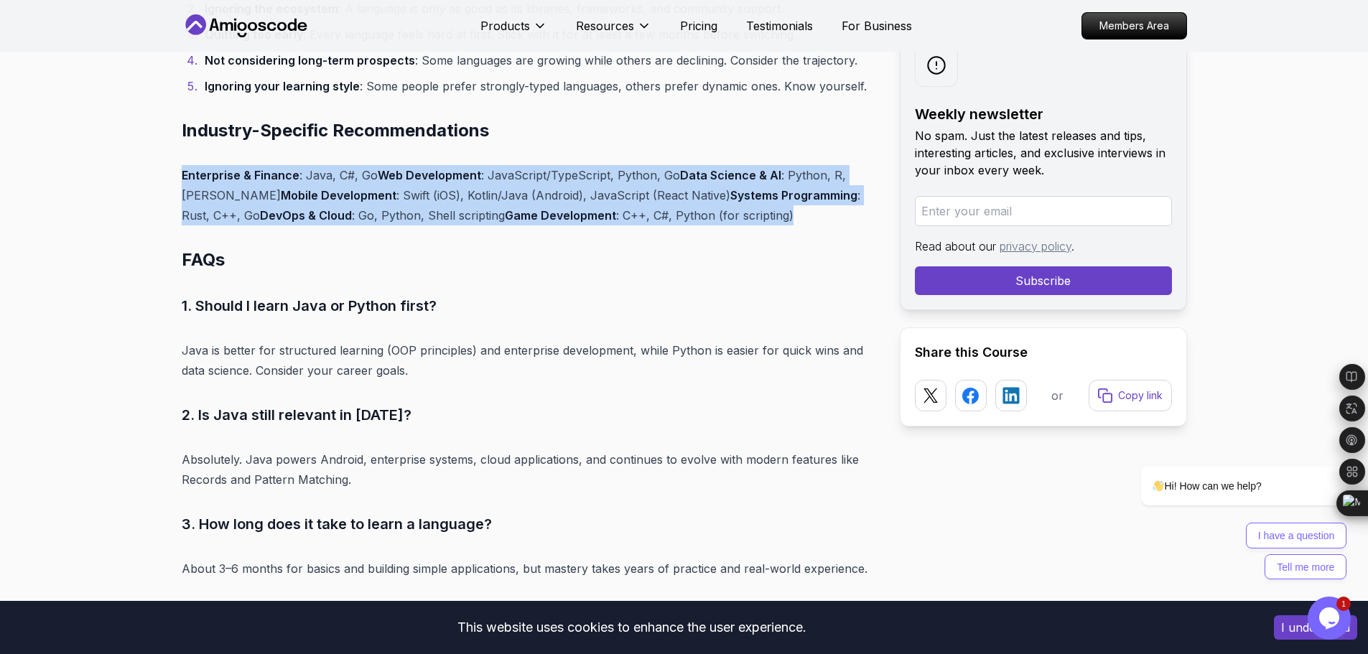
drag, startPoint x: 594, startPoint y: 219, endPoint x: 181, endPoint y: 178, distance: 415.0
click at [182, 178] on p "Enterprise & Finance : Java, C#, Go Web Development : JavaScript/TypeScript, Py…" at bounding box center [529, 195] width 695 height 60
copy p "Enterprise & Finance : Java, C#, Go Web Development : JavaScript/TypeScript, Py…"
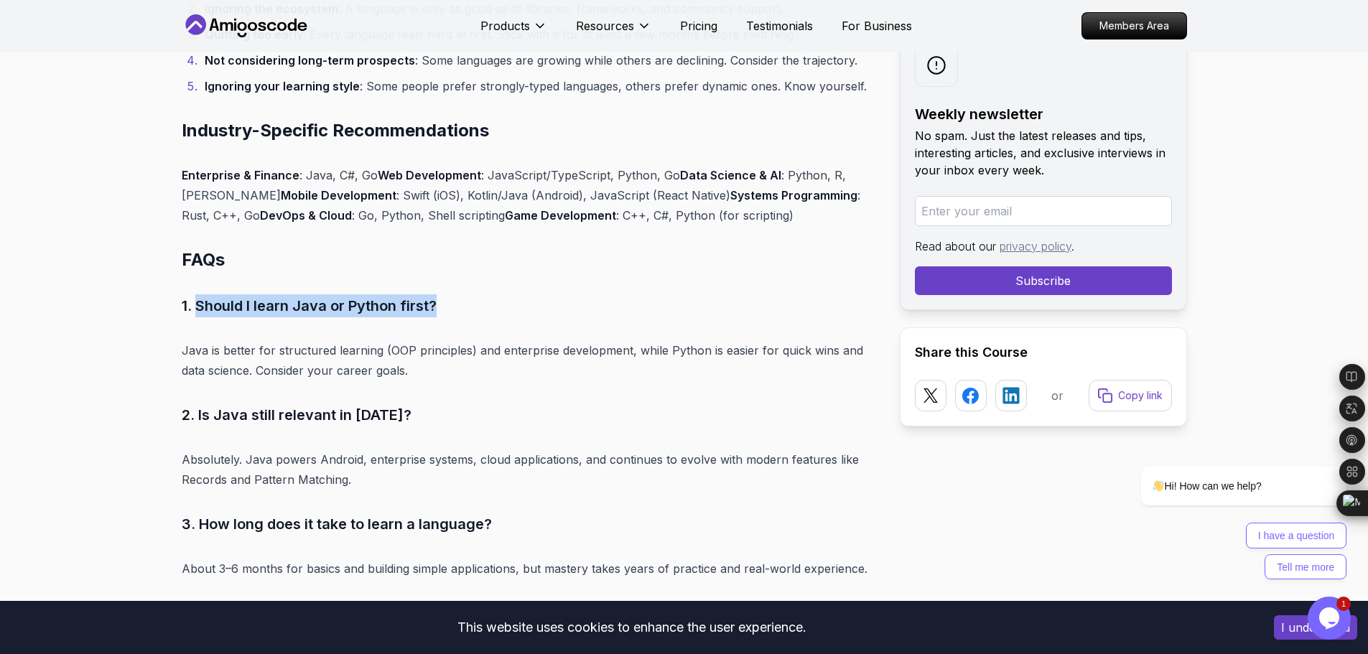
drag, startPoint x: 401, startPoint y: 322, endPoint x: 200, endPoint y: 297, distance: 203.3
click at [200, 297] on h3 "1. Should I learn Java or Python first?" at bounding box center [529, 305] width 695 height 23
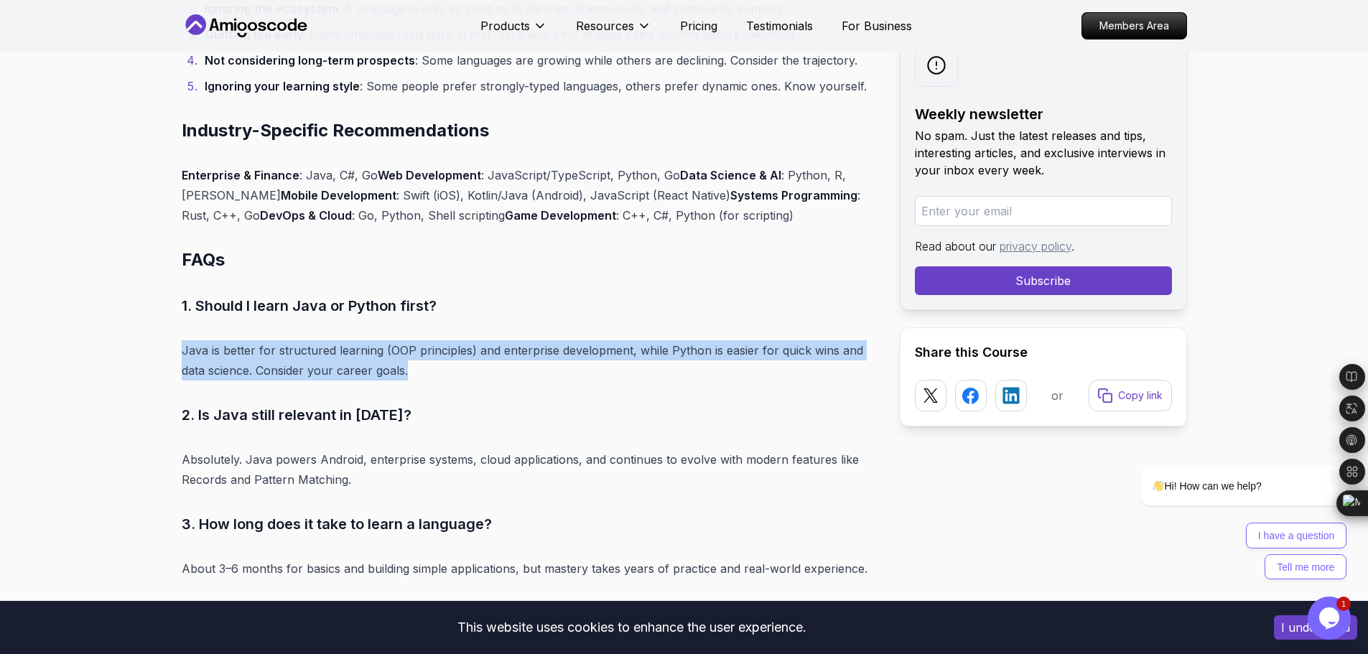
drag, startPoint x: 429, startPoint y: 374, endPoint x: 171, endPoint y: 353, distance: 259.4
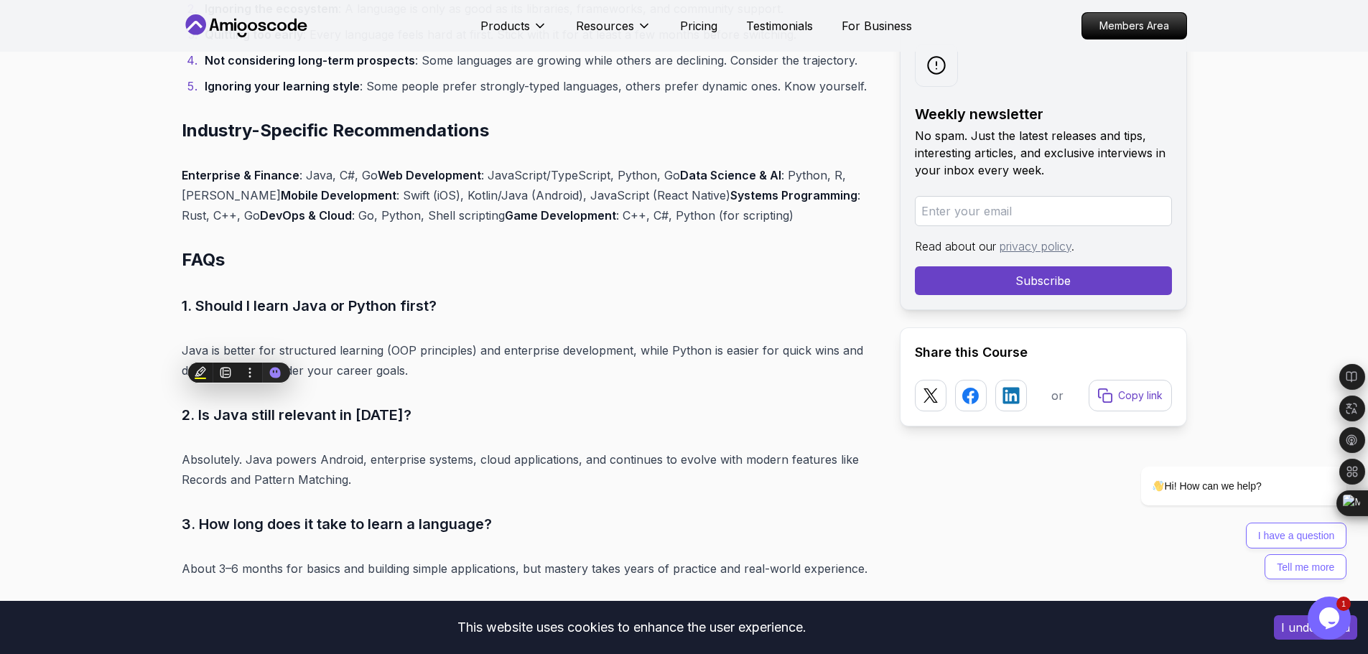
click at [465, 468] on p "Absolutely. Java powers Android, enterprise systems, cloud applications, and co…" at bounding box center [529, 470] width 695 height 40
drag, startPoint x: 387, startPoint y: 418, endPoint x: 200, endPoint y: 420, distance: 187.5
click at [200, 420] on h3 "2. Is Java still relevant in 2025?" at bounding box center [529, 415] width 695 height 23
drag, startPoint x: 542, startPoint y: 339, endPoint x: 439, endPoint y: 445, distance: 148.3
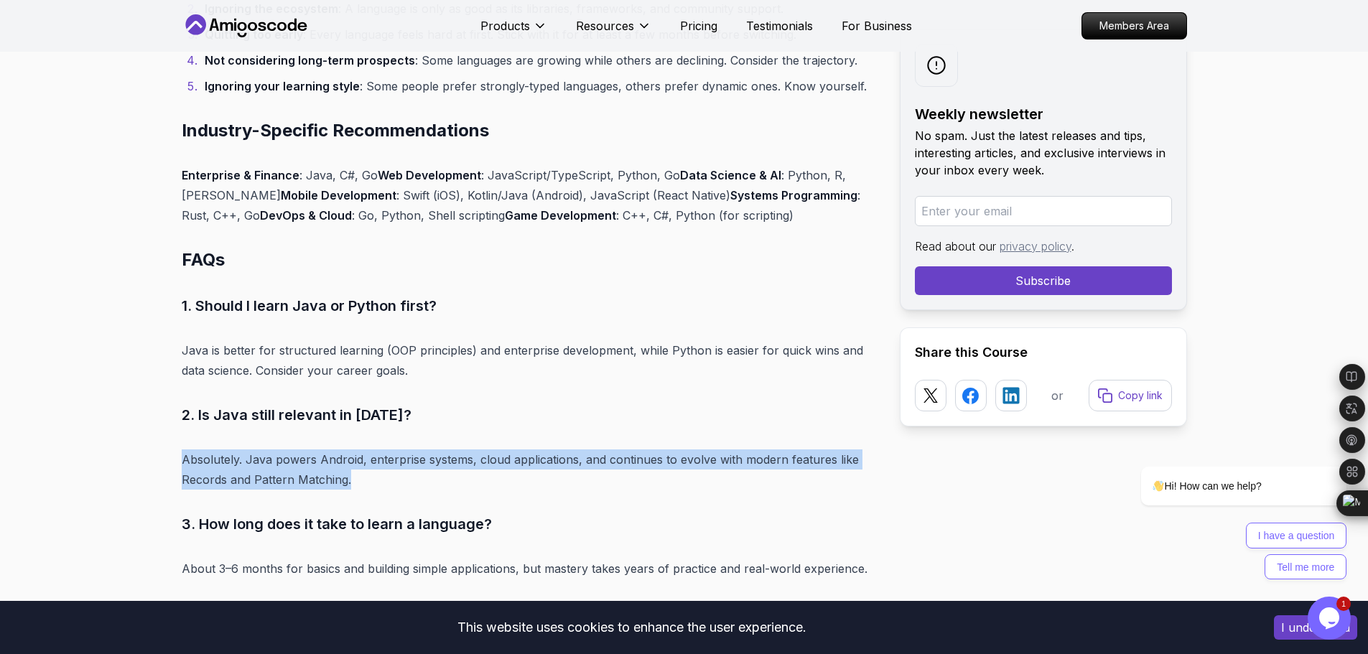
drag, startPoint x: 351, startPoint y: 484, endPoint x: 175, endPoint y: 460, distance: 177.6
click at [586, 487] on p "Absolutely. Java powers Android, enterprise systems, cloud applications, and co…" at bounding box center [529, 470] width 695 height 40
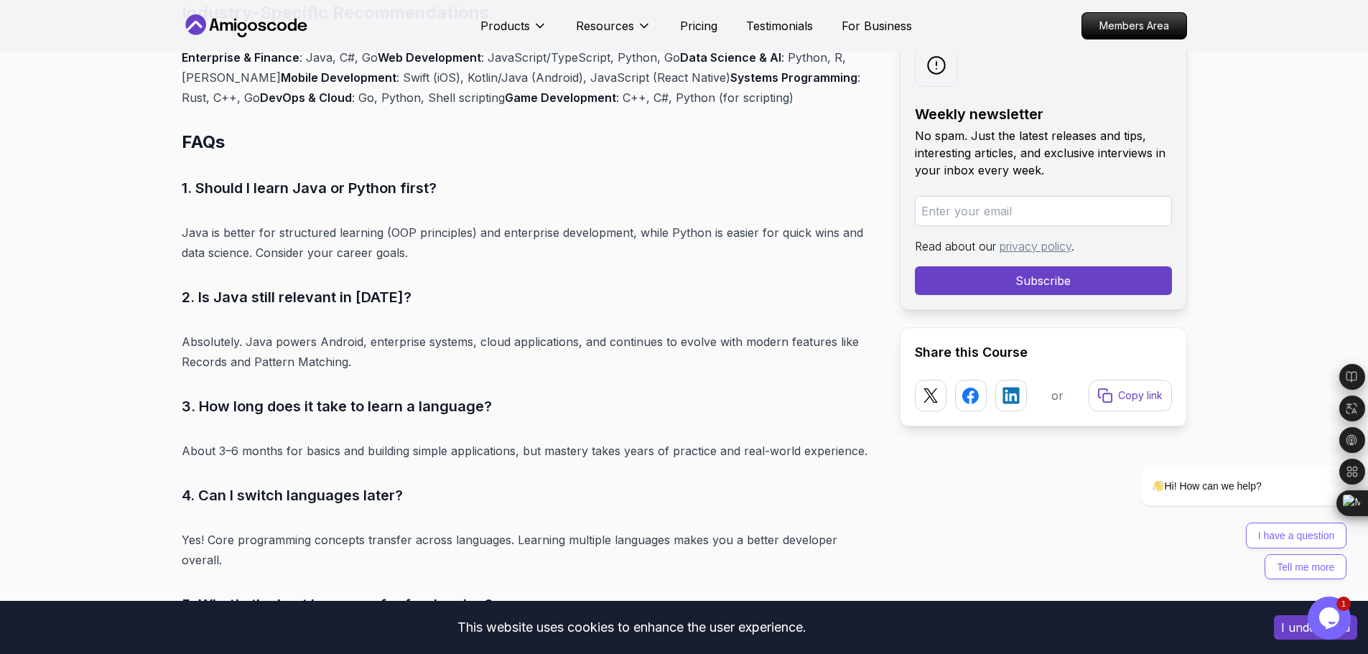
scroll to position [6300, 0]
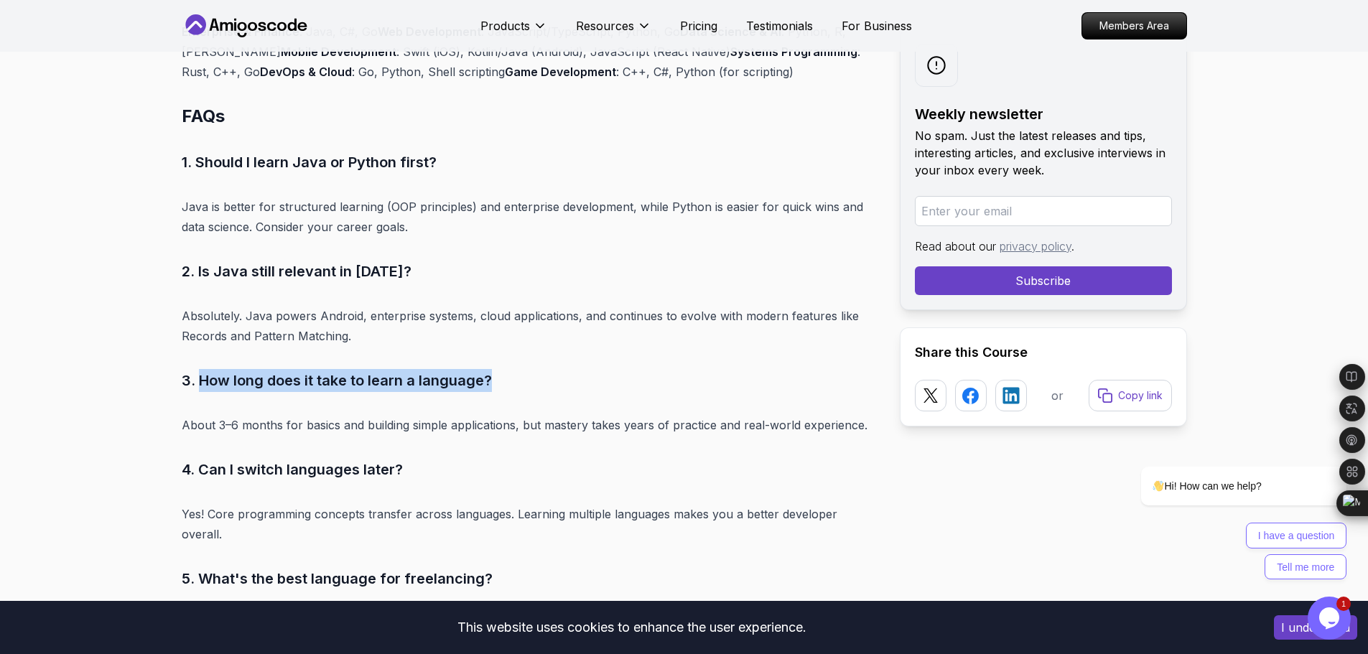
drag, startPoint x: 490, startPoint y: 384, endPoint x: 200, endPoint y: 381, distance: 290.2
click at [200, 381] on h3 "3. How long does it take to learn a language?" at bounding box center [529, 380] width 695 height 23
click at [527, 479] on h3 "4. Can I switch languages later?" at bounding box center [529, 469] width 695 height 23
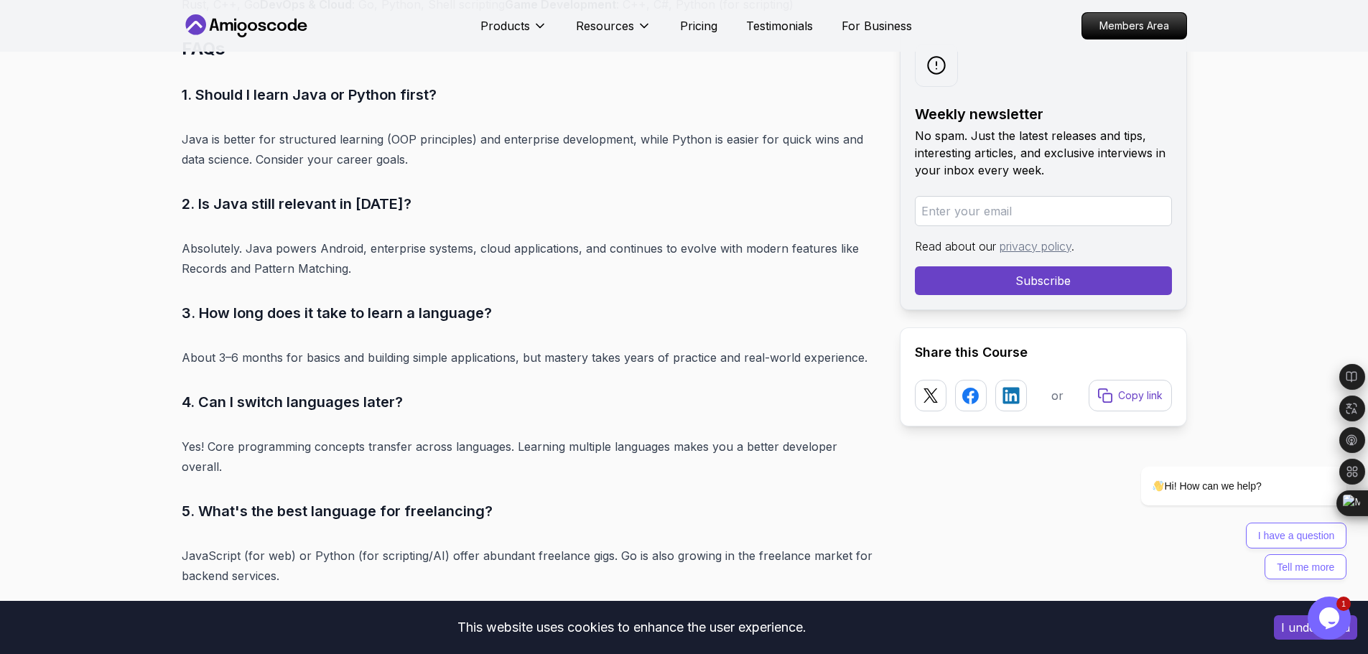
scroll to position [6372, 0]
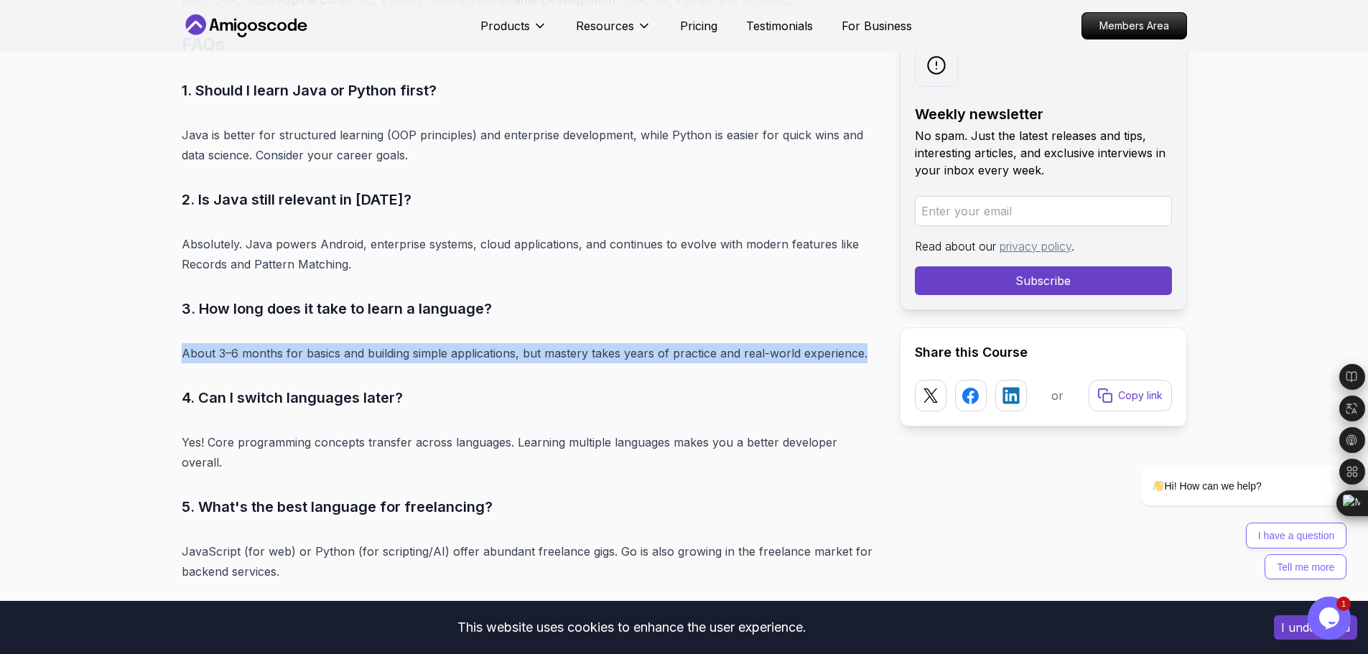
drag, startPoint x: 875, startPoint y: 350, endPoint x: 182, endPoint y: 342, distance: 693.1
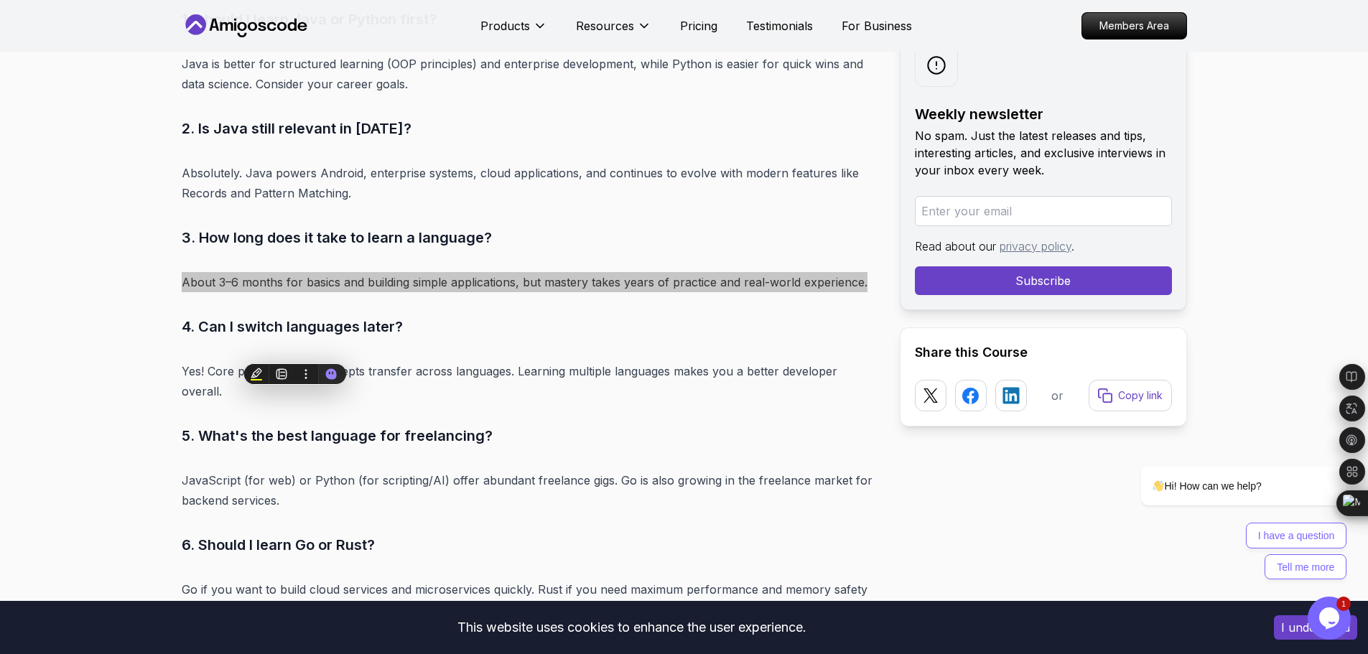
scroll to position [6444, 0]
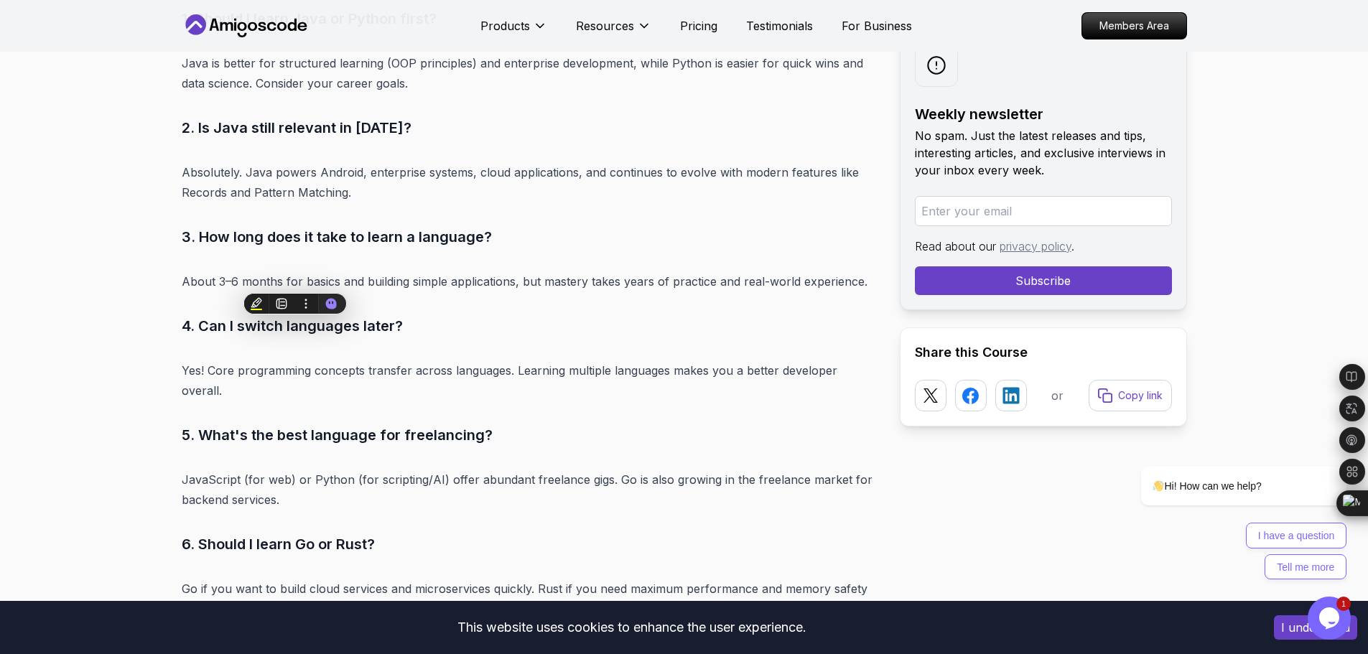
click at [435, 376] on p "Yes! Core programming concepts transfer across languages. Learning multiple lan…" at bounding box center [529, 381] width 695 height 40
drag, startPoint x: 400, startPoint y: 330, endPoint x: 196, endPoint y: 328, distance: 204.0
click at [196, 328] on h3 "4. Can I switch languages later?" at bounding box center [529, 326] width 695 height 23
click at [557, 424] on h3 "5. What's the best language for freelancing?" at bounding box center [529, 435] width 695 height 23
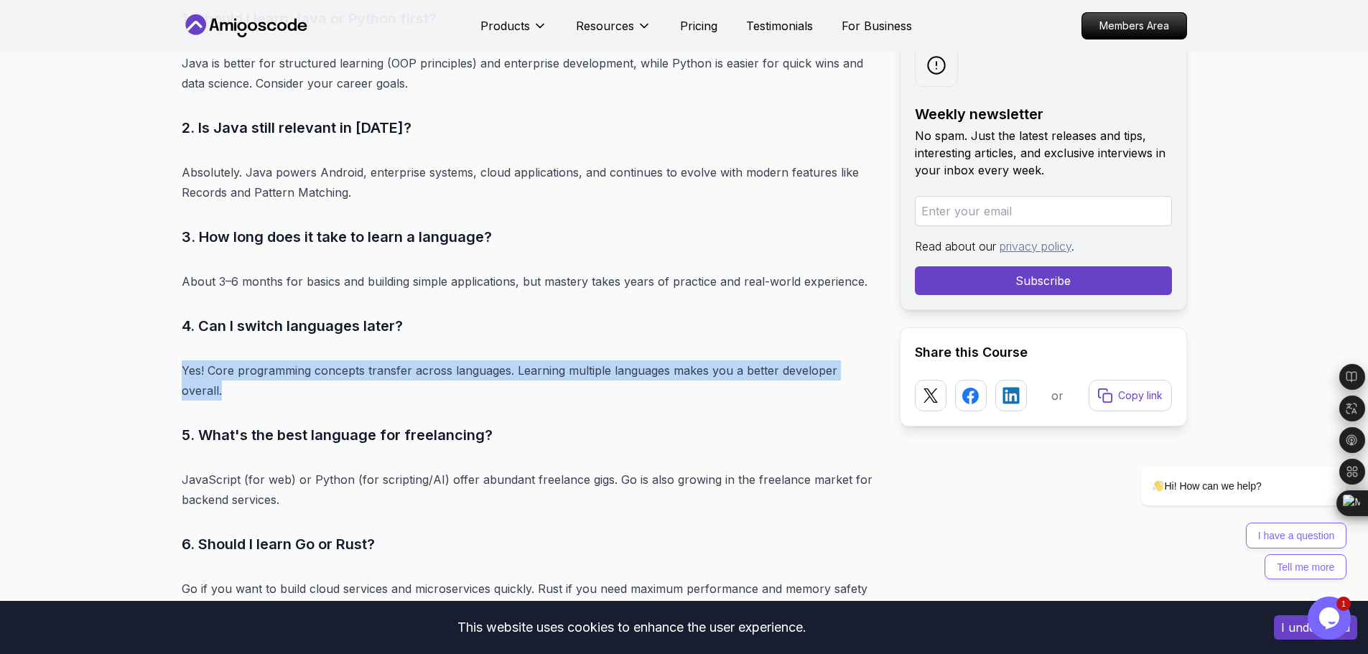
drag, startPoint x: 883, startPoint y: 365, endPoint x: 203, endPoint y: 364, distance: 680.1
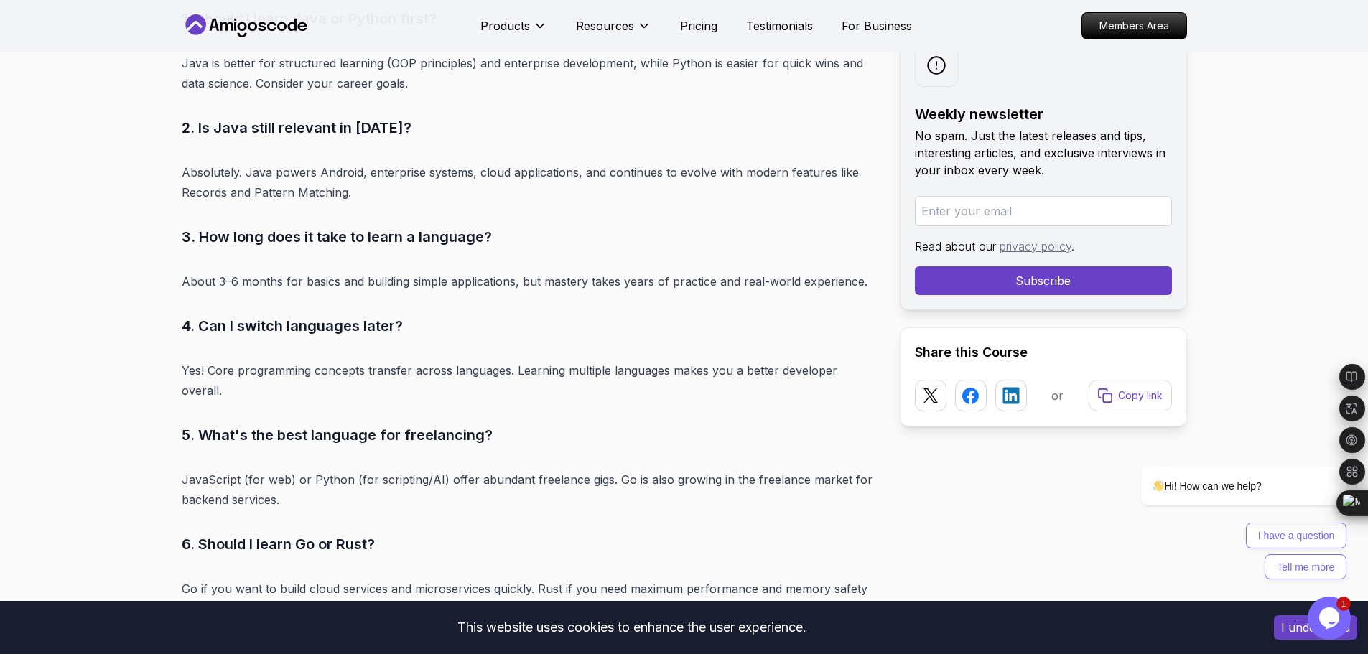
click at [579, 424] on h3 "5. What's the best language for freelancing?" at bounding box center [529, 435] width 695 height 23
drag, startPoint x: 488, startPoint y: 414, endPoint x: 202, endPoint y: 412, distance: 285.9
click at [202, 424] on h3 "5. What's the best language for freelancing?" at bounding box center [529, 435] width 695 height 23
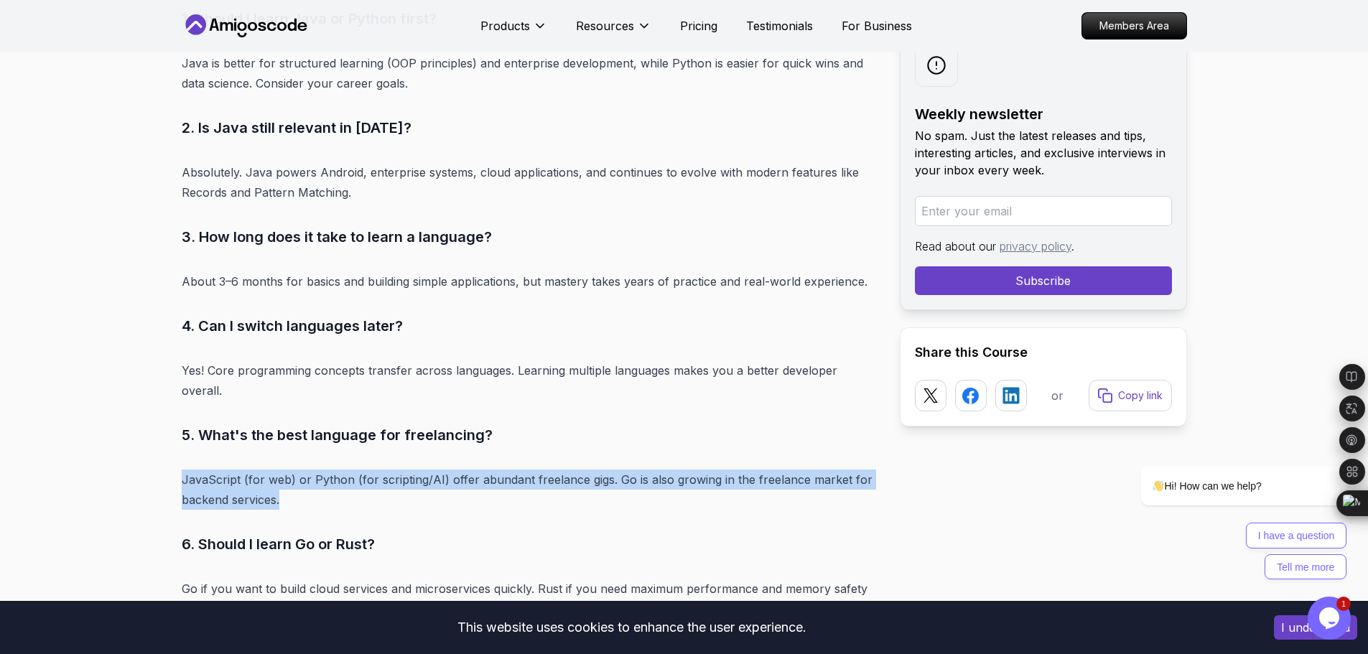
drag, startPoint x: 280, startPoint y: 484, endPoint x: 182, endPoint y: 460, distance: 100.7
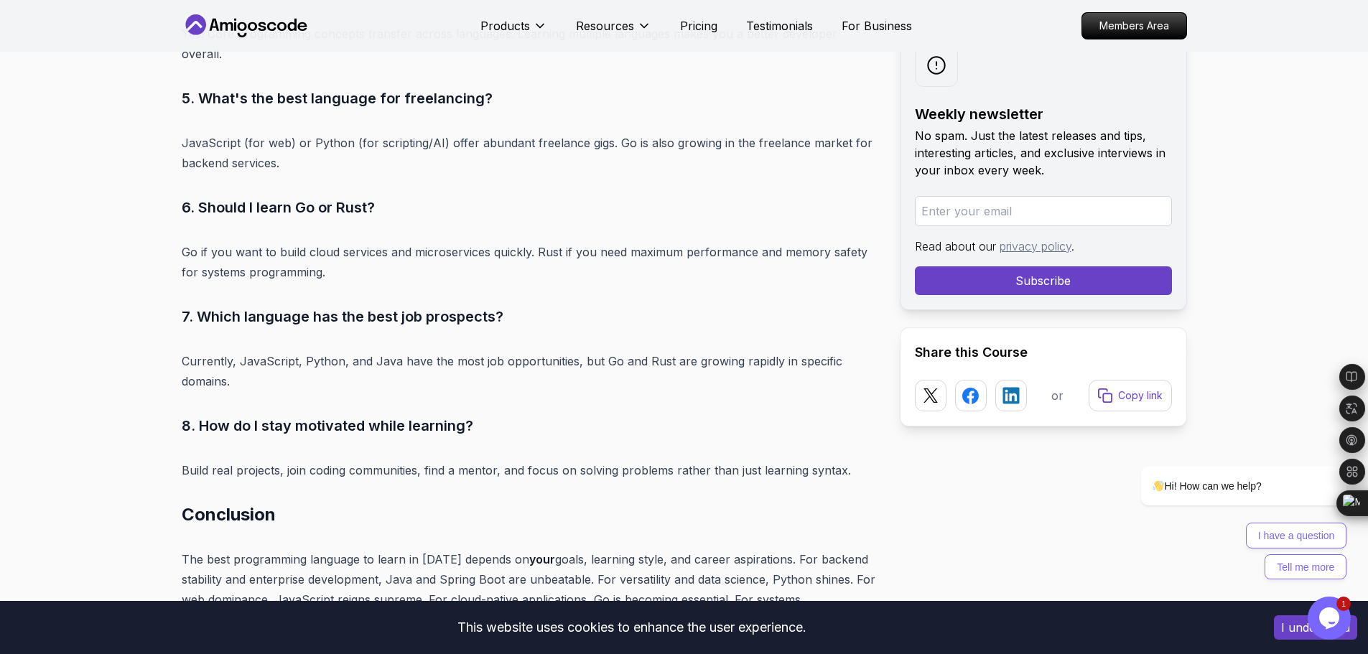
scroll to position [6803, 0]
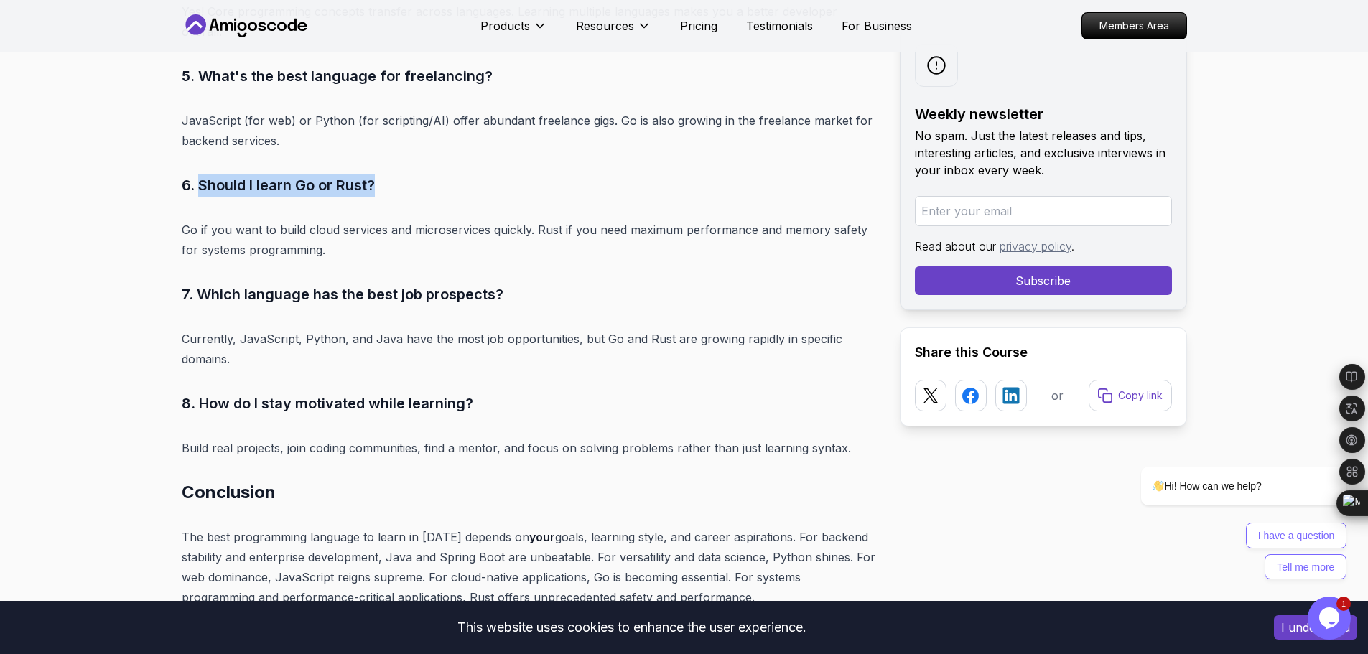
drag, startPoint x: 200, startPoint y: 171, endPoint x: 393, endPoint y: 159, distance: 193.6
click at [393, 174] on h3 "6. Should I learn Go or Rust?" at bounding box center [529, 185] width 695 height 23
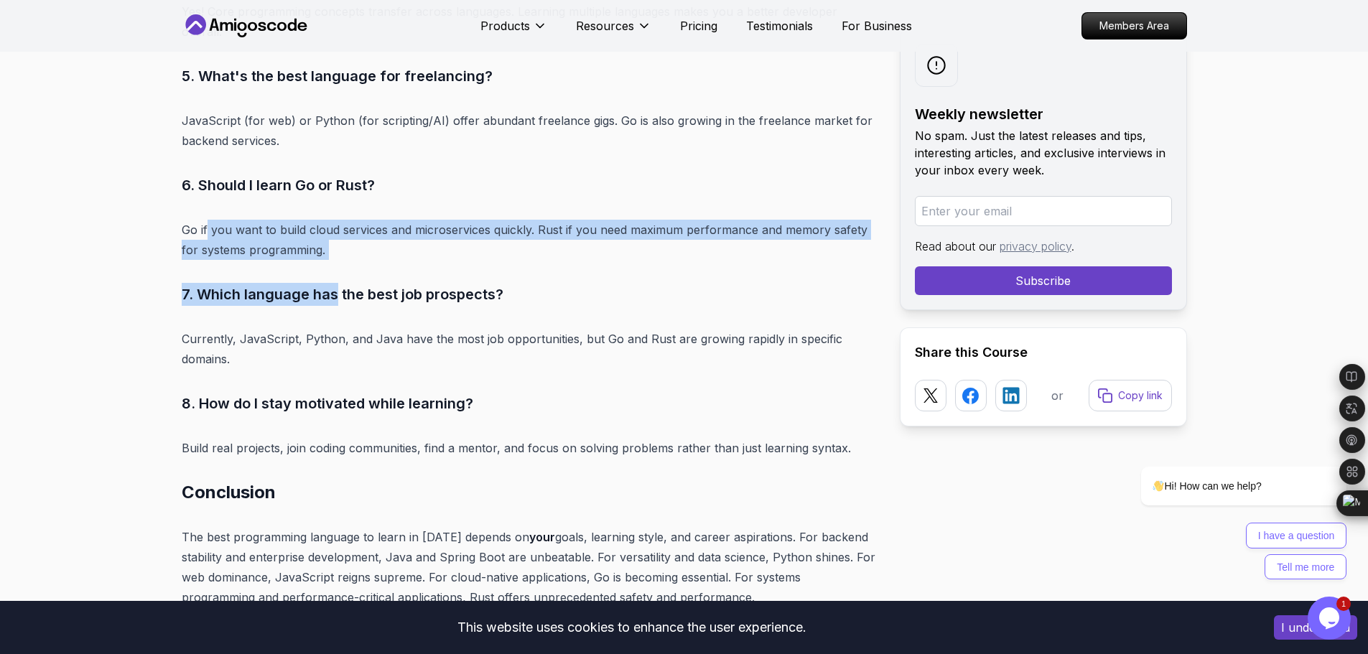
drag, startPoint x: 334, startPoint y: 246, endPoint x: 205, endPoint y: 210, distance: 133.5
click at [286, 220] on p "Go if you want to build cloud services and microservices quickly. Rust if you n…" at bounding box center [529, 240] width 695 height 40
click at [346, 220] on p "Go if you want to build cloud services and microservices quickly. Rust if you n…" at bounding box center [529, 240] width 695 height 40
drag, startPoint x: 307, startPoint y: 236, endPoint x: 172, endPoint y: 212, distance: 136.4
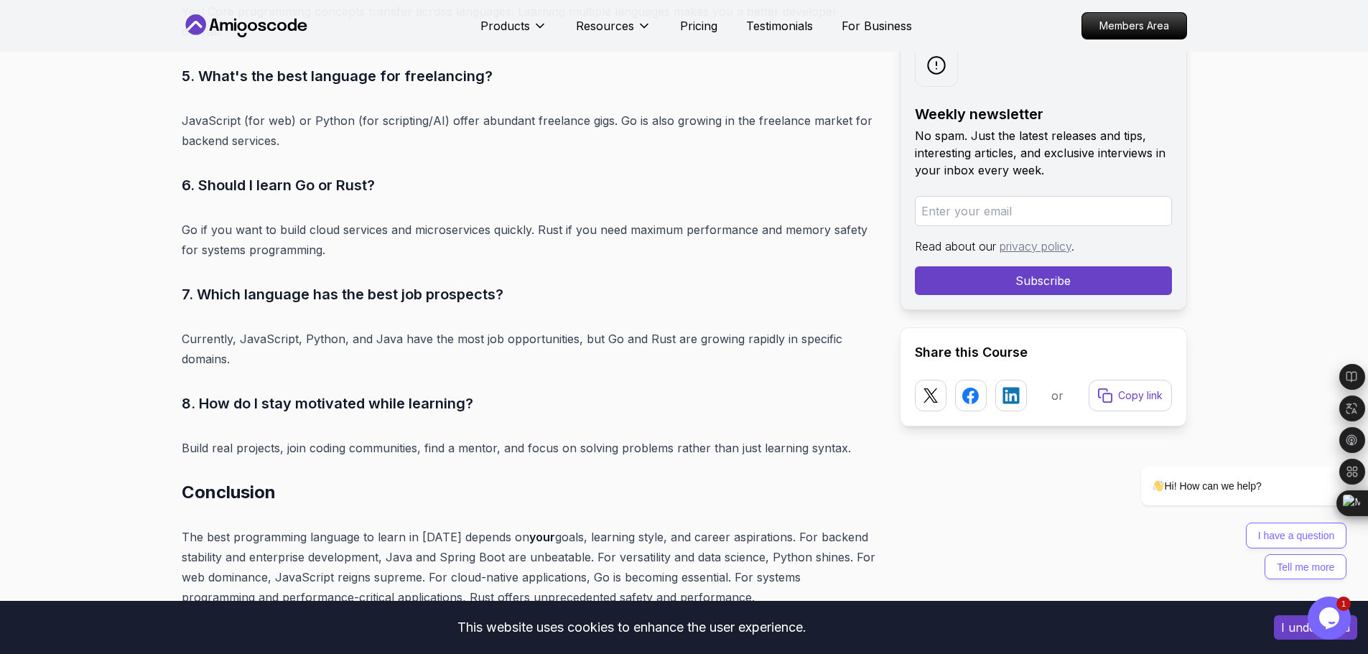
click at [605, 283] on h3 "7. Which language has the best job prospects?" at bounding box center [529, 294] width 695 height 23
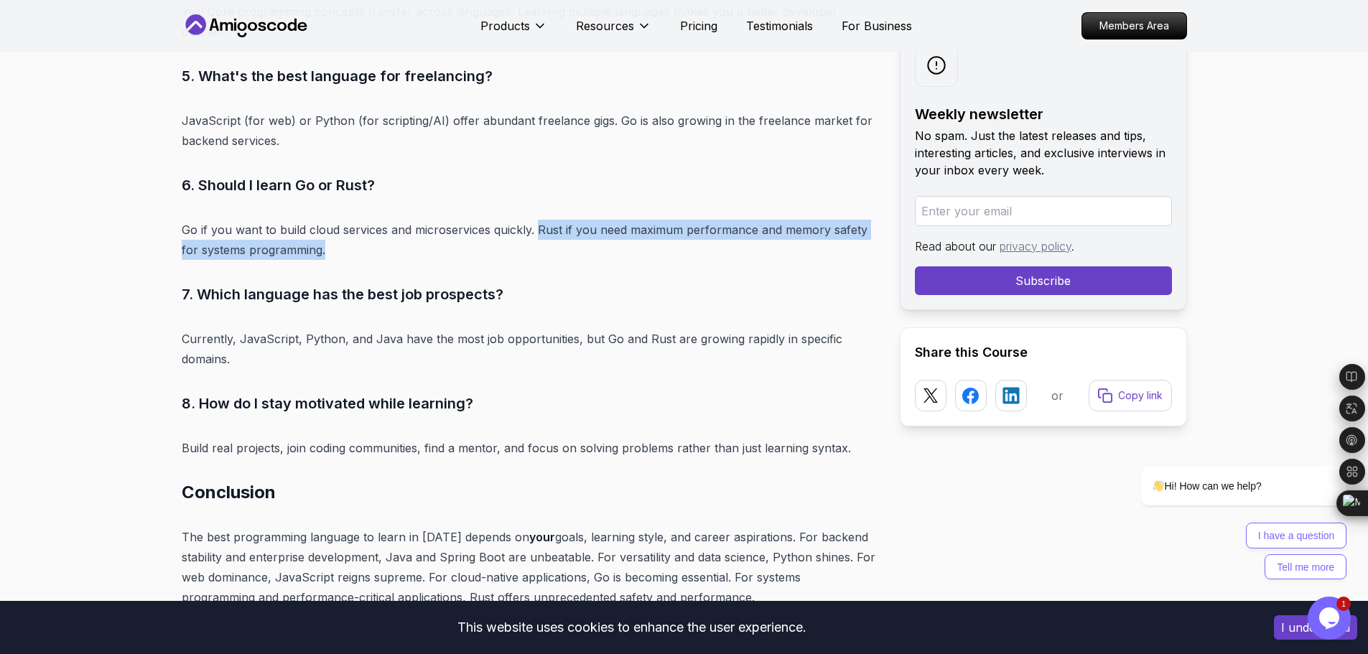
drag, startPoint x: 539, startPoint y: 201, endPoint x: 322, endPoint y: 224, distance: 218.1
click at [322, 224] on p "Go if you want to build cloud services and microservices quickly. Rust if you n…" at bounding box center [529, 240] width 695 height 40
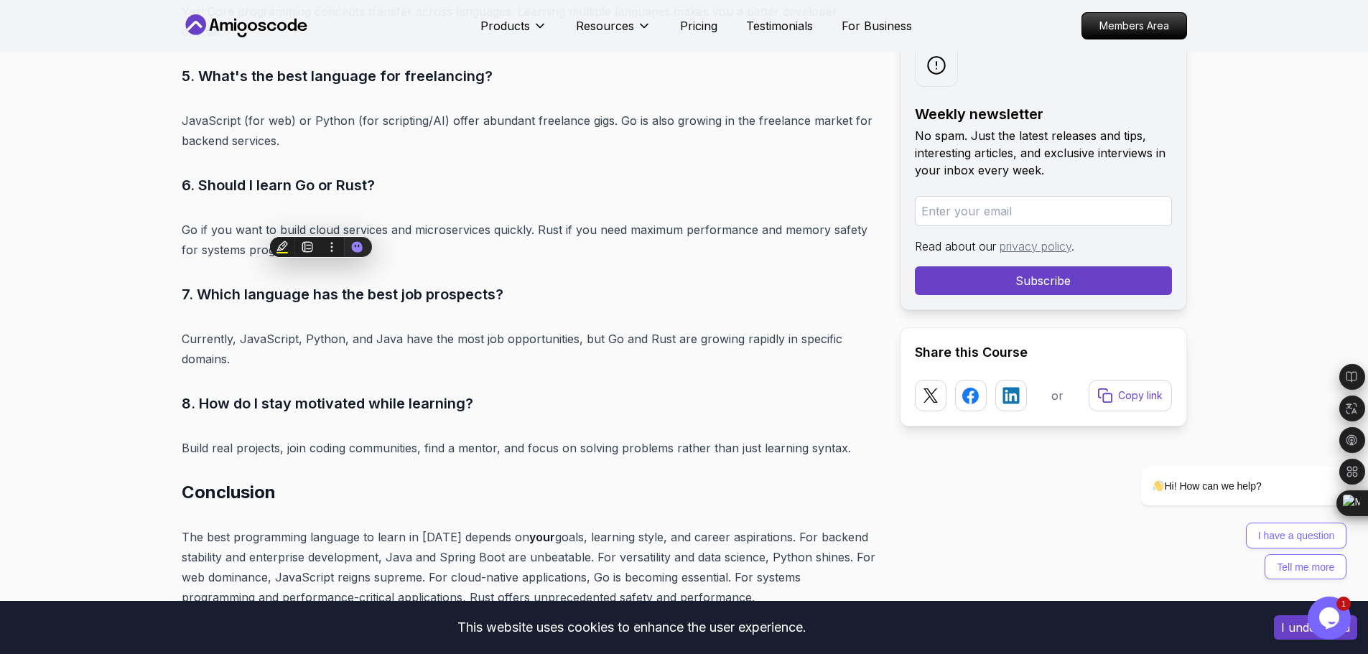
click at [529, 220] on p "Go if you want to build cloud services and microservices quickly. Rust if you n…" at bounding box center [529, 240] width 695 height 40
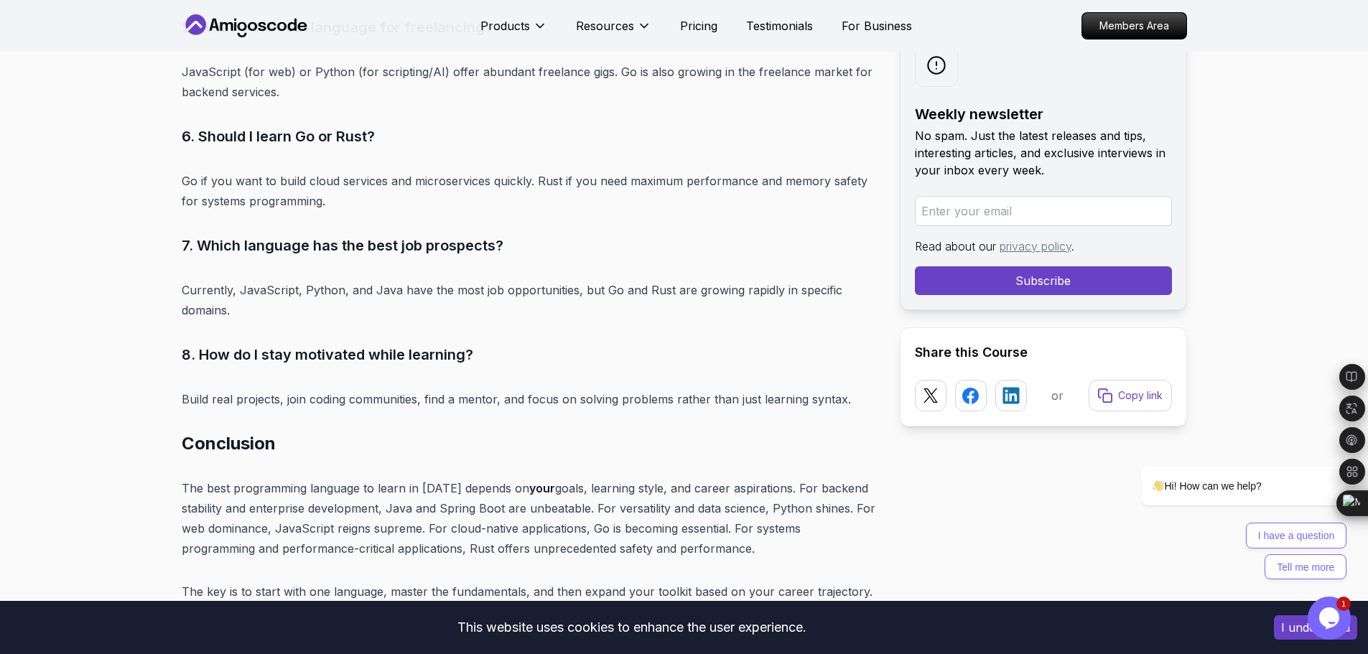
scroll to position [6946, 0]
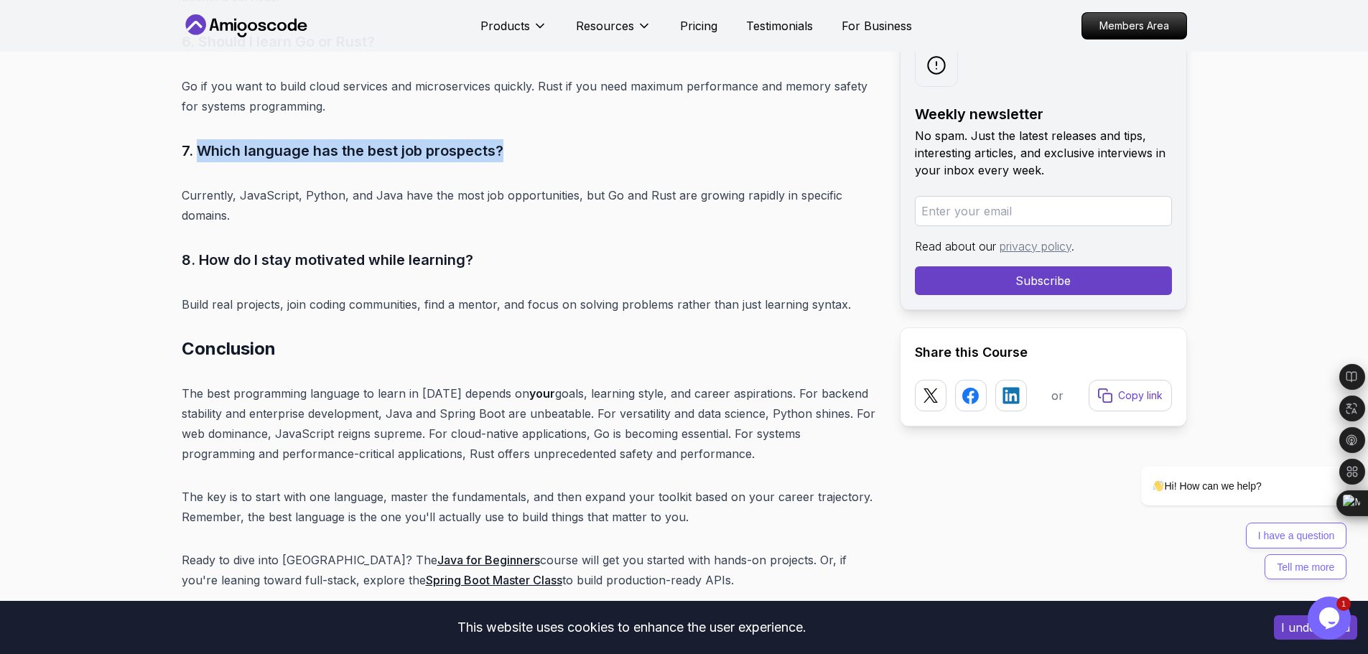
drag, startPoint x: 450, startPoint y: 131, endPoint x: 198, endPoint y: 136, distance: 252.1
click at [198, 139] on h3 "7. Which language has the best job prospects?" at bounding box center [529, 150] width 695 height 23
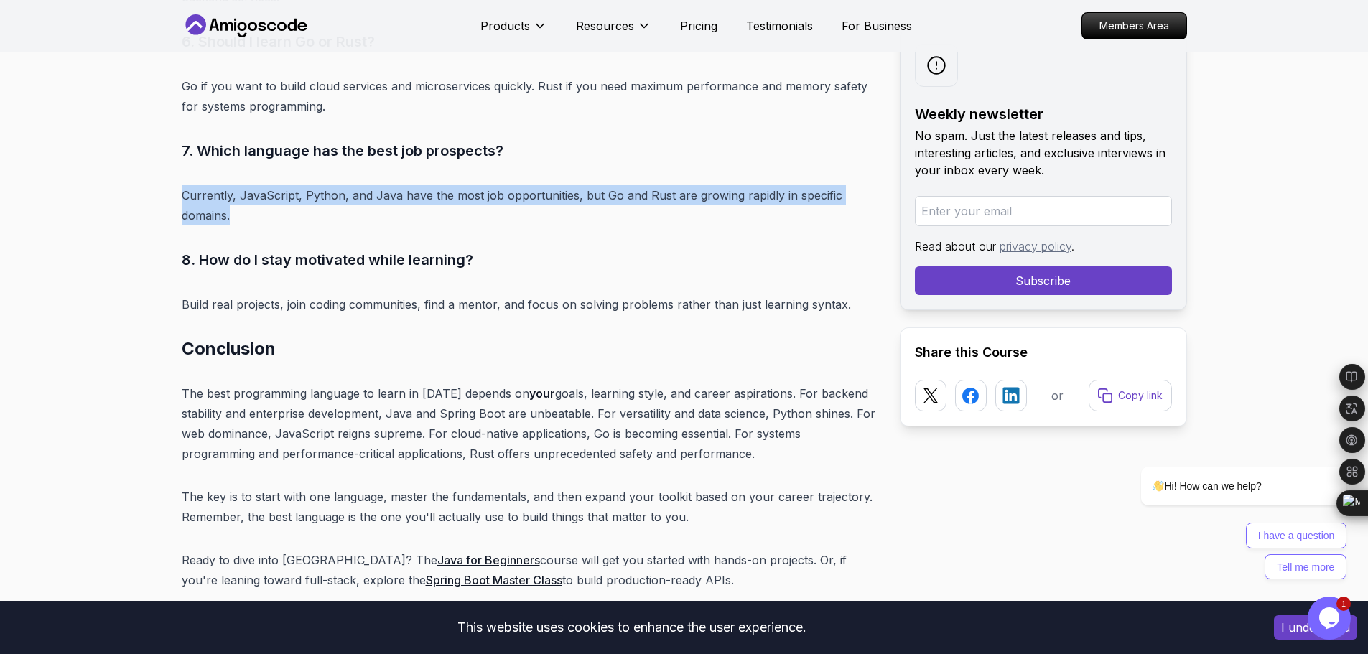
drag, startPoint x: 240, startPoint y: 203, endPoint x: 182, endPoint y: 180, distance: 62.5
click at [182, 185] on p "Currently, JavaScript, Python, and Java have the most job opportunities, but Go…" at bounding box center [529, 205] width 695 height 40
click at [542, 190] on p "Currently, JavaScript, Python, and Java have the most job opportunities, but Go…" at bounding box center [529, 205] width 695 height 40
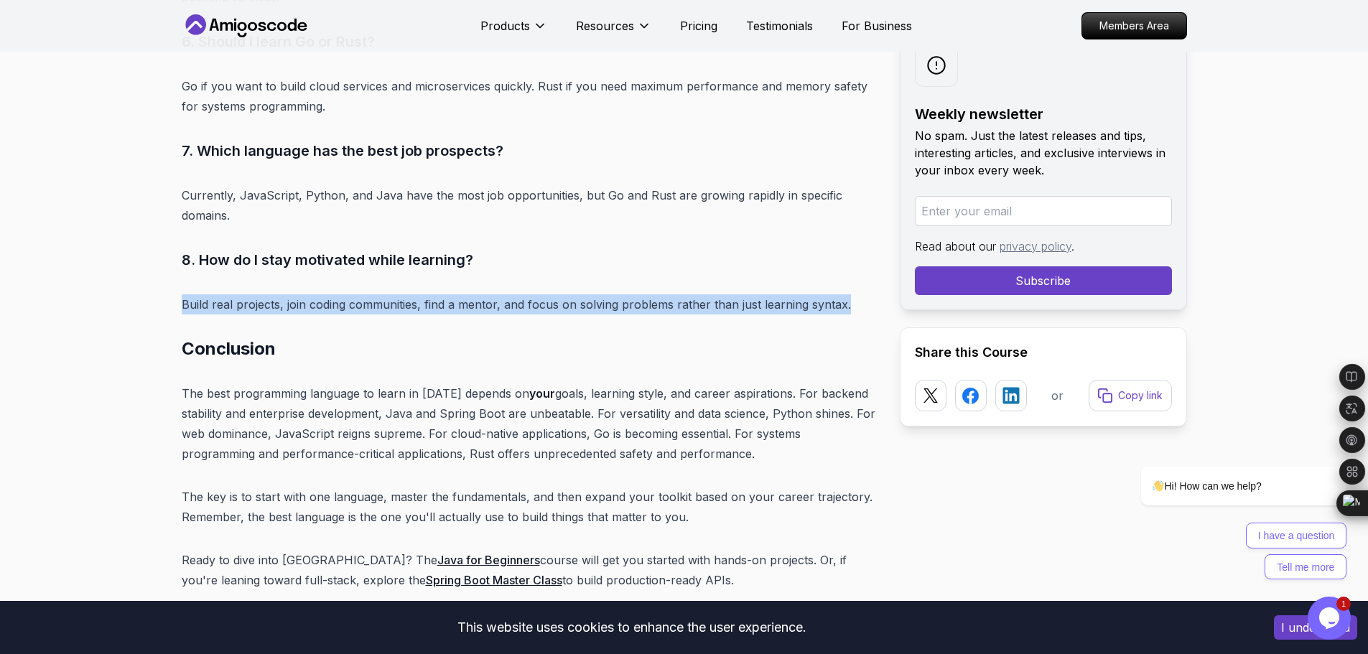
drag, startPoint x: 171, startPoint y: 288, endPoint x: 845, endPoint y: 279, distance: 673.7
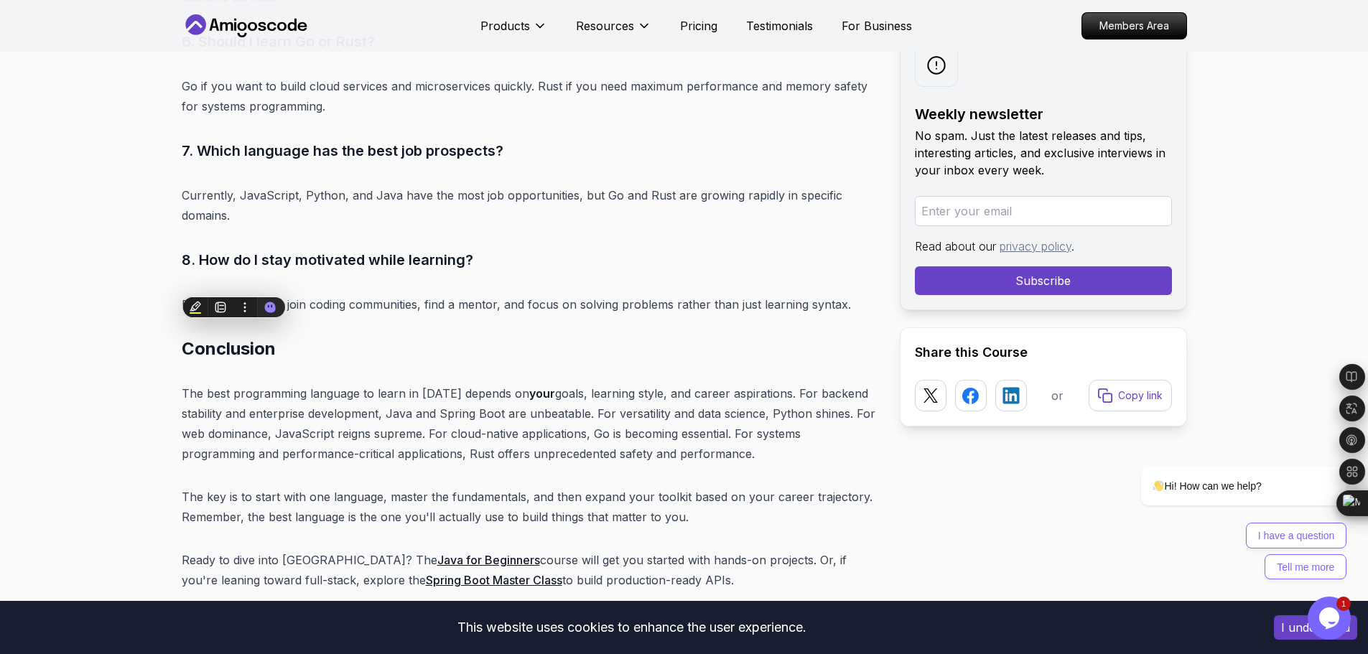
click at [715, 404] on p "The best programming language to learn in 2025 depends on your goals, learning …" at bounding box center [529, 424] width 695 height 80
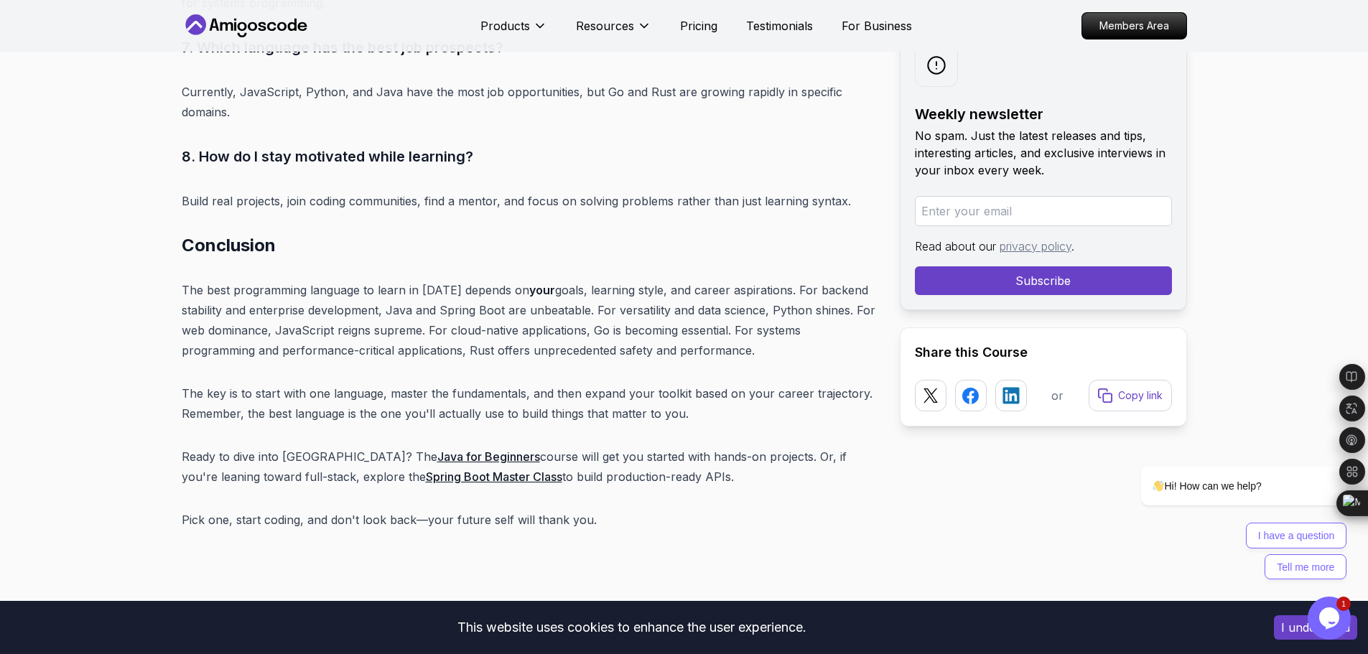
scroll to position [7162, 0]
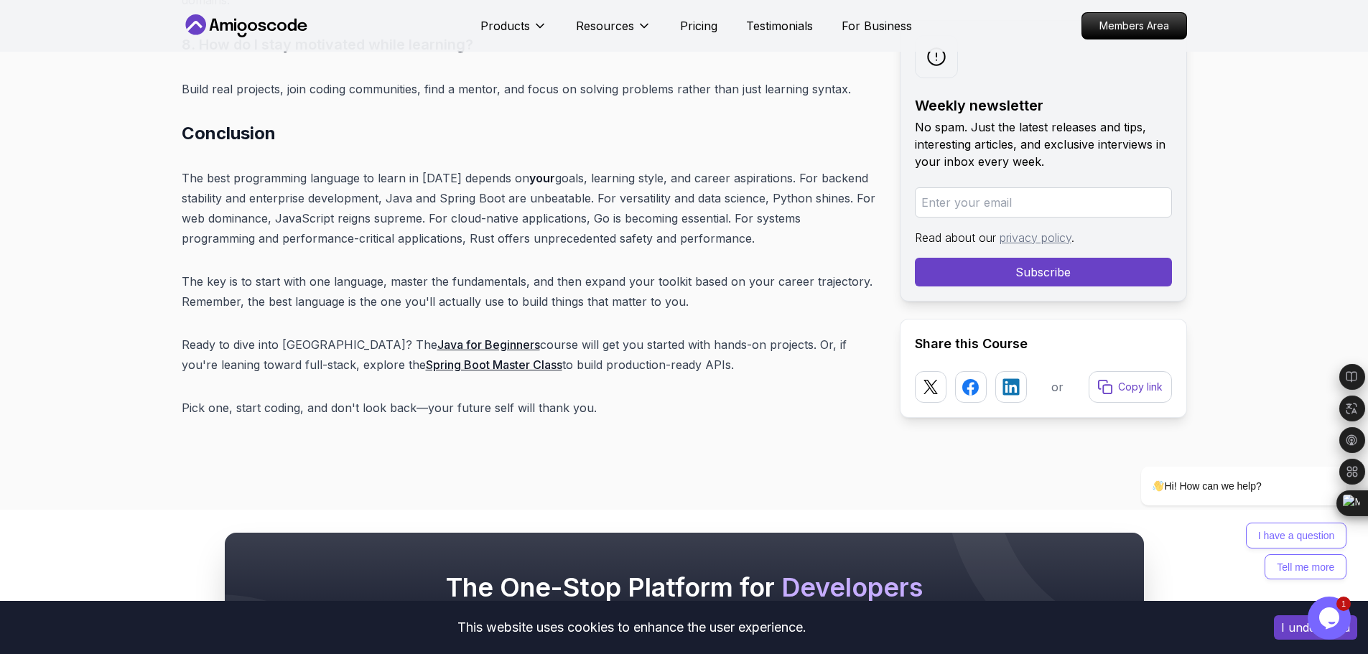
drag, startPoint x: 681, startPoint y: 217, endPoint x: 175, endPoint y: 164, distance: 508.4
click at [353, 271] on p "The key is to start with one language, master the fundamentals, and then expand…" at bounding box center [529, 291] width 695 height 40
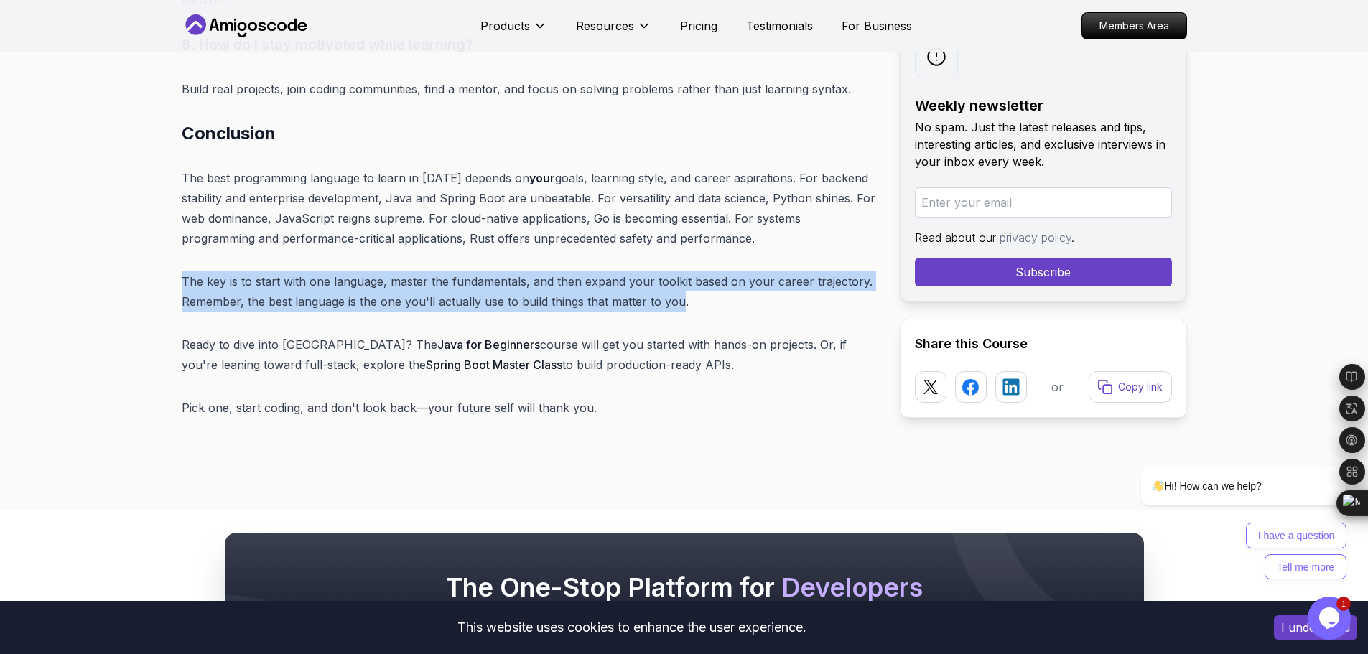
drag, startPoint x: 666, startPoint y: 295, endPoint x: 179, endPoint y: 266, distance: 487.8
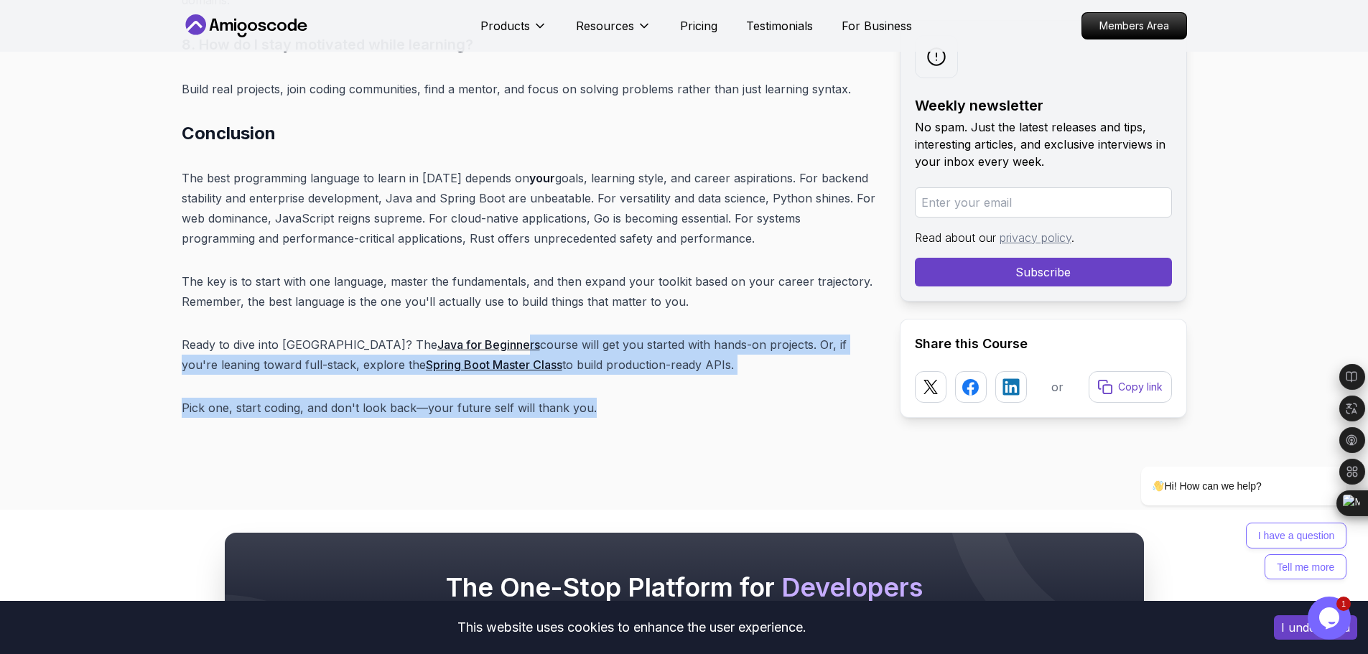
drag, startPoint x: 616, startPoint y: 358, endPoint x: 442, endPoint y: 327, distance: 176.5
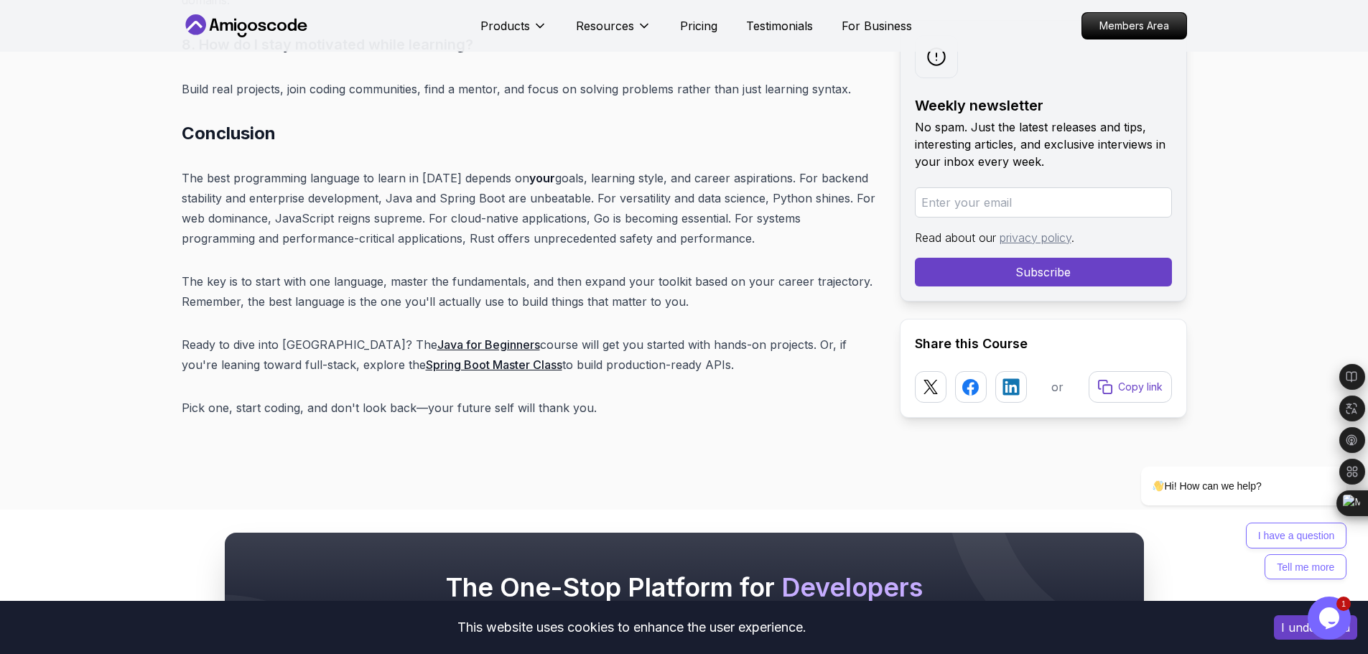
drag, startPoint x: 578, startPoint y: 348, endPoint x: 175, endPoint y: 305, distance: 405.3
click at [641, 347] on p "Ready to dive into Java? The Java for Beginners course will get you started wit…" at bounding box center [529, 355] width 695 height 40
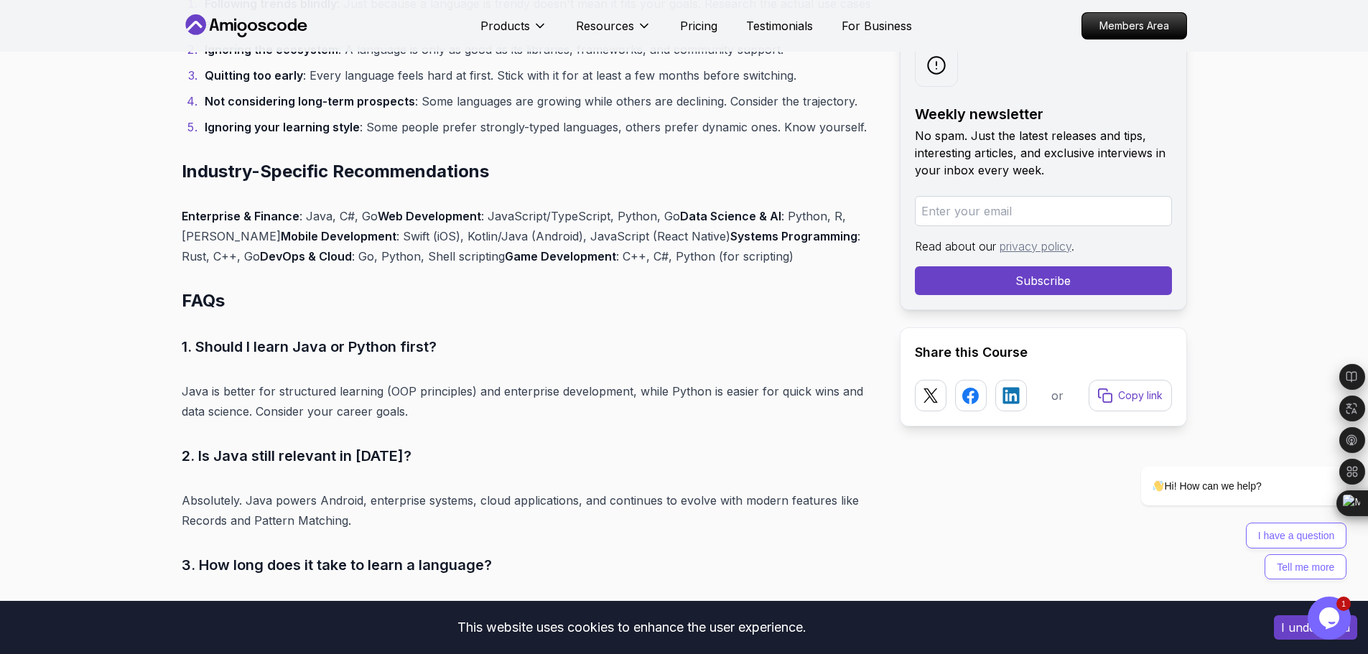
scroll to position [5941, 0]
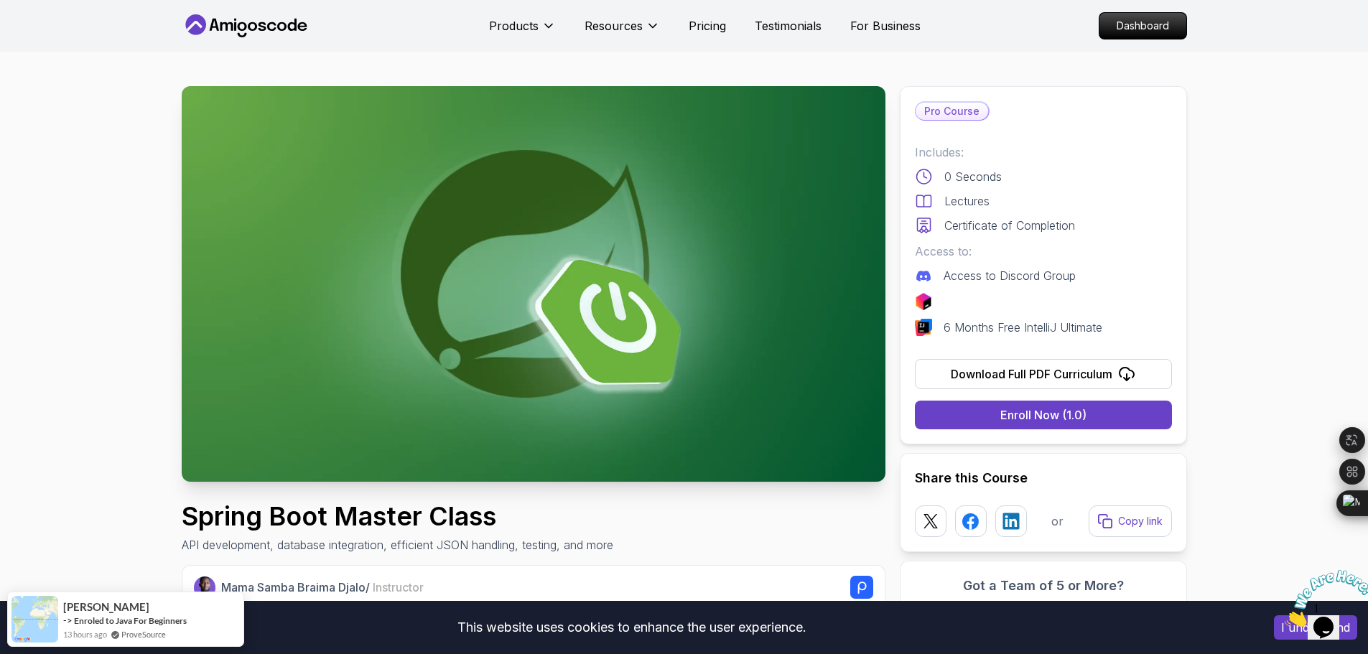
click at [1021, 376] on div "Download Full PDF Curriculum" at bounding box center [1032, 374] width 162 height 17
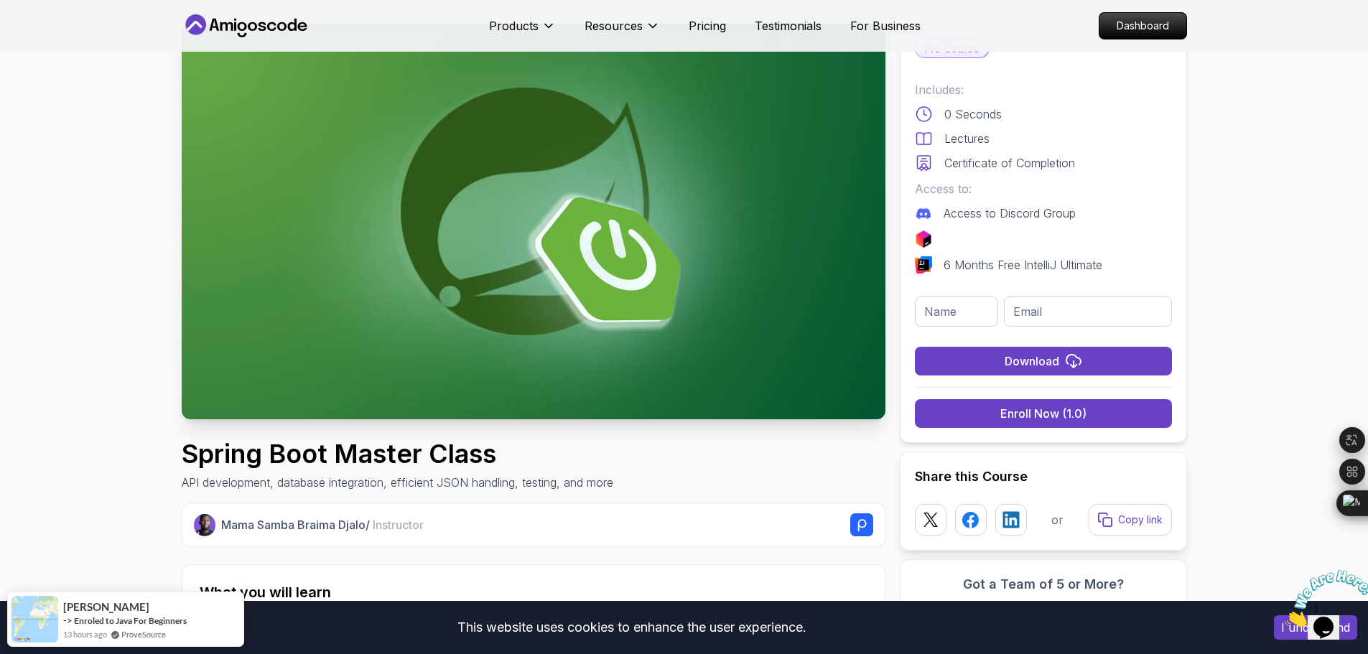
scroll to position [359, 0]
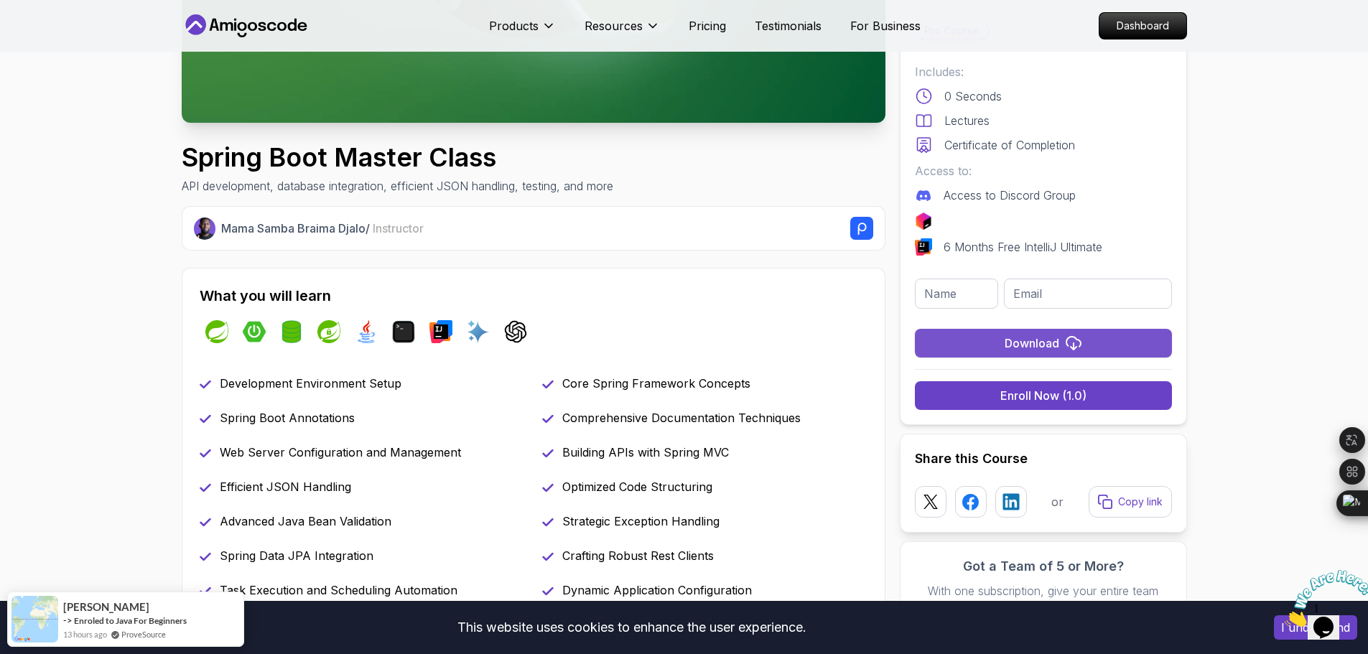
click at [1031, 340] on div "Download" at bounding box center [1032, 343] width 55 height 17
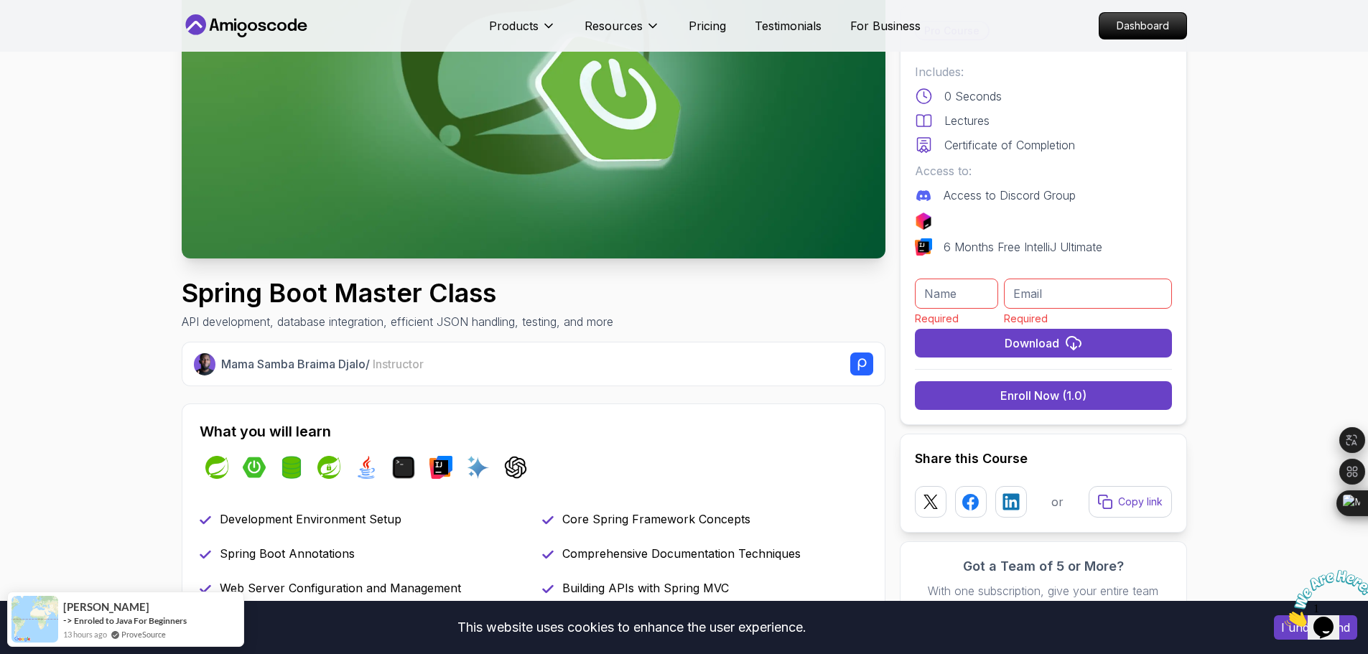
scroll to position [0, 0]
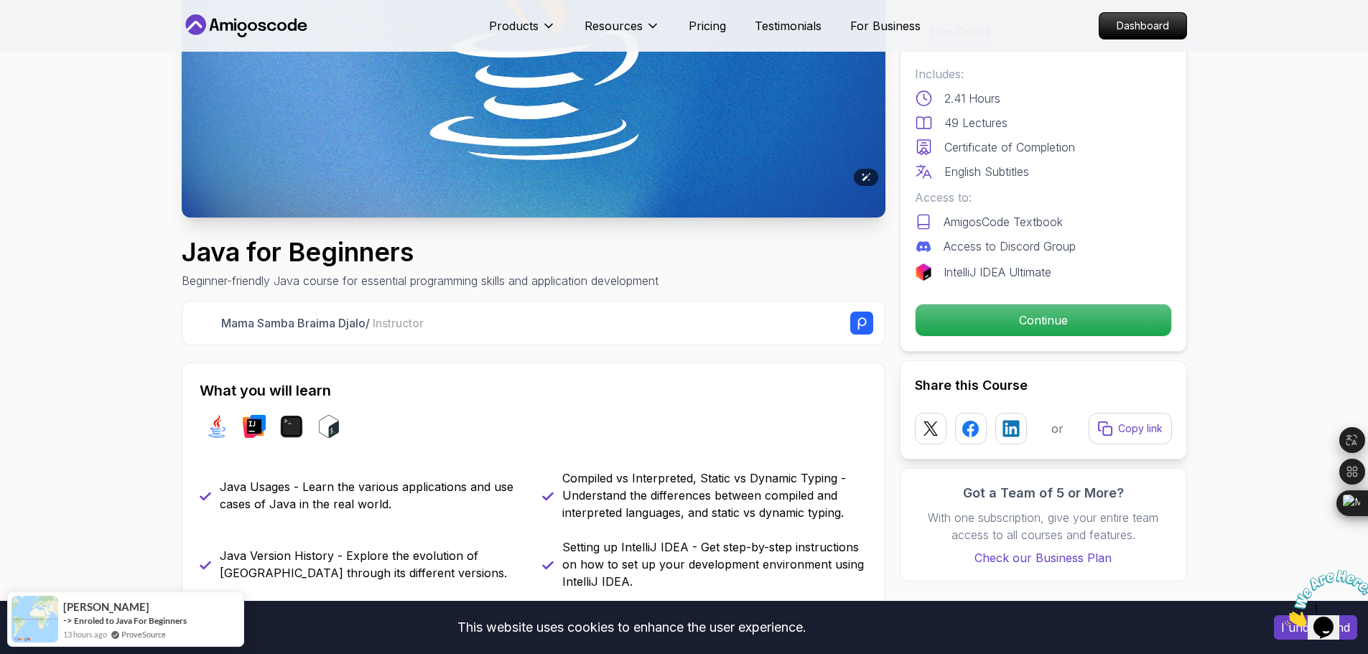
scroll to position [287, 0]
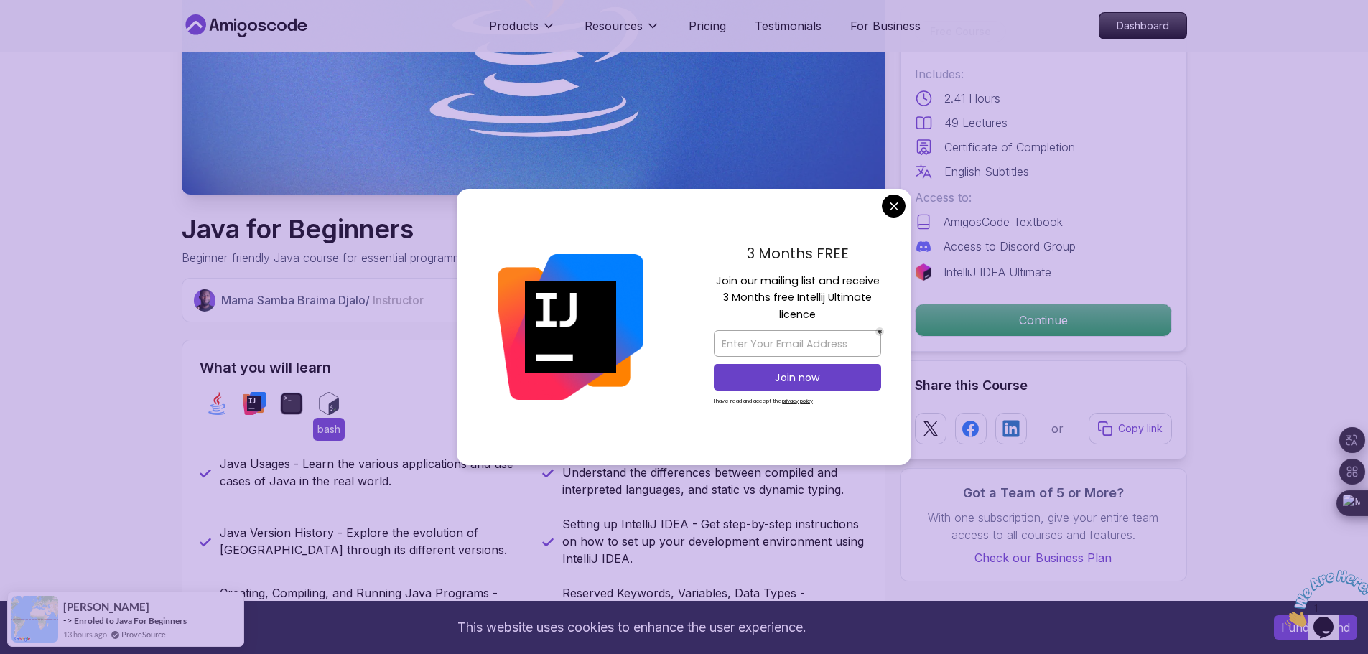
click at [340, 397] on img at bounding box center [328, 403] width 23 height 23
click at [906, 202] on div "3 Months FREE Join our mailing list and receive 3 Months free Intellij Ultimate…" at bounding box center [798, 327] width 228 height 277
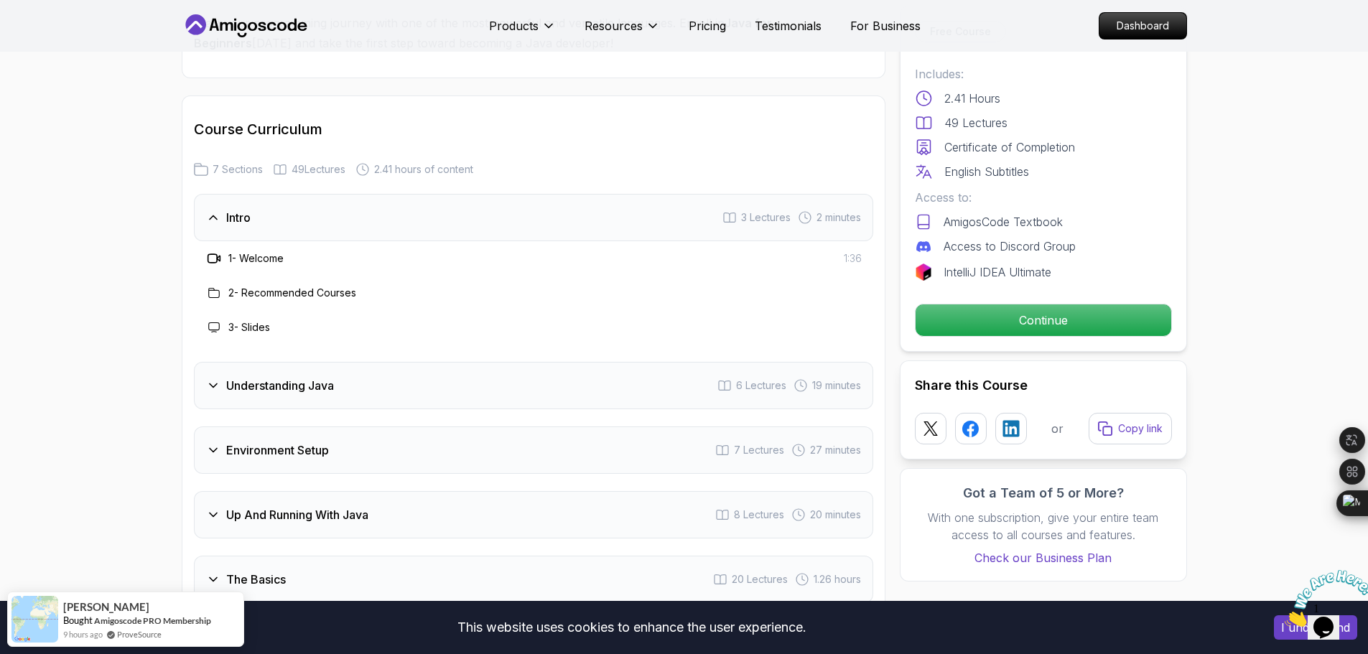
scroll to position [2011, 0]
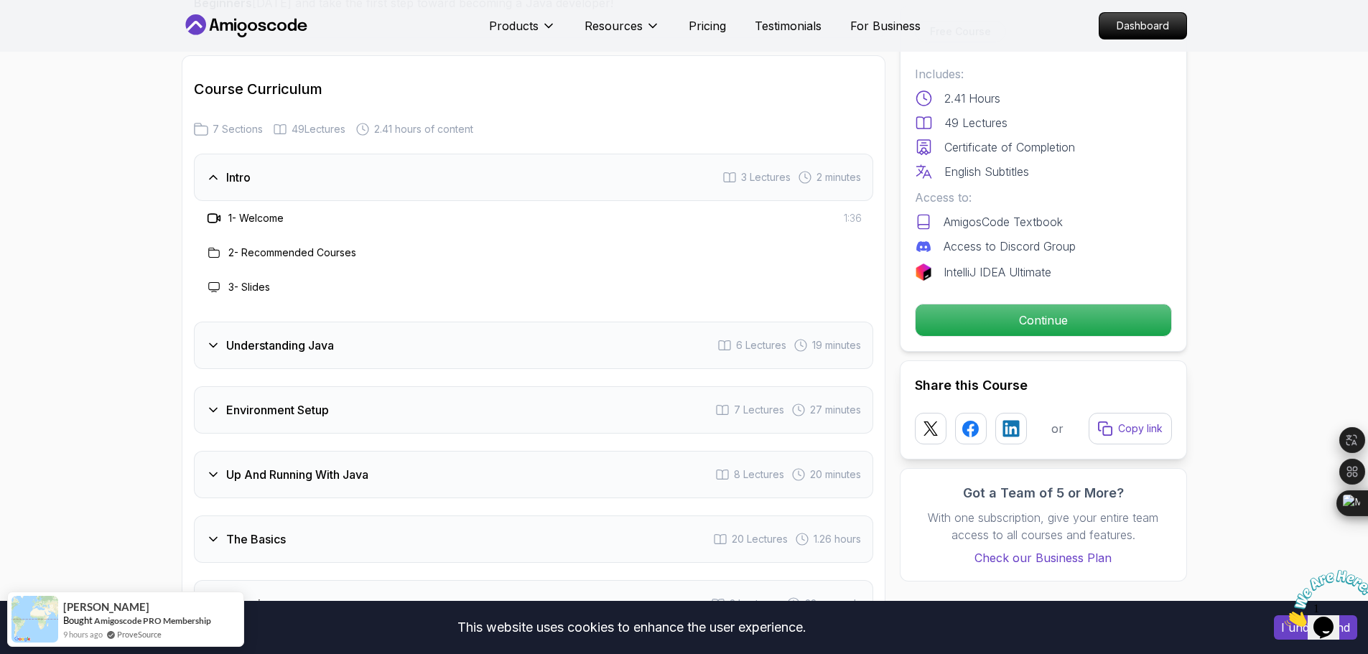
click at [251, 154] on div "Intro 3 Lectures 2 minutes" at bounding box center [533, 177] width 679 height 47
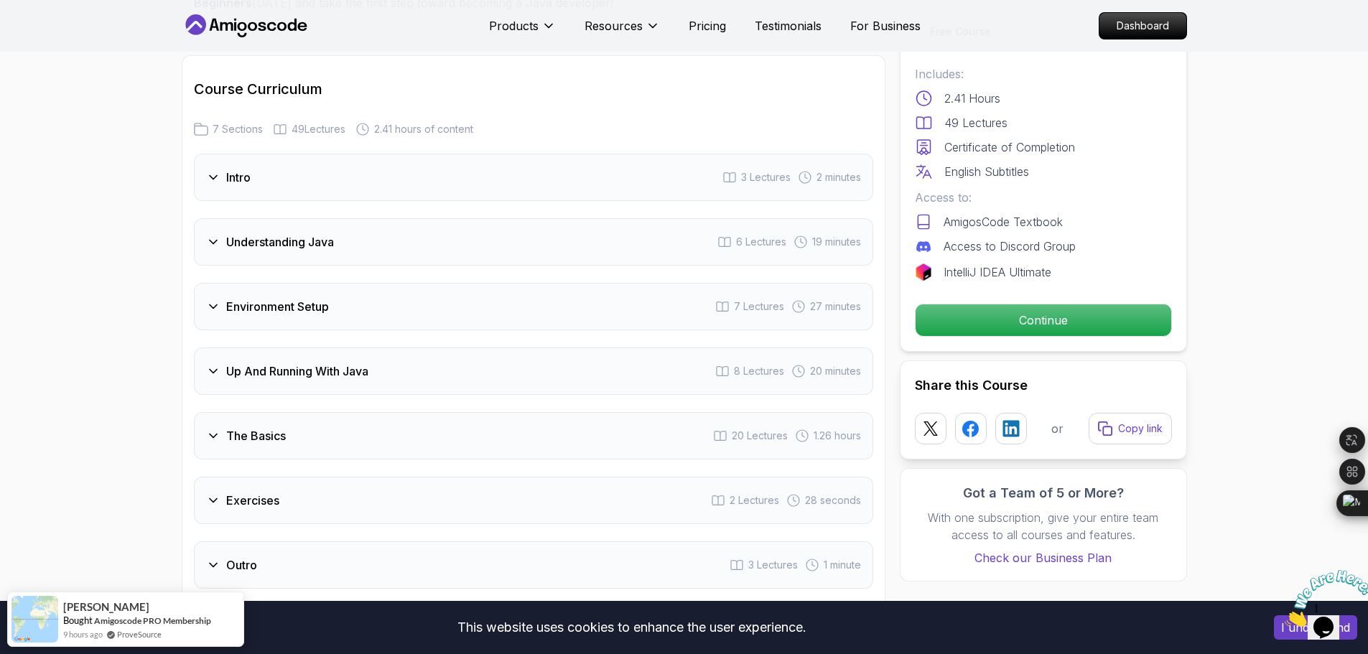
click at [277, 233] on h3 "Understanding Java" at bounding box center [280, 241] width 108 height 17
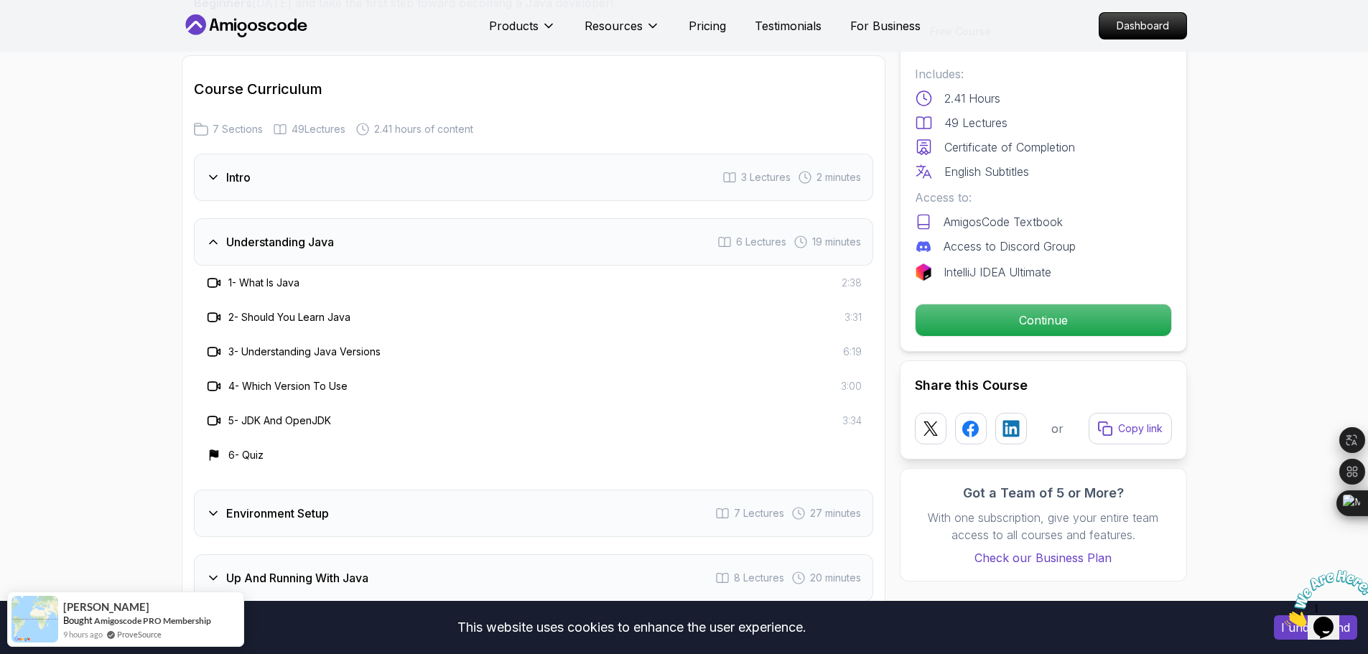
click at [277, 233] on h3 "Understanding Java" at bounding box center [280, 241] width 108 height 17
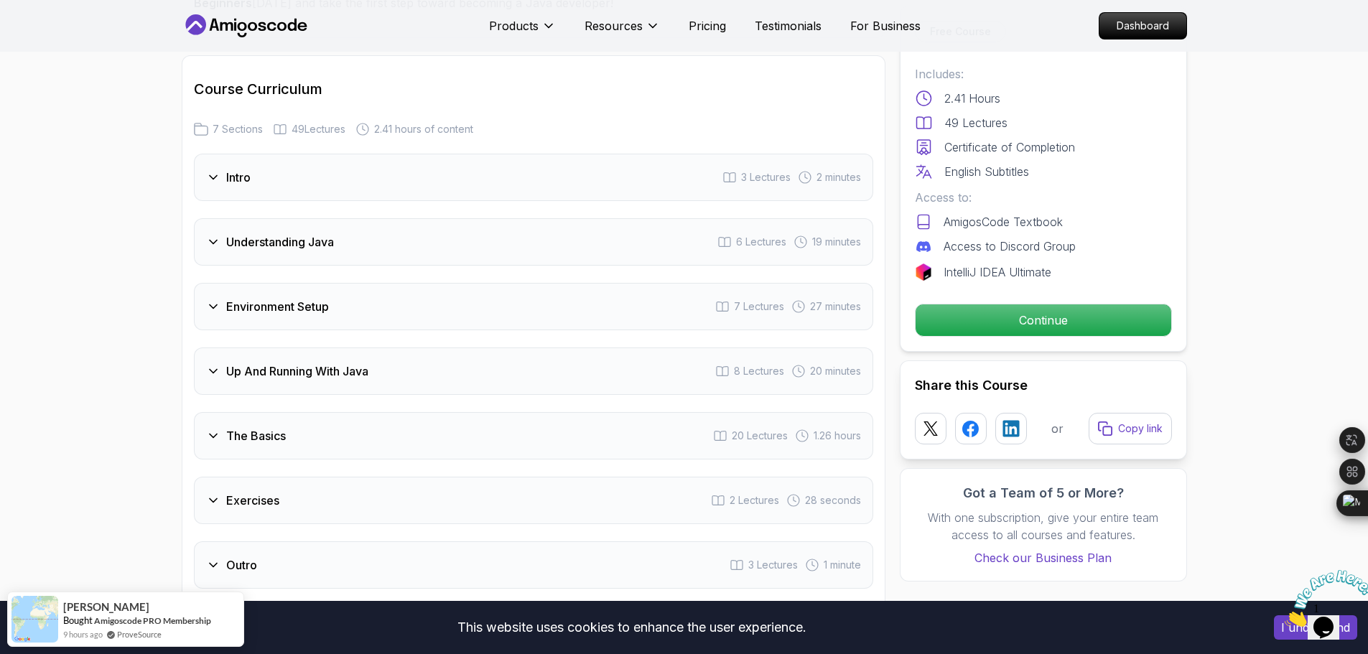
click at [283, 298] on h3 "Environment Setup" at bounding box center [277, 306] width 103 height 17
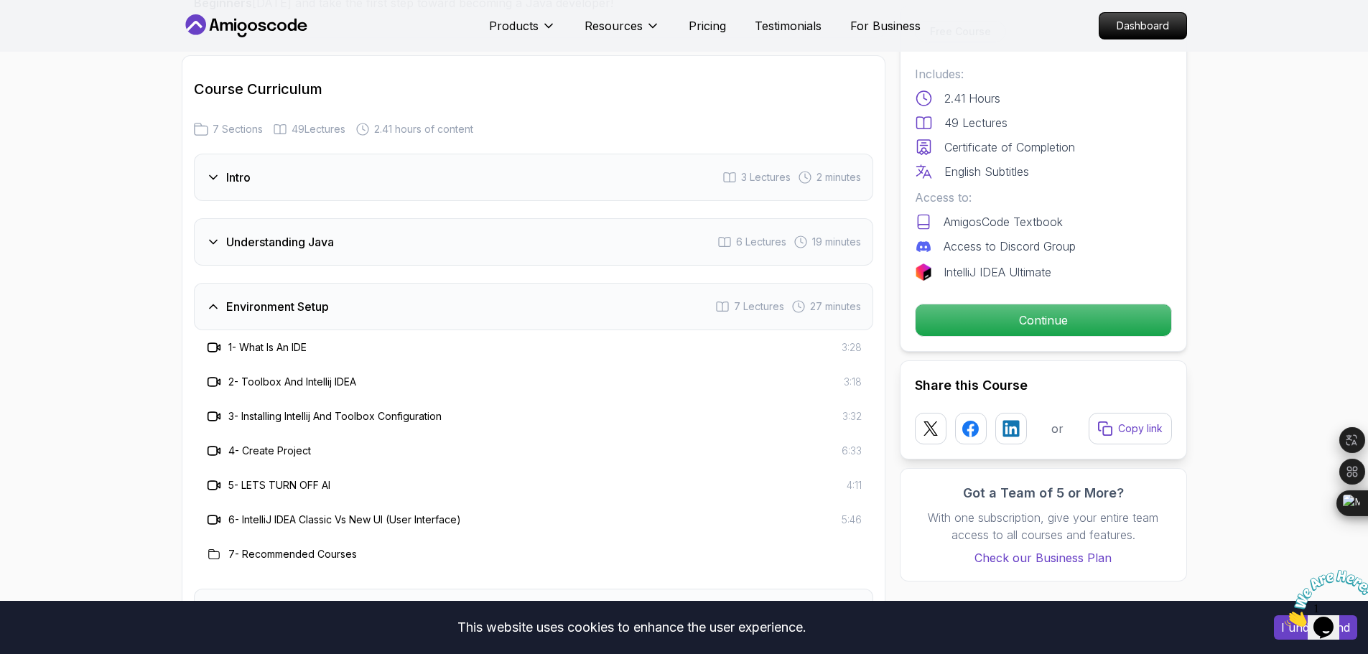
click at [283, 298] on h3 "Environment Setup" at bounding box center [277, 306] width 103 height 17
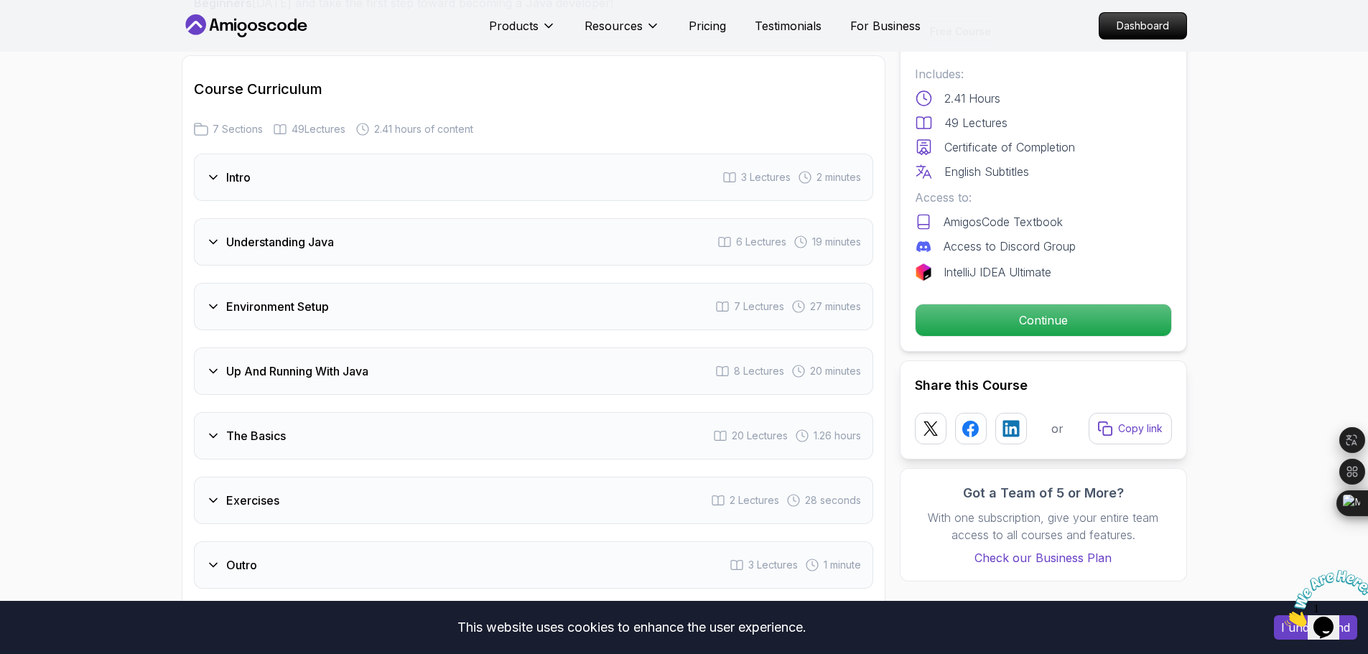
click at [277, 348] on div "Up And Running With Java 8 Lectures 20 minutes" at bounding box center [533, 371] width 679 height 47
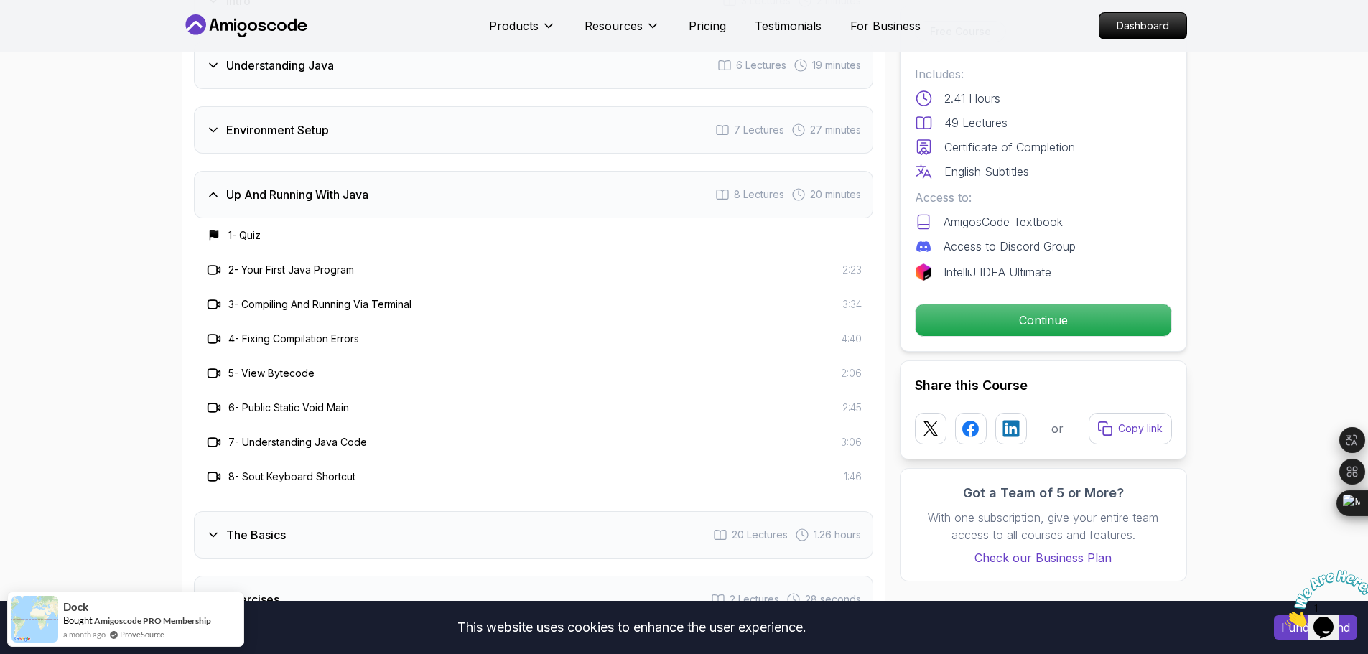
scroll to position [2155, 0]
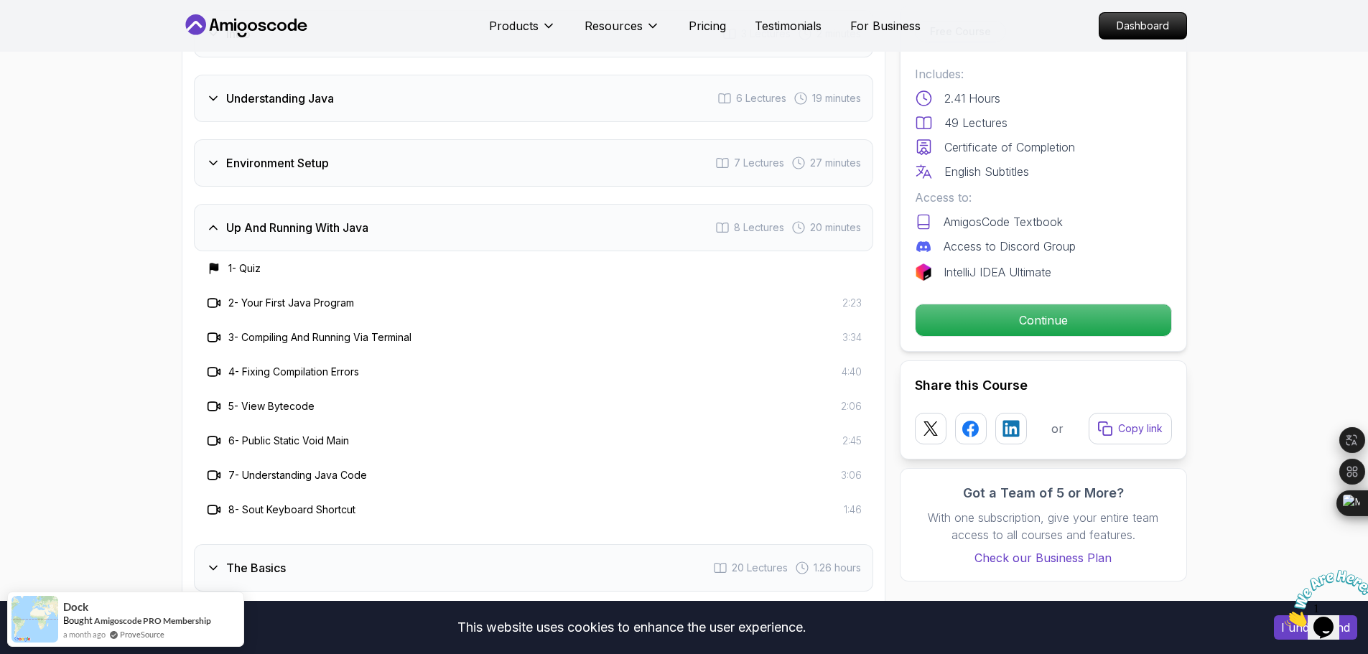
click at [279, 219] on h3 "Up And Running With Java" at bounding box center [297, 227] width 142 height 17
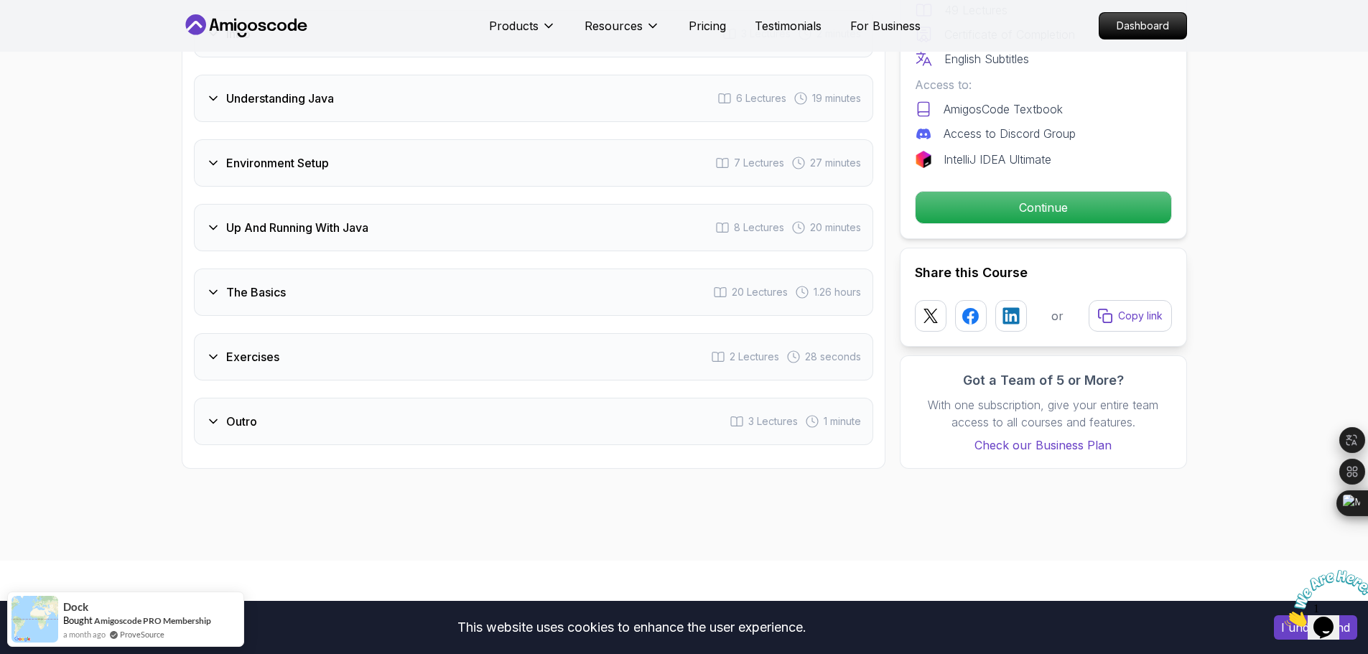
click at [278, 284] on h3 "The Basics" at bounding box center [256, 292] width 60 height 17
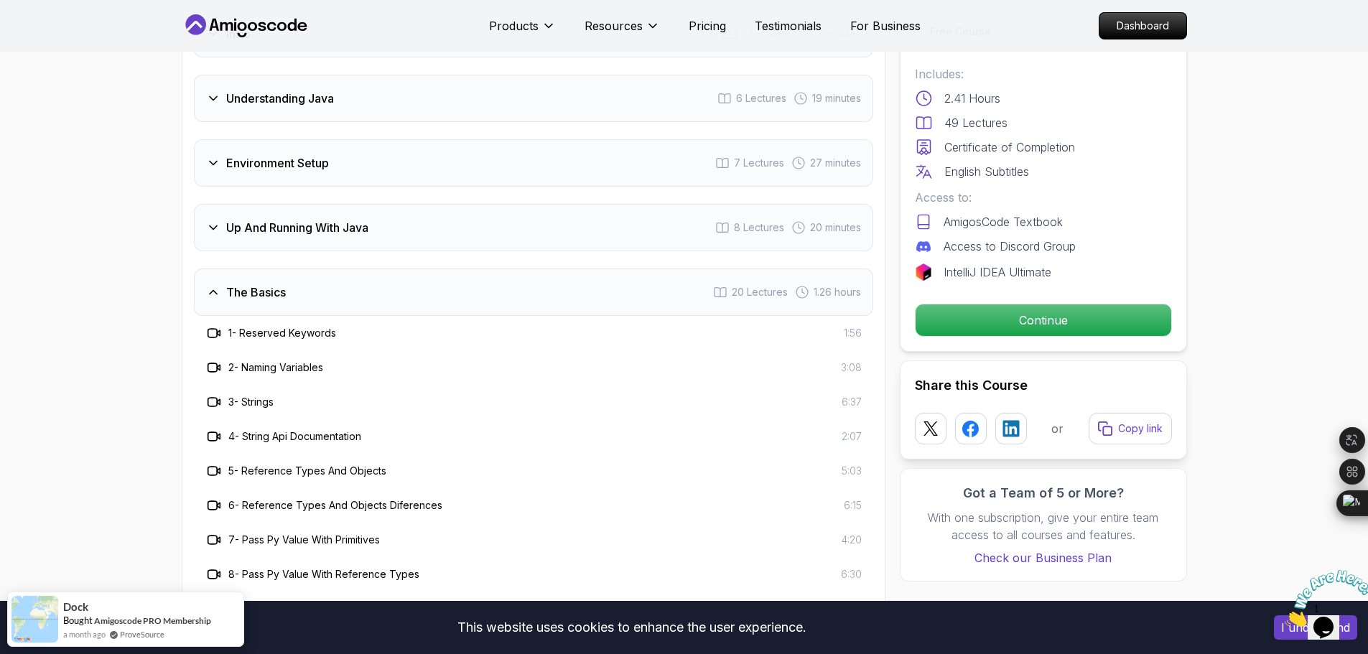
click at [278, 284] on h3 "The Basics" at bounding box center [256, 292] width 60 height 17
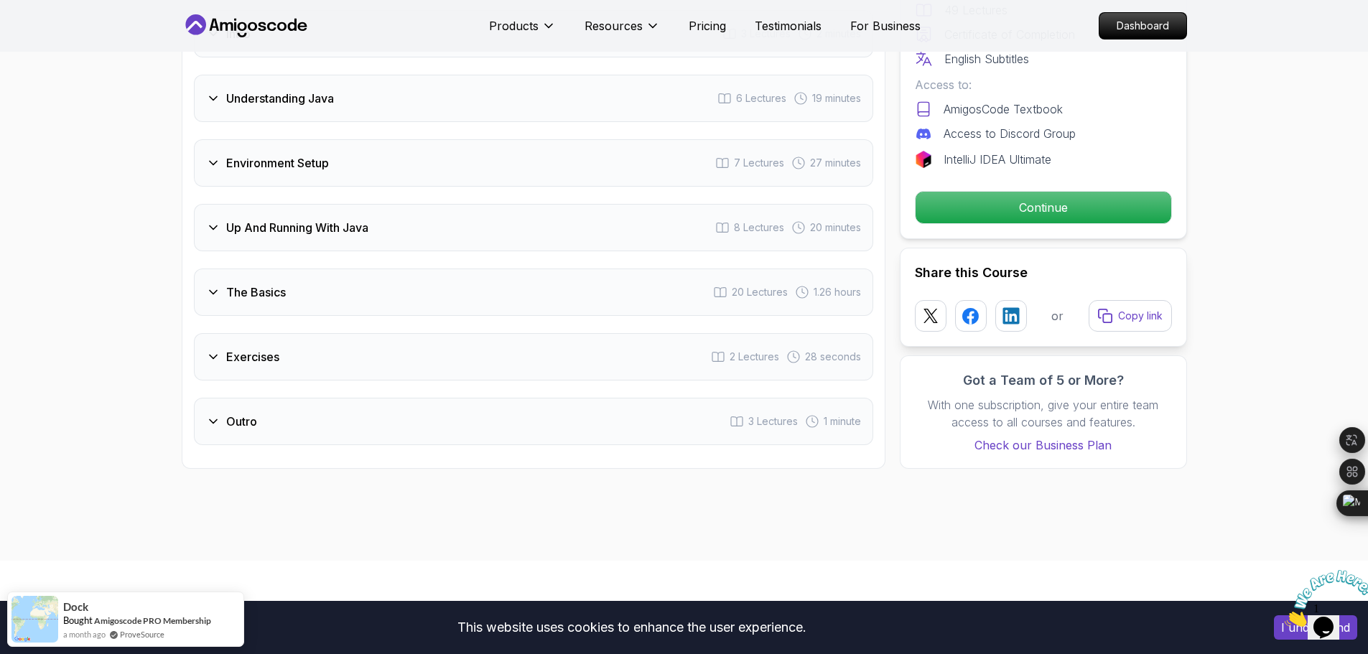
click at [258, 348] on h3 "Exercises" at bounding box center [252, 356] width 53 height 17
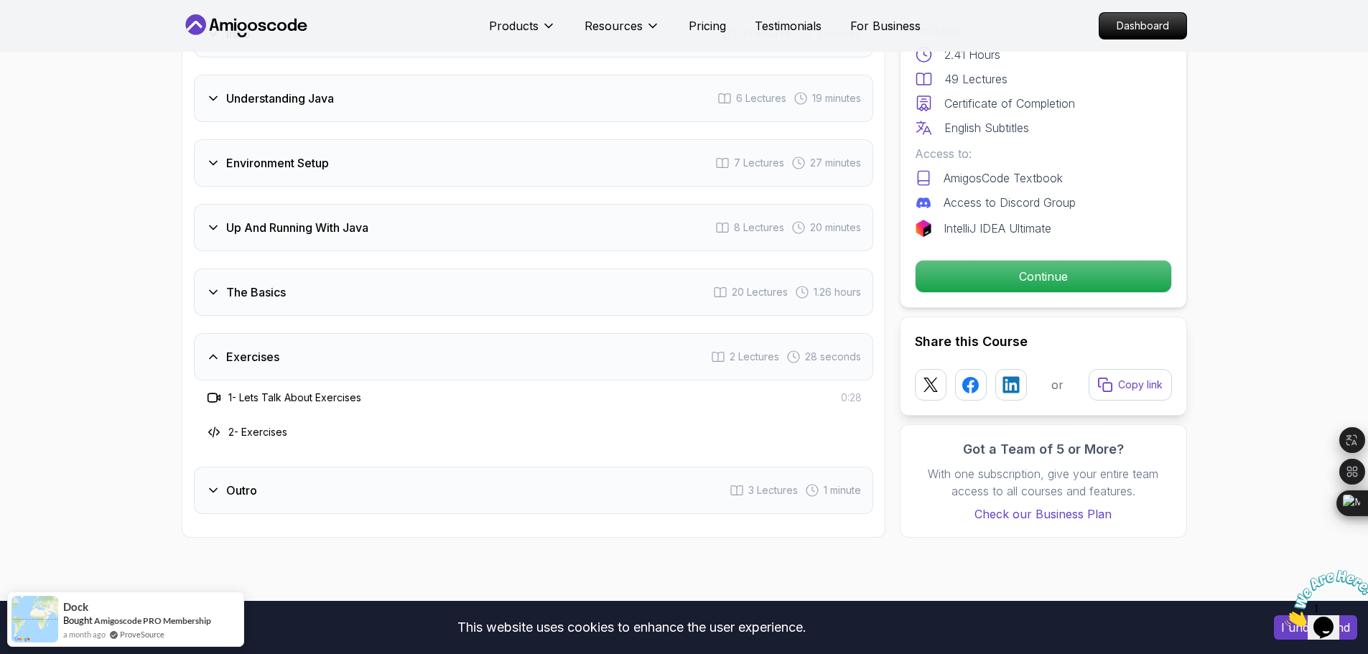
click at [258, 348] on h3 "Exercises" at bounding box center [252, 356] width 53 height 17
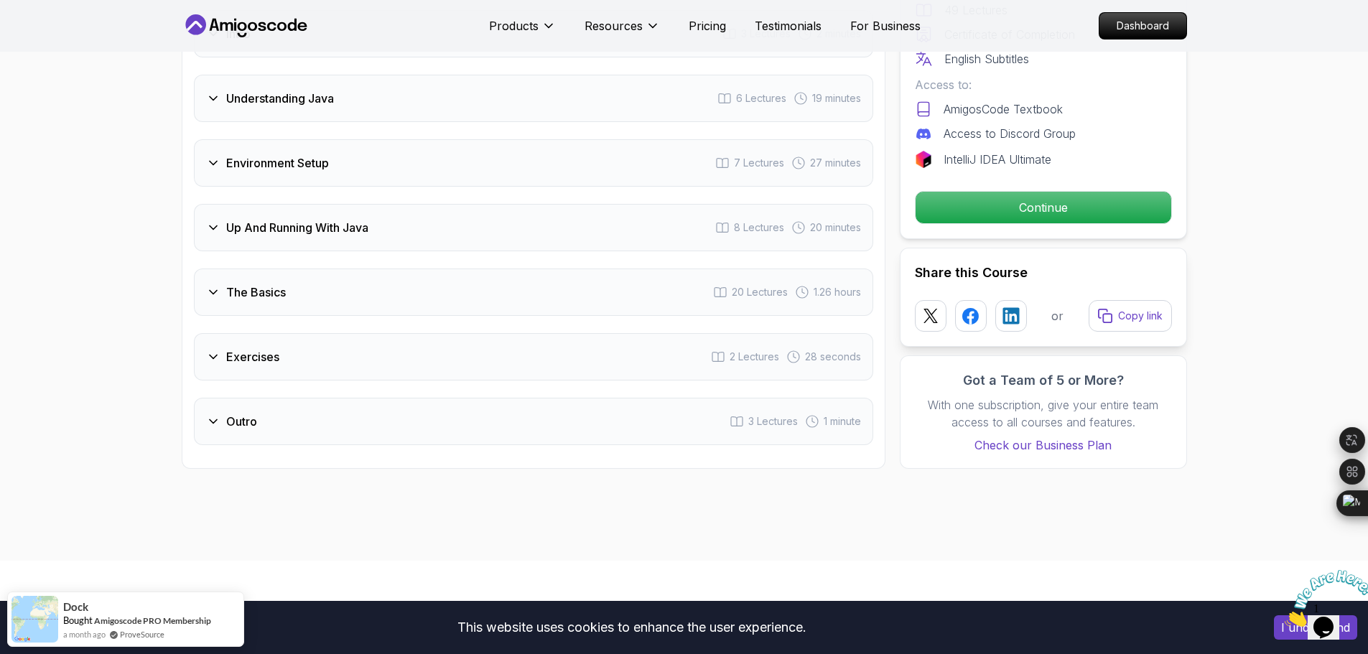
click at [245, 413] on h3 "Outro" at bounding box center [241, 421] width 31 height 17
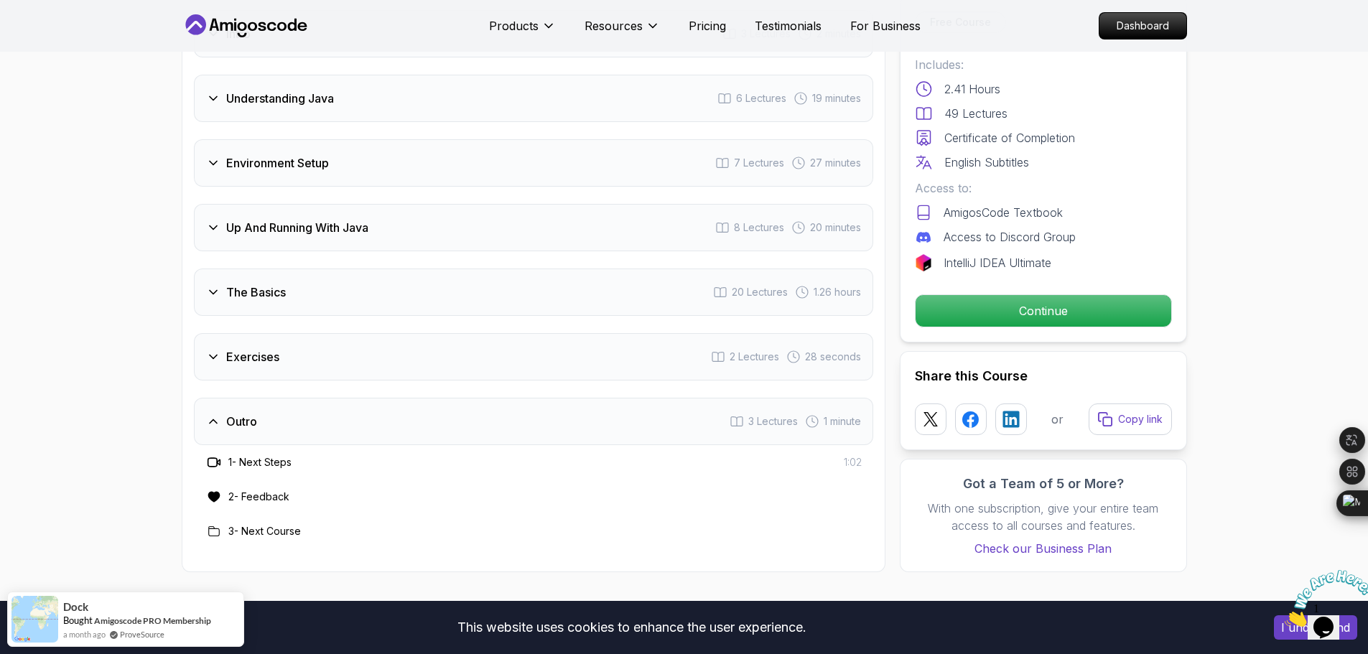
click at [245, 413] on h3 "Outro" at bounding box center [241, 421] width 31 height 17
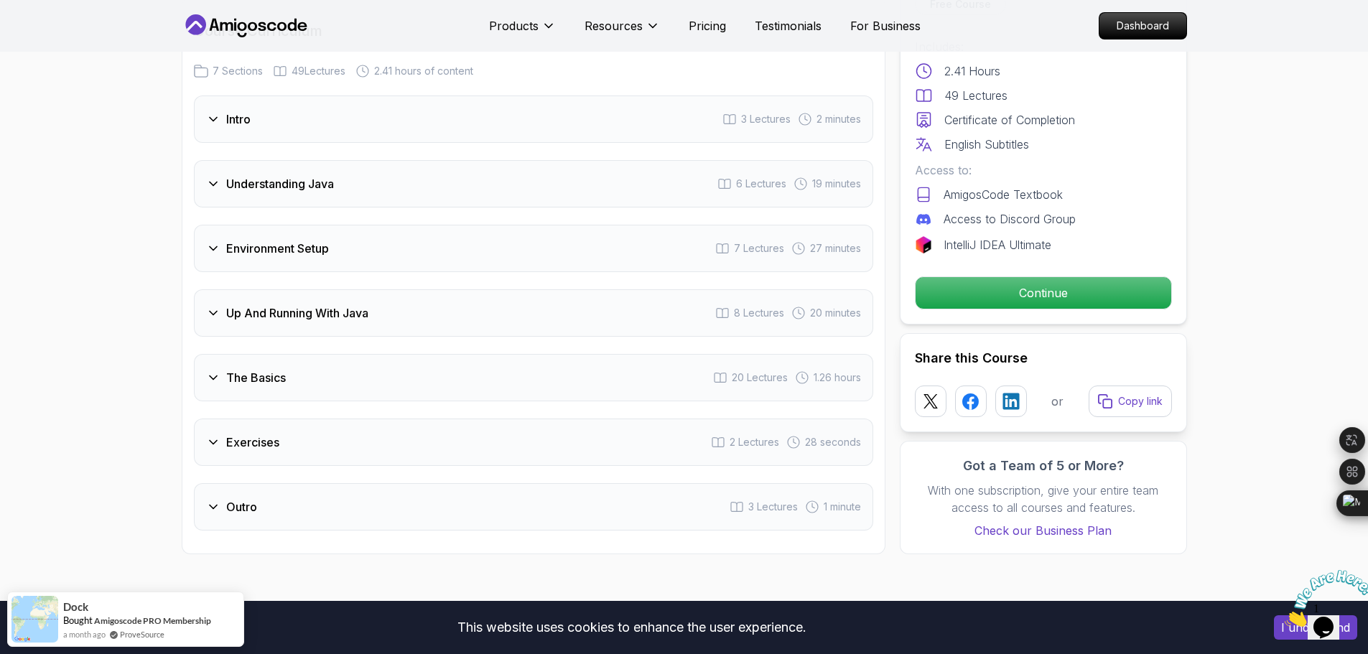
scroll to position [2011, 0]
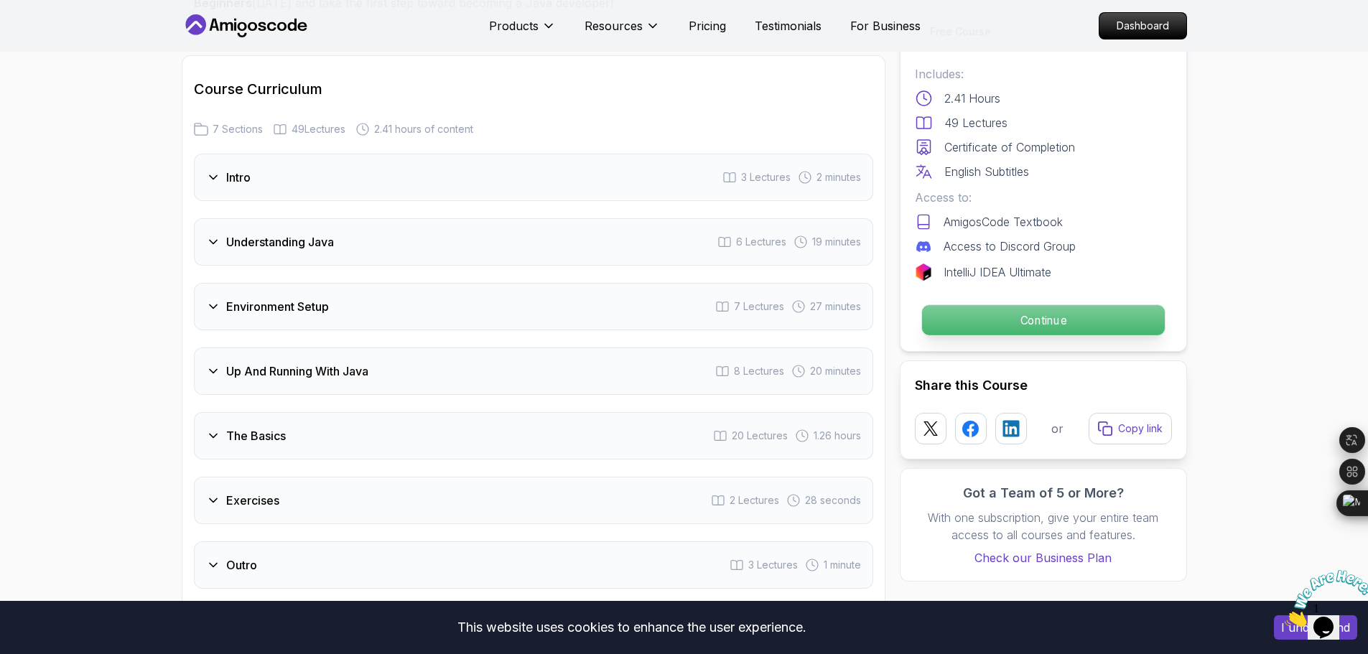
click at [992, 305] on p "Continue" at bounding box center [1042, 320] width 243 height 30
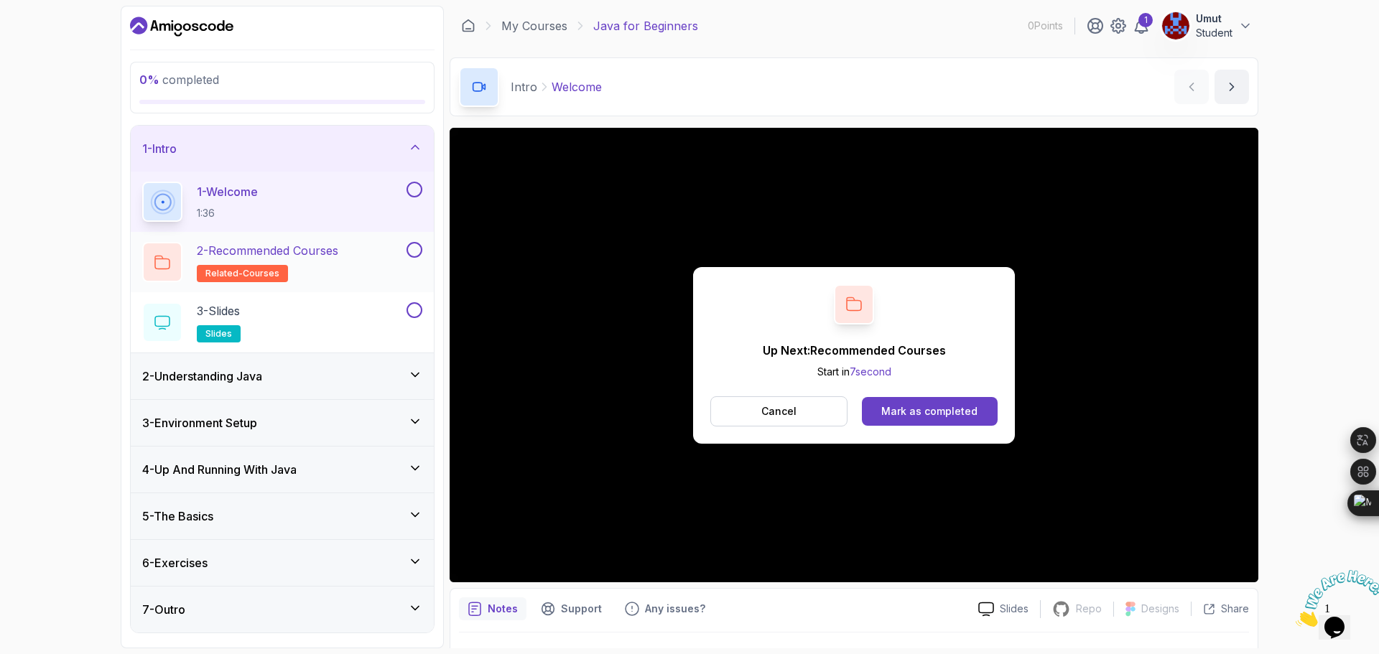
click at [357, 254] on div "2 - Recommended Courses related-courses" at bounding box center [272, 262] width 261 height 40
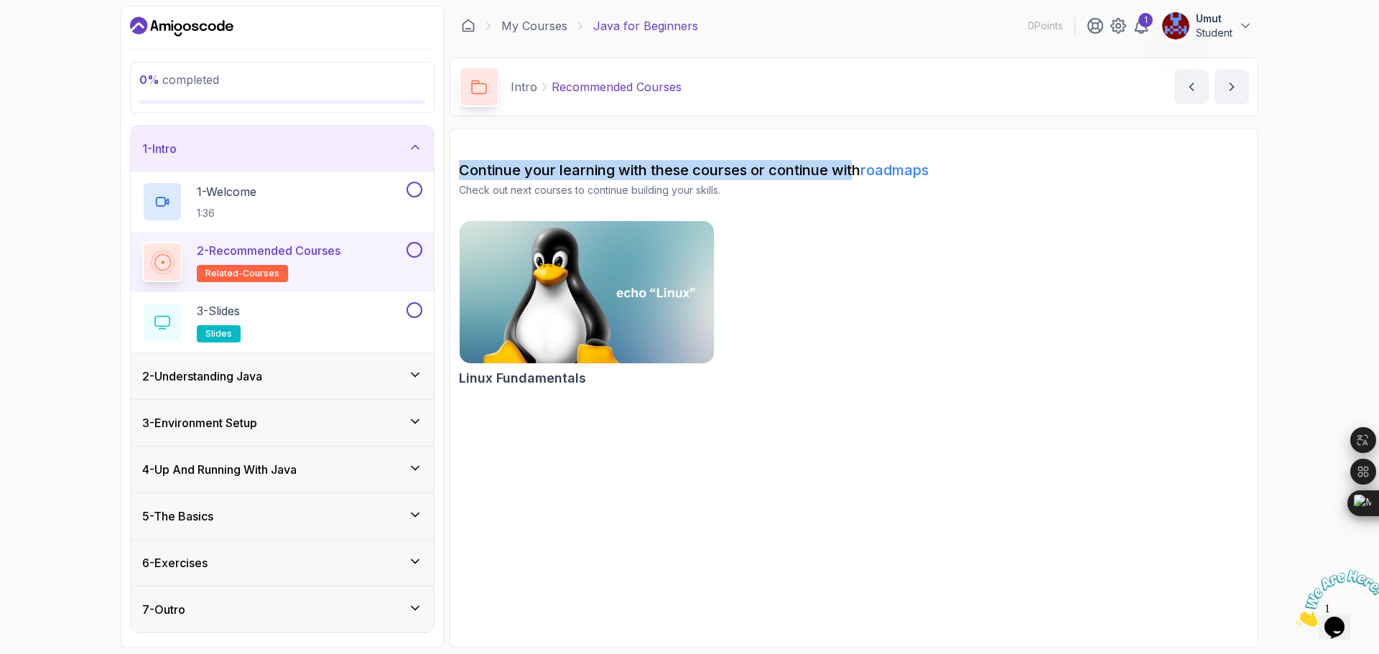
drag, startPoint x: 457, startPoint y: 168, endPoint x: 895, endPoint y: 156, distance: 437.6
click at [858, 145] on section "Continue your learning with these courses or continue with roadmaps Check out n…" at bounding box center [854, 388] width 809 height 521
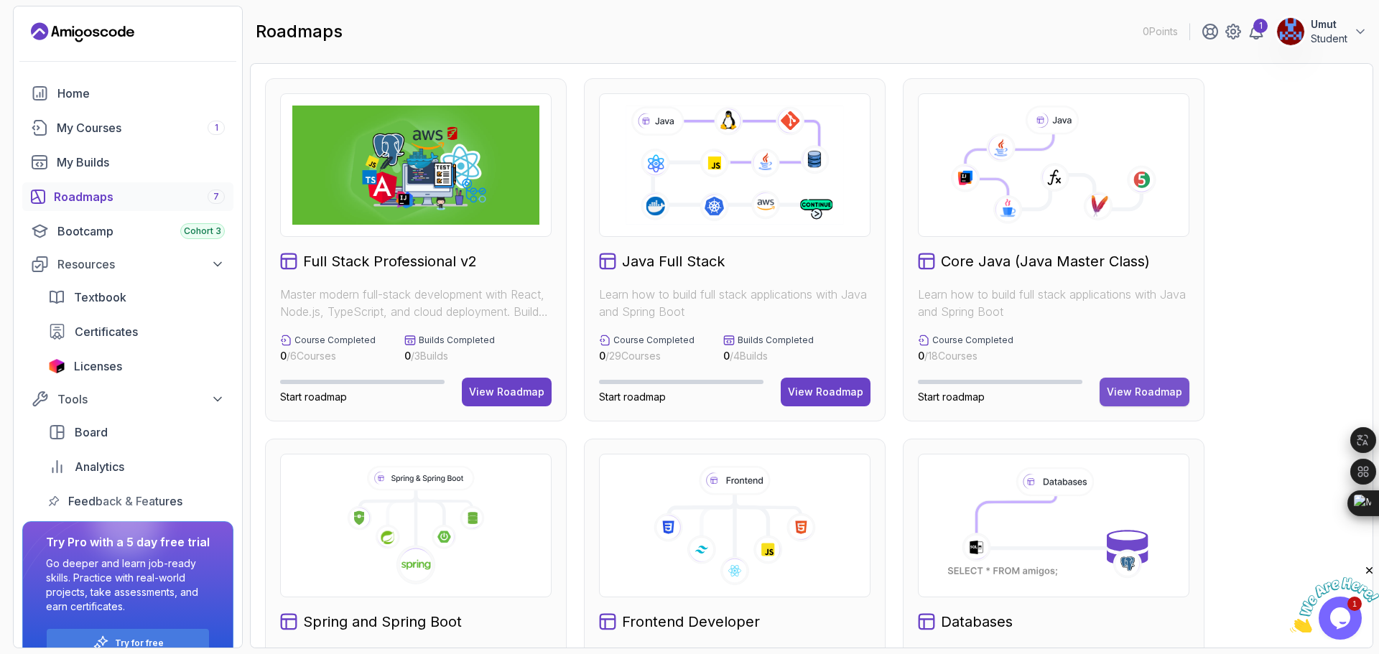
drag, startPoint x: 1153, startPoint y: 385, endPoint x: 1143, endPoint y: 394, distance: 13.7
click at [1153, 384] on button "View Roadmap" at bounding box center [1145, 392] width 90 height 29
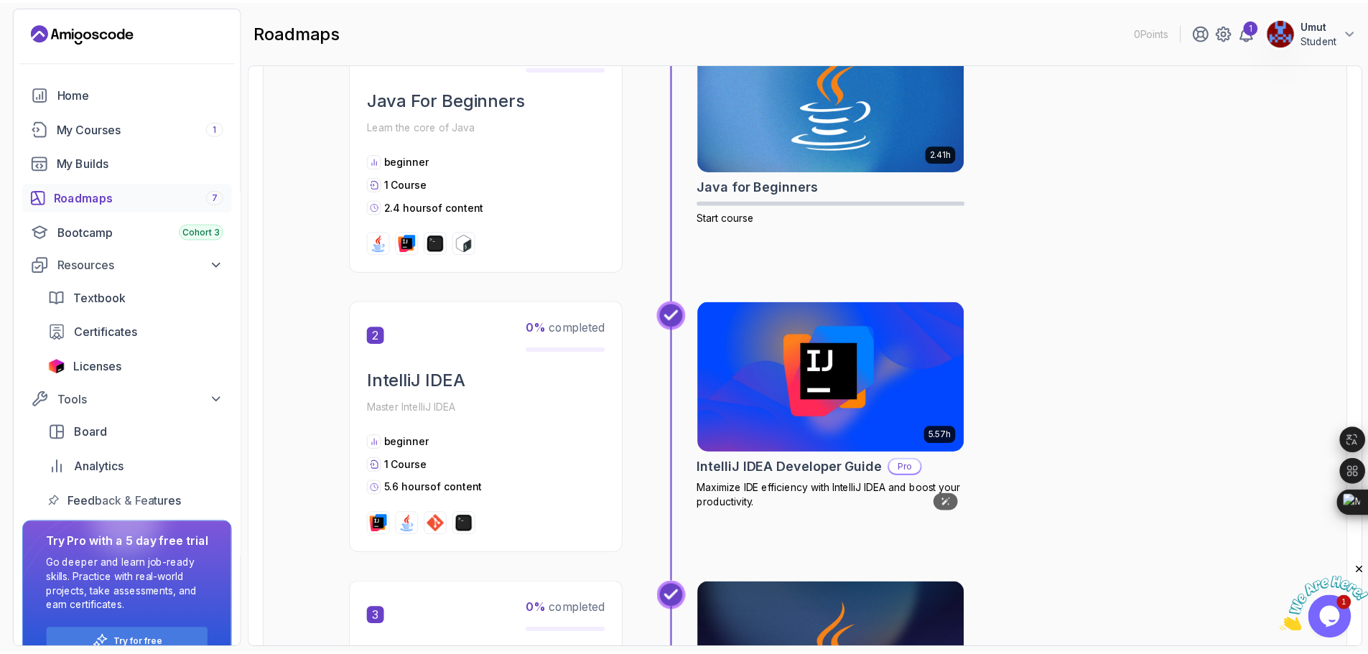
scroll to position [359, 0]
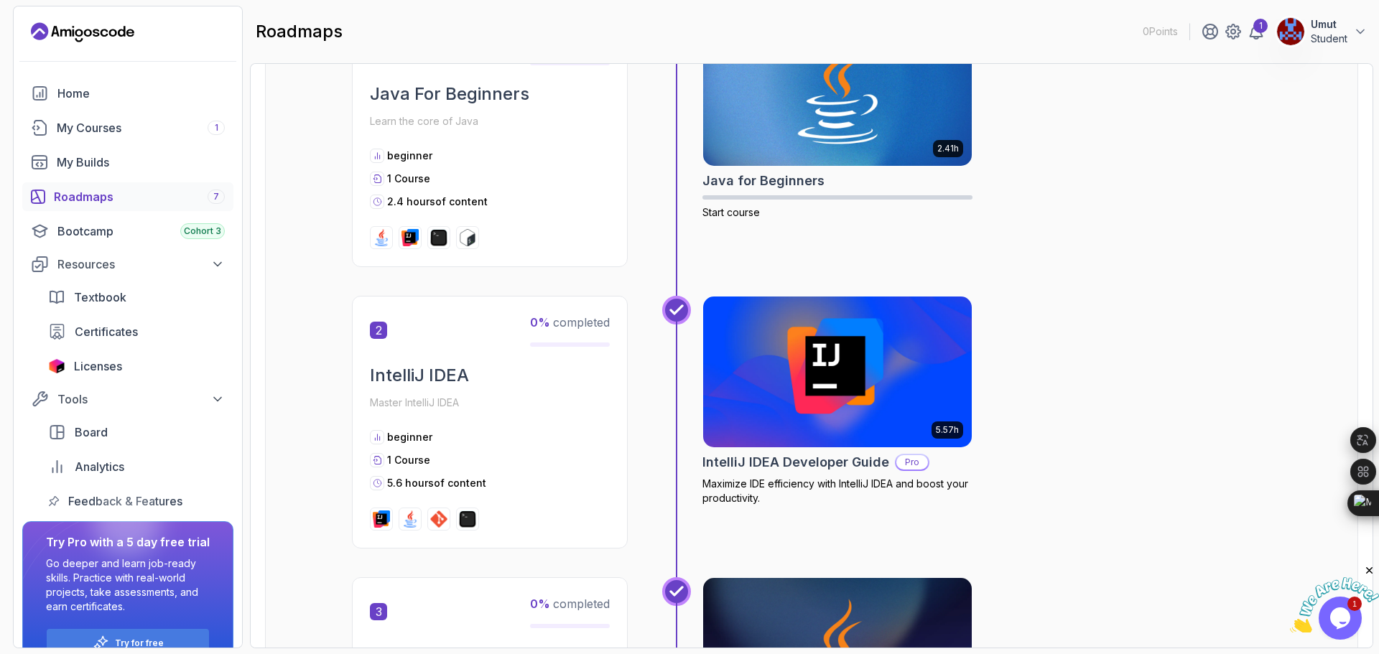
click at [907, 463] on p "Pro" at bounding box center [912, 462] width 32 height 14
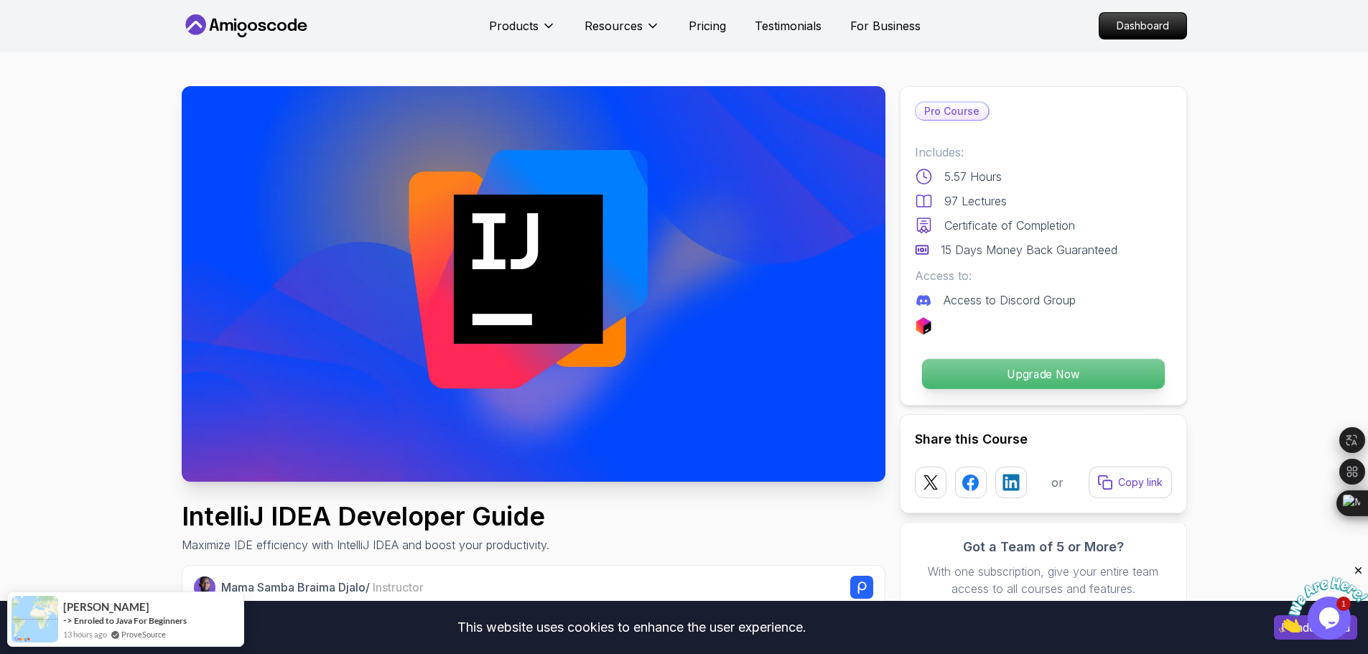
click at [1044, 368] on p "Upgrade Now" at bounding box center [1042, 374] width 243 height 30
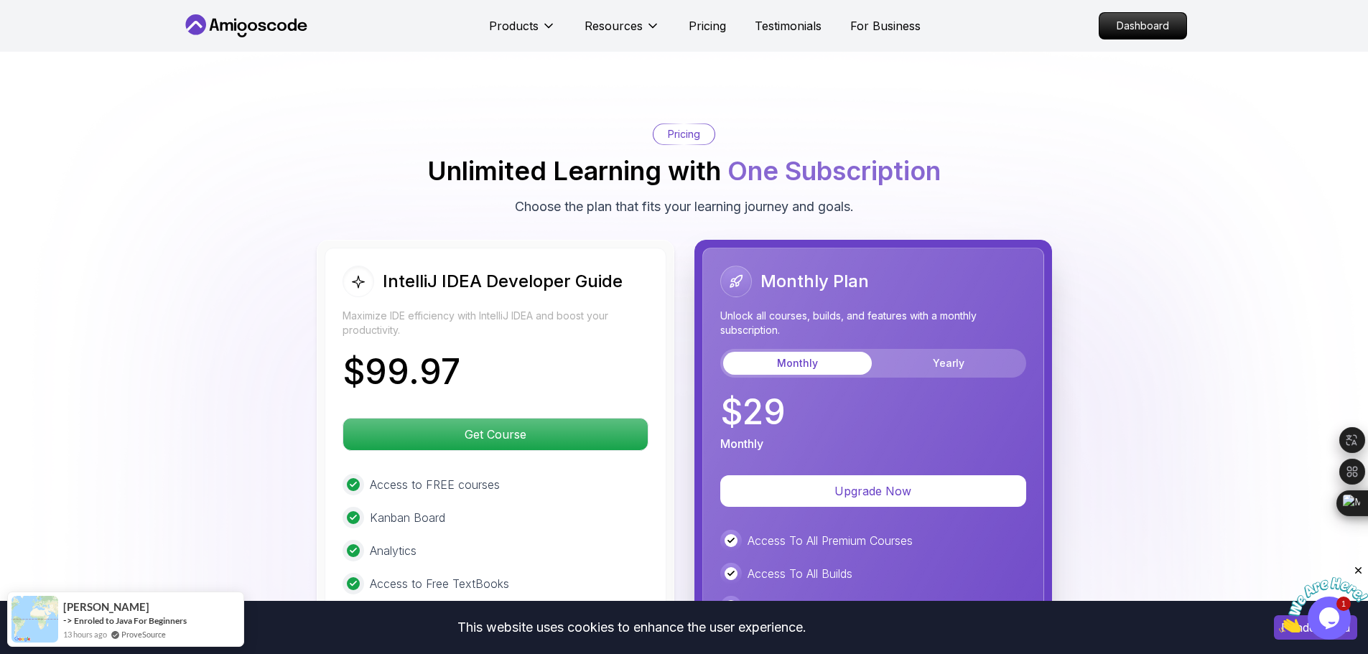
scroll to position [3191, 0]
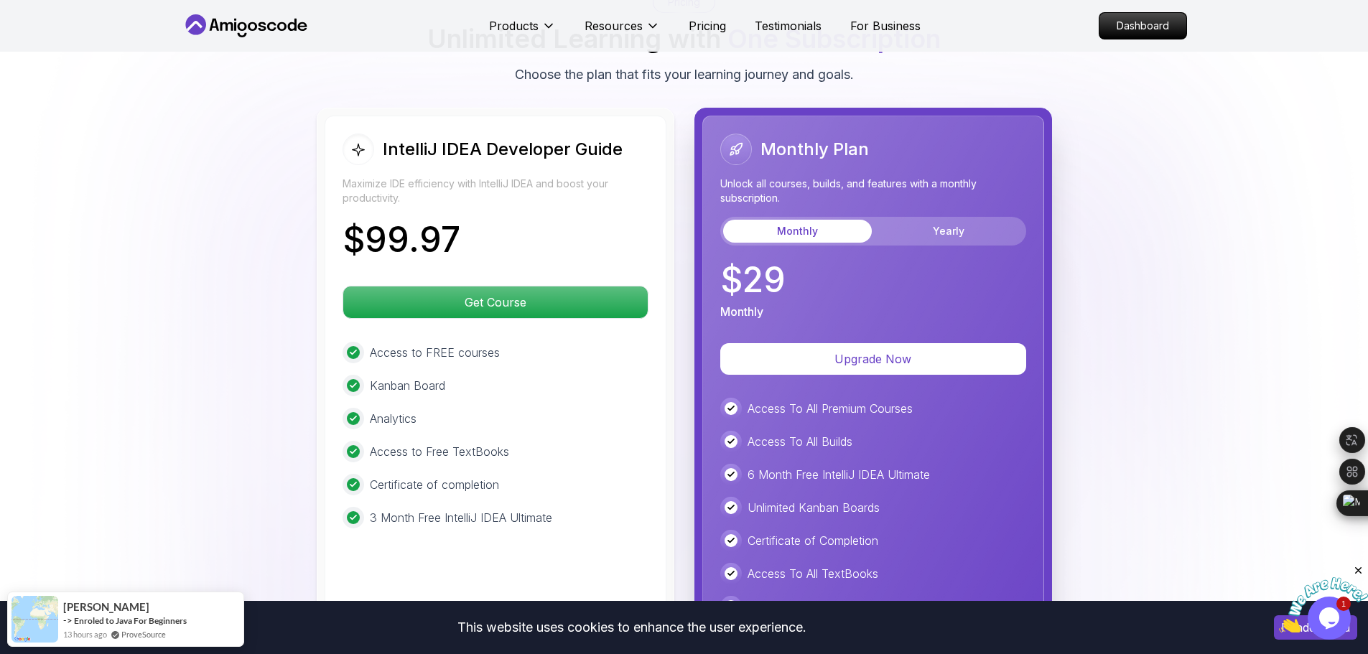
scroll to position [3335, 0]
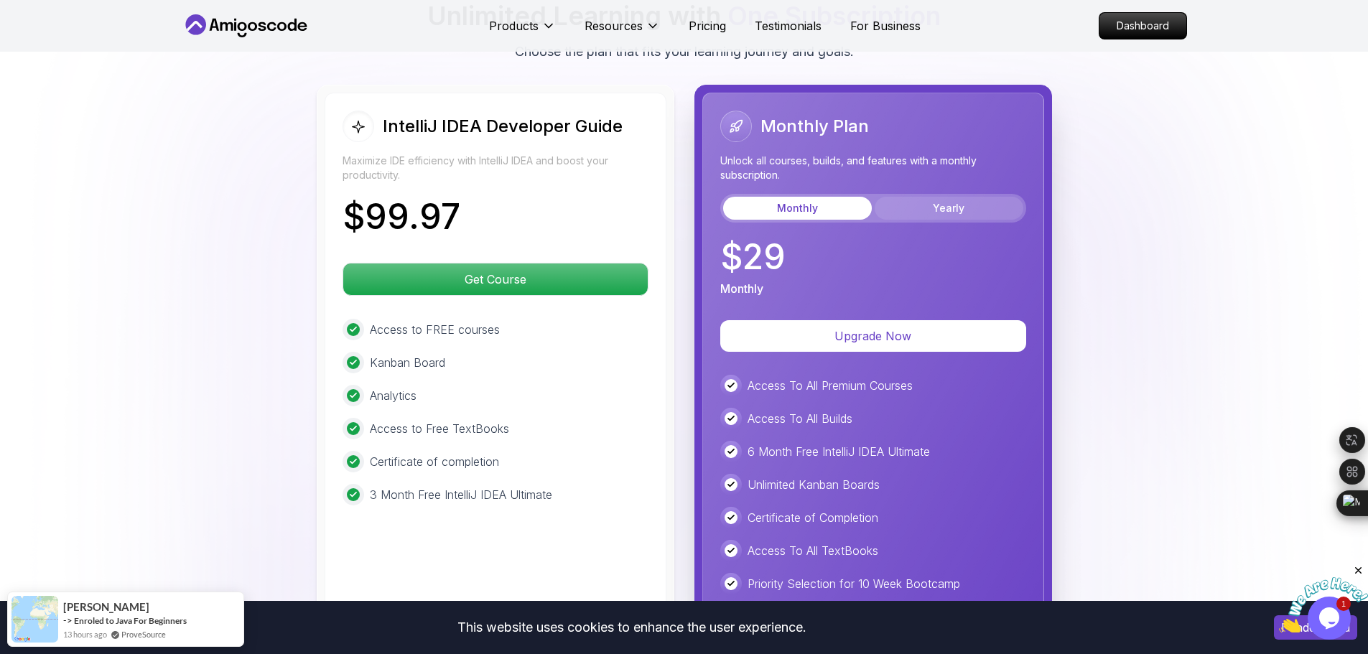
click at [962, 197] on button "Yearly" at bounding box center [949, 208] width 149 height 23
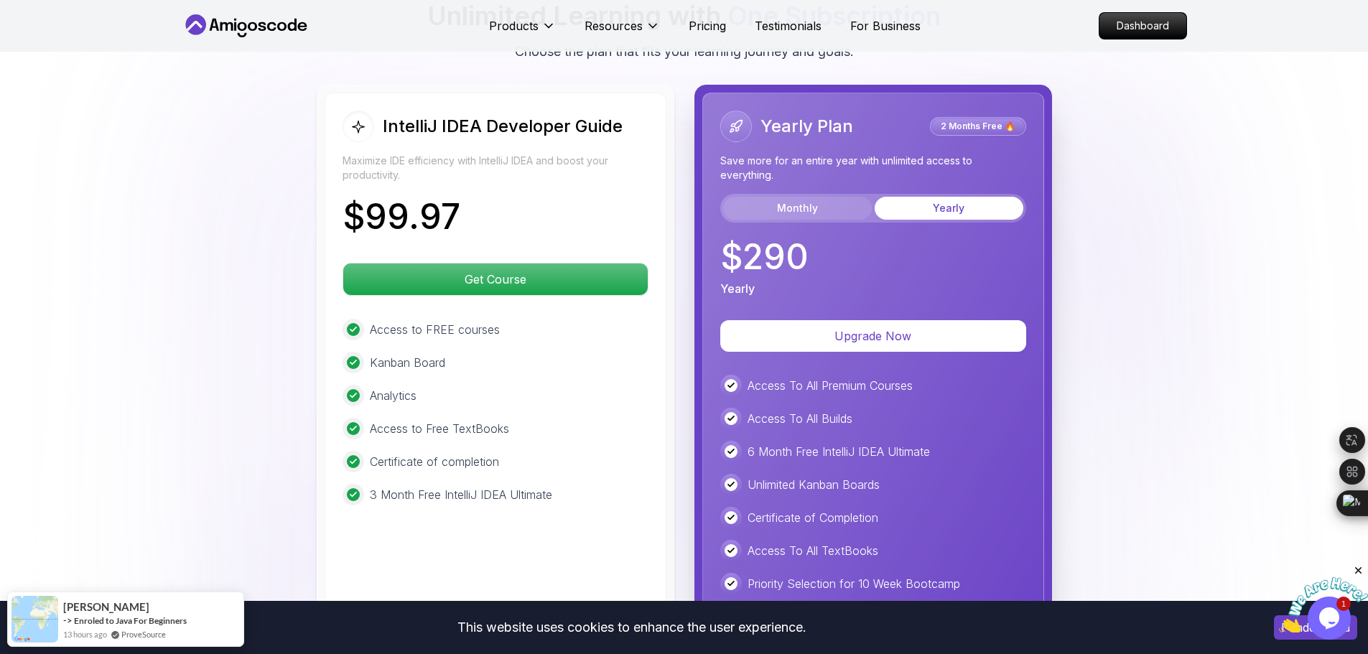
click at [831, 197] on button "Monthly" at bounding box center [797, 208] width 149 height 23
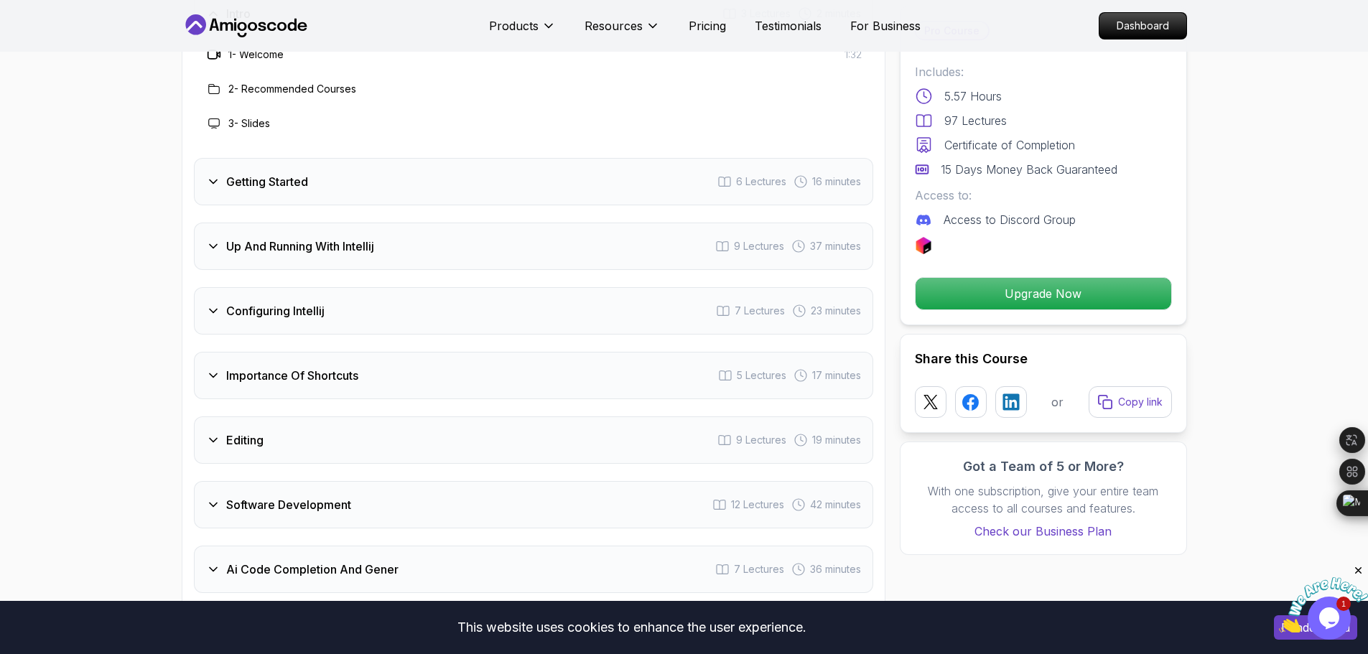
scroll to position [2114, 0]
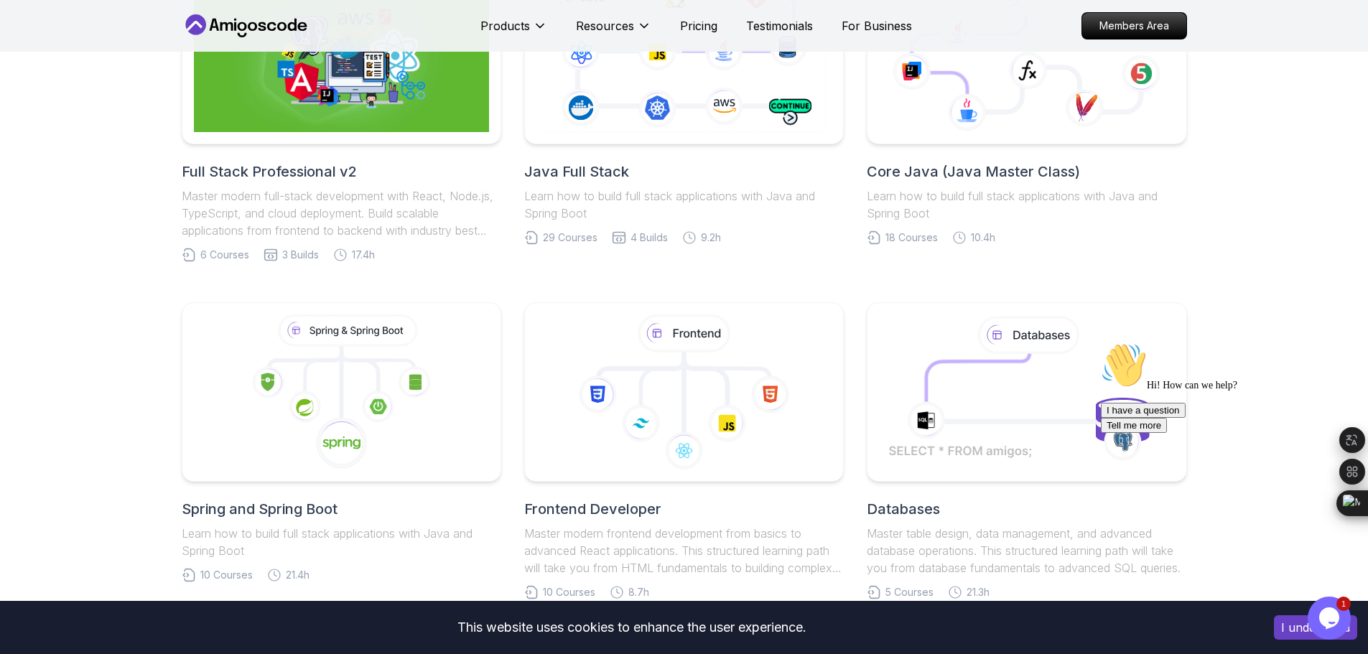
scroll to position [503, 0]
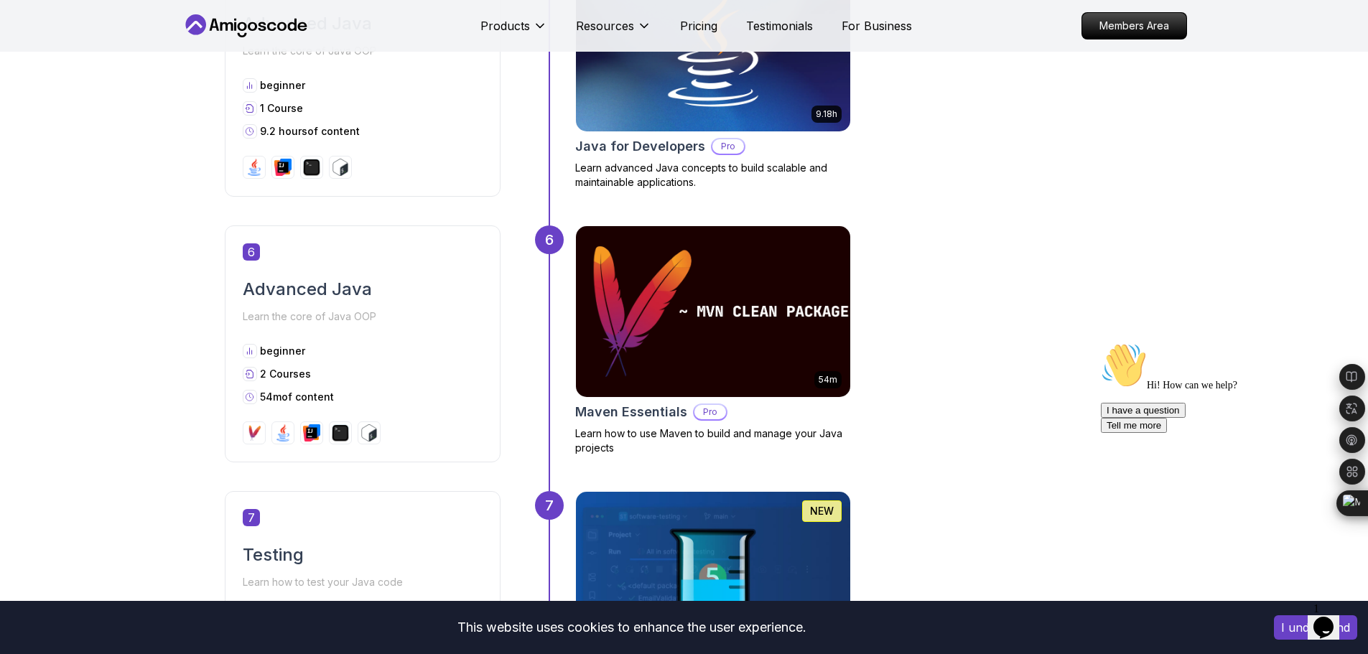
scroll to position [2370, 0]
